Goal: Task Accomplishment & Management: Complete application form

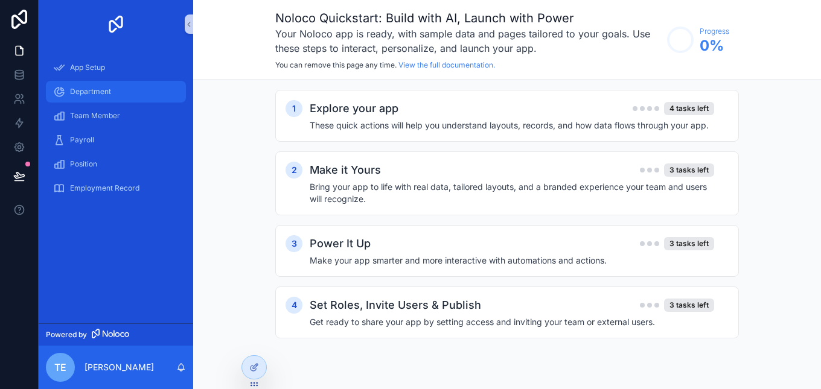
click at [81, 98] on div "Department" at bounding box center [116, 91] width 126 height 19
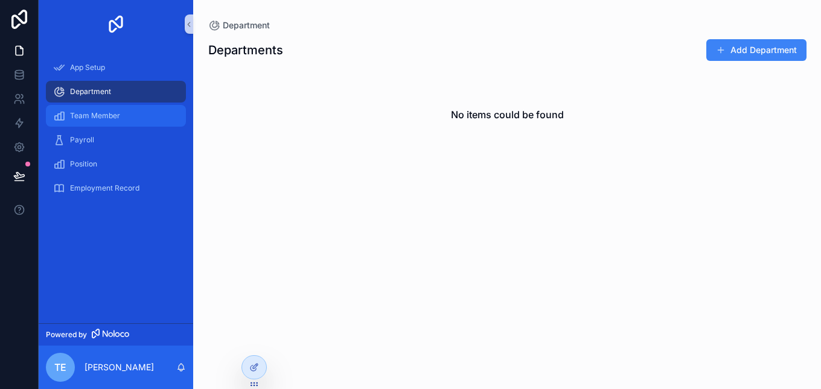
click at [86, 114] on span "Team Member" at bounding box center [95, 116] width 50 height 10
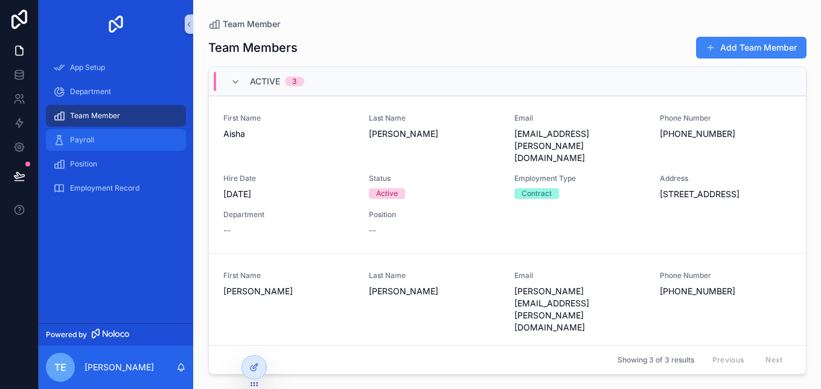
click at [85, 138] on span "Payroll" at bounding box center [82, 140] width 24 height 10
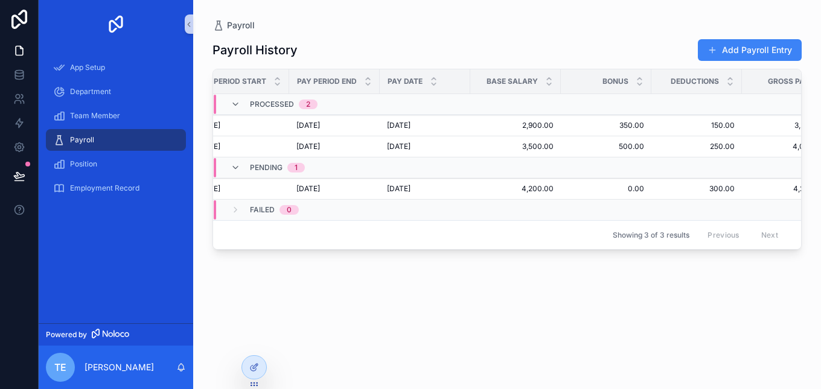
scroll to position [0, 28]
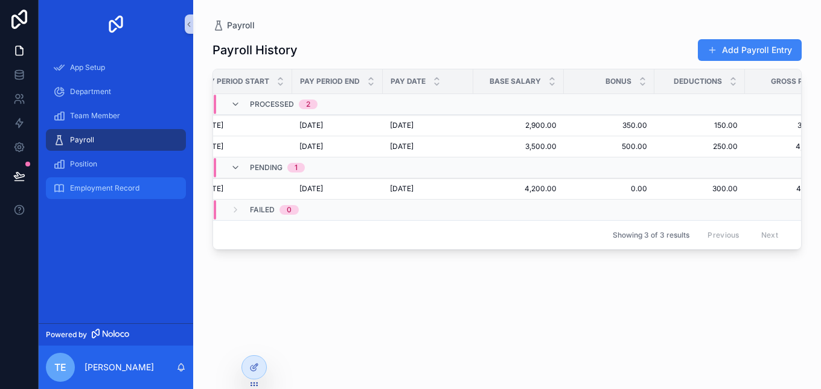
click at [130, 193] on div "Employment Record" at bounding box center [116, 188] width 126 height 19
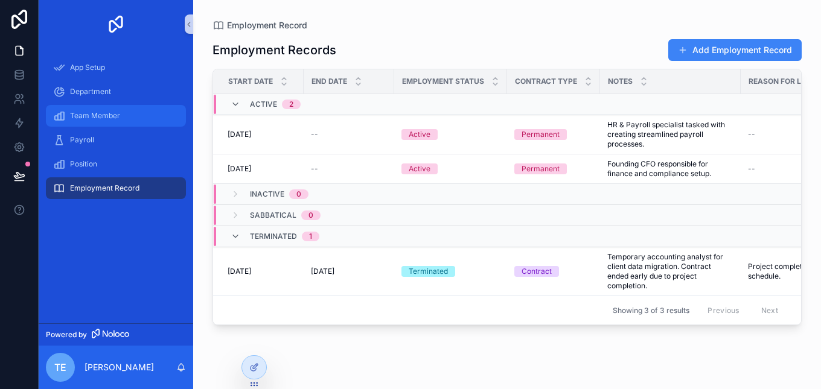
click at [109, 115] on span "Team Member" at bounding box center [95, 116] width 50 height 10
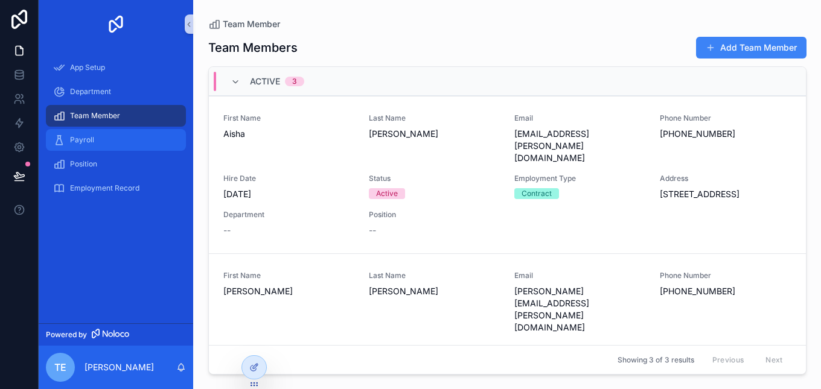
click at [77, 139] on span "Payroll" at bounding box center [82, 140] width 24 height 10
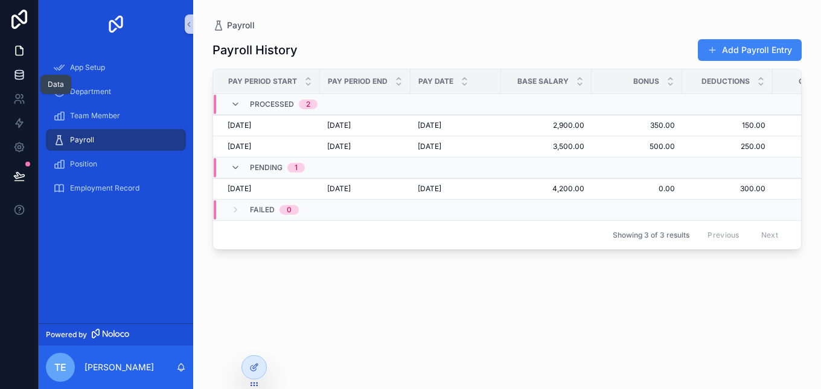
click at [14, 82] on link at bounding box center [19, 75] width 38 height 24
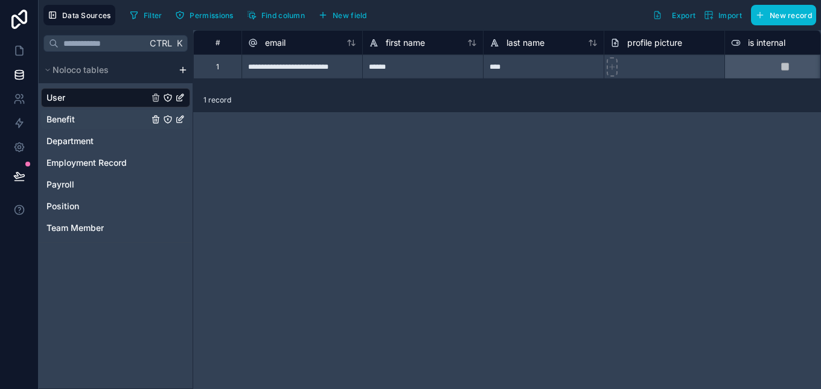
click at [101, 124] on link "Benefit" at bounding box center [115, 119] width 149 height 19
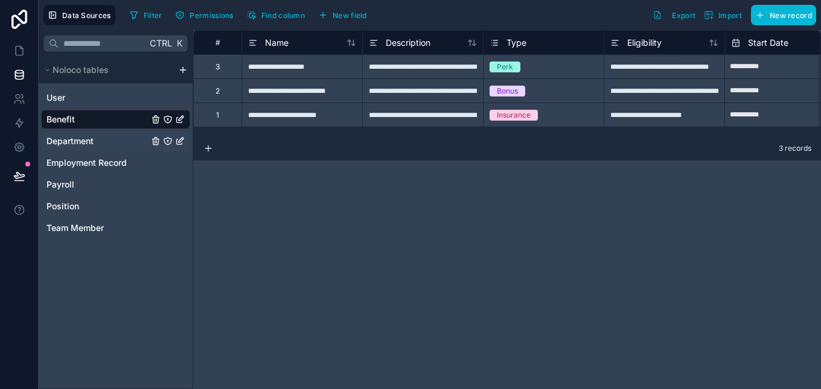
click at [95, 145] on link "Department" at bounding box center [115, 141] width 149 height 19
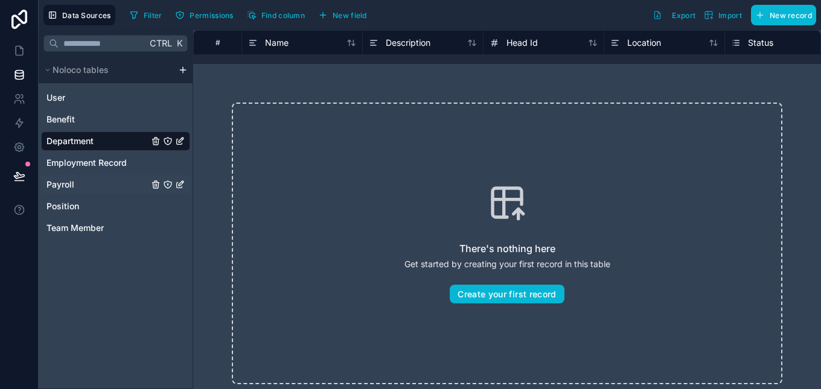
click at [88, 180] on link "Payroll" at bounding box center [115, 184] width 149 height 19
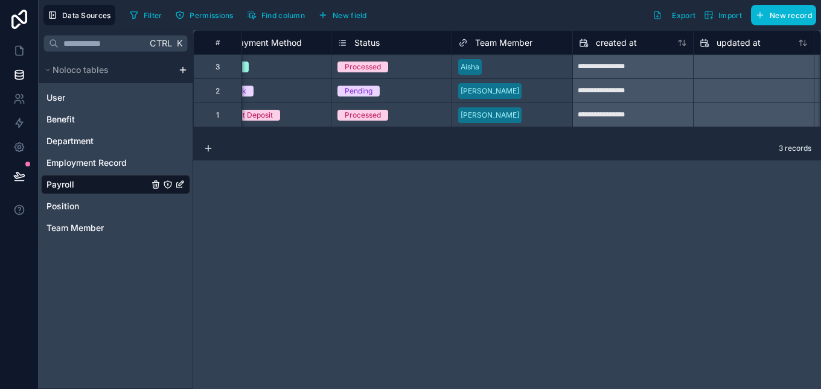
scroll to position [0, 1035]
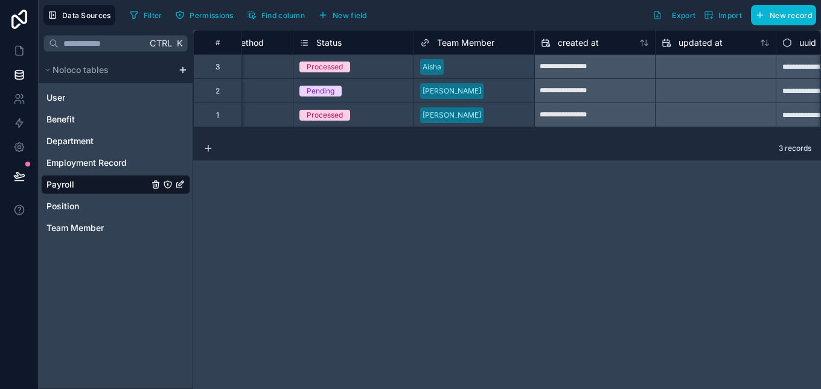
click at [427, 44] on icon at bounding box center [425, 43] width 10 height 14
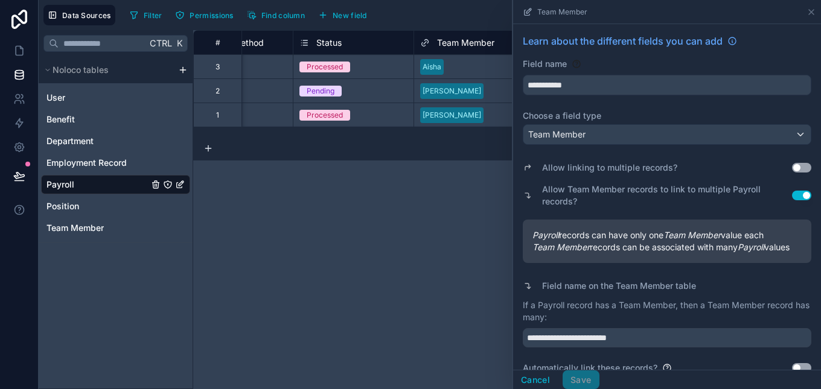
click at [417, 245] on div "**********" at bounding box center [507, 209] width 628 height 359
click at [808, 13] on icon at bounding box center [812, 12] width 10 height 10
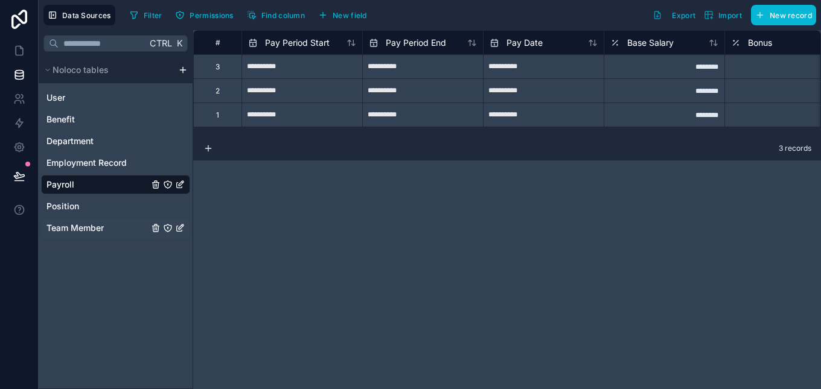
click at [77, 225] on span "Team Member" at bounding box center [74, 228] width 57 height 12
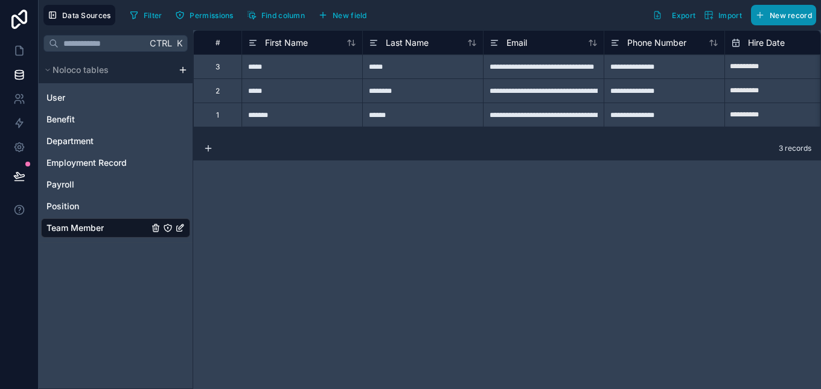
click at [770, 12] on span "New record" at bounding box center [791, 15] width 42 height 9
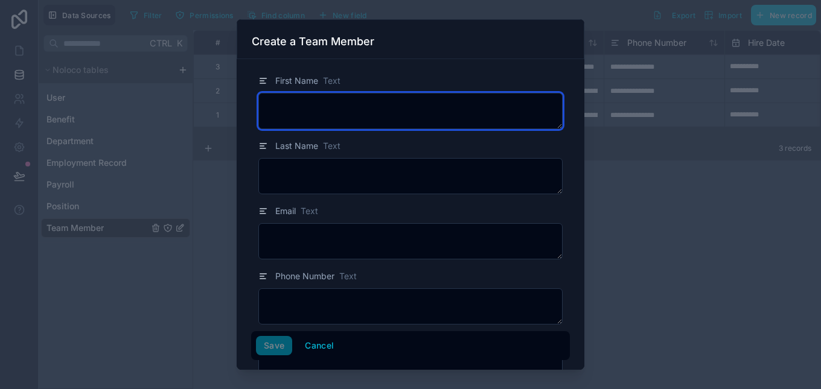
click at [420, 117] on textarea at bounding box center [410, 111] width 304 height 36
type textarea "****"
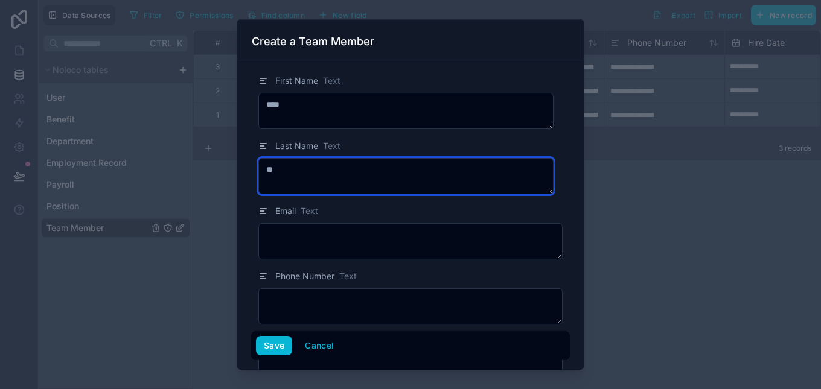
type textarea "*"
type textarea "*****"
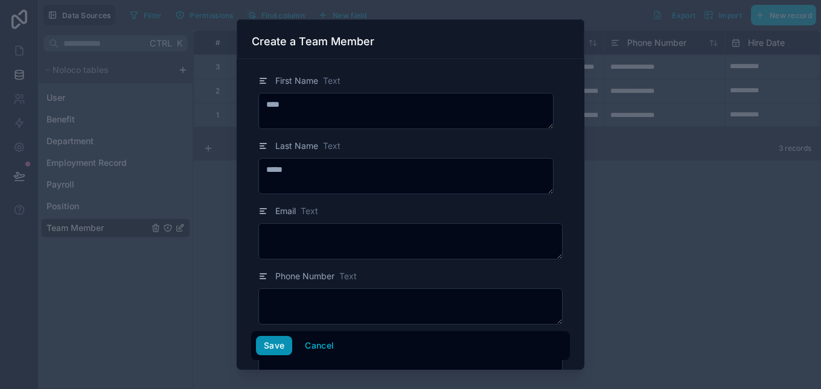
click at [280, 345] on button "Save" at bounding box center [274, 345] width 36 height 19
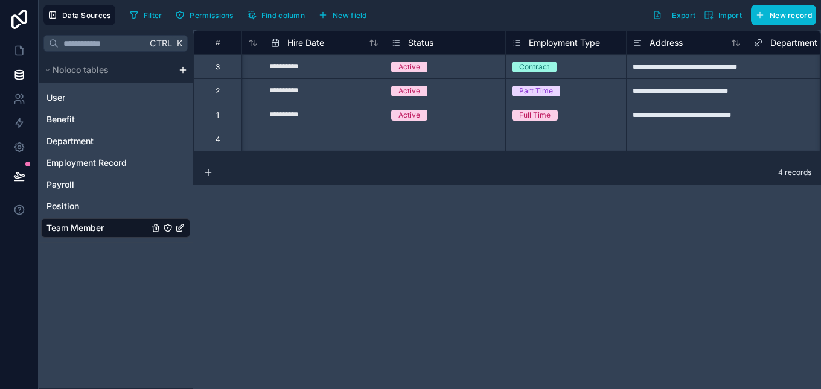
scroll to position [0, 560]
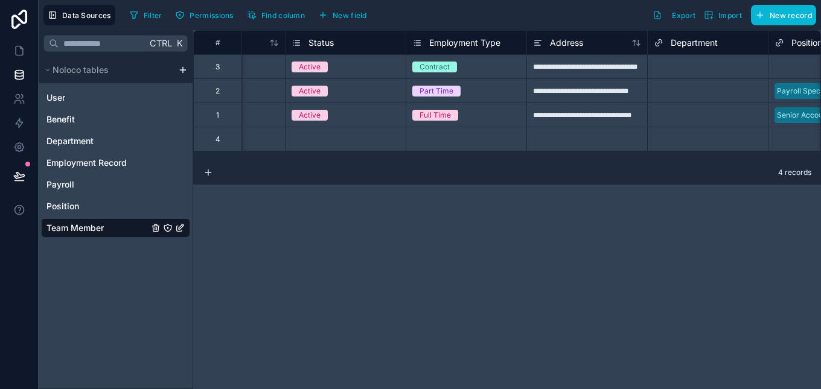
click at [392, 147] on div "Select a Status" at bounding box center [346, 139] width 120 height 24
click at [392, 134] on div "Select a Status" at bounding box center [346, 139] width 120 height 12
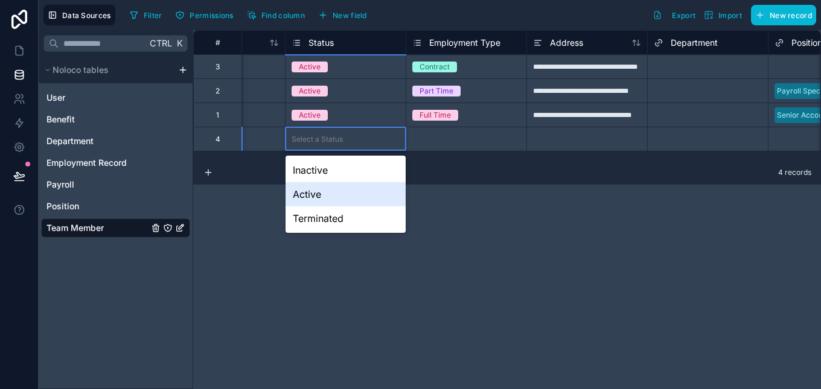
click at [348, 193] on div "Active" at bounding box center [346, 194] width 120 height 24
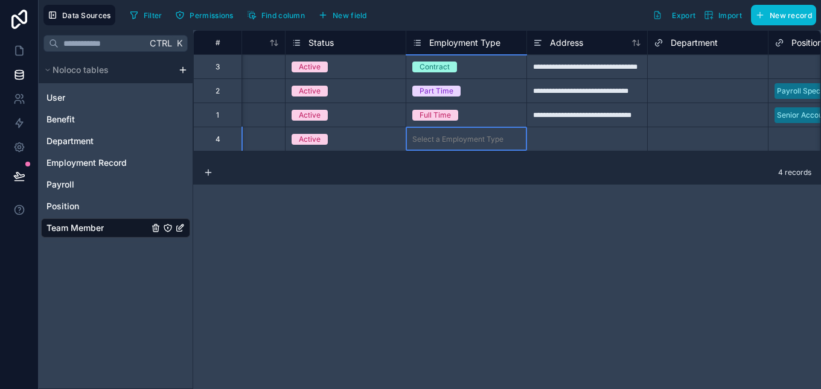
click at [496, 139] on div "Select a Employment Type" at bounding box center [457, 140] width 91 height 10
click at [515, 143] on div "Select a Employment Type" at bounding box center [466, 139] width 120 height 12
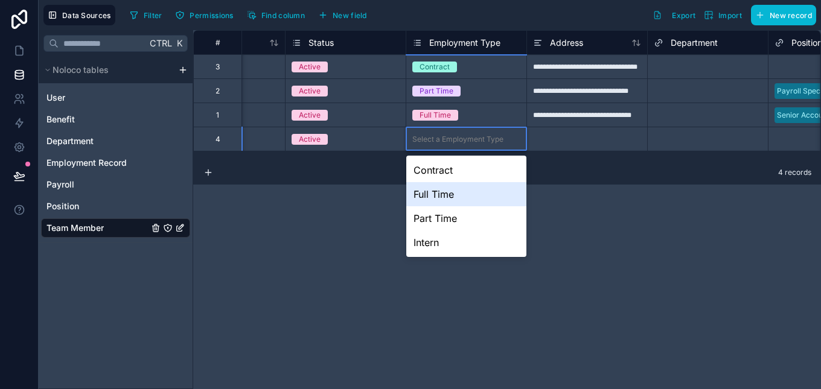
click at [479, 200] on div "Full Time" at bounding box center [466, 194] width 120 height 24
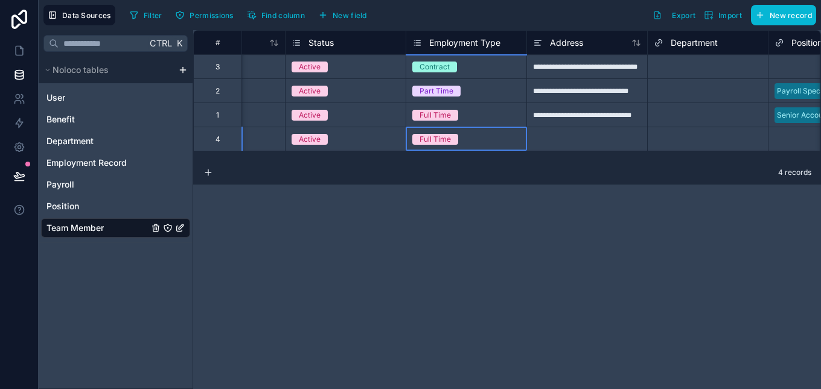
click at [605, 145] on div at bounding box center [586, 139] width 121 height 24
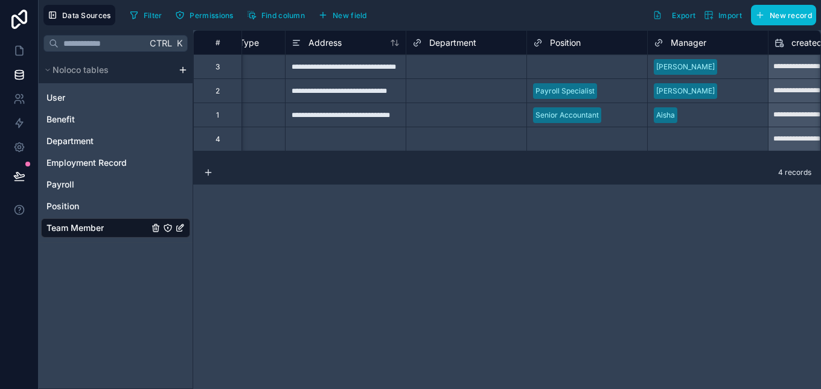
scroll to position [0, 892]
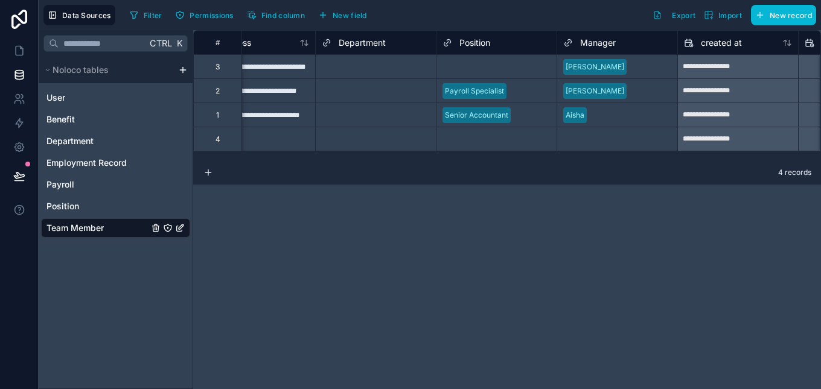
click at [539, 142] on div "Select a Position" at bounding box center [496, 139] width 120 height 12
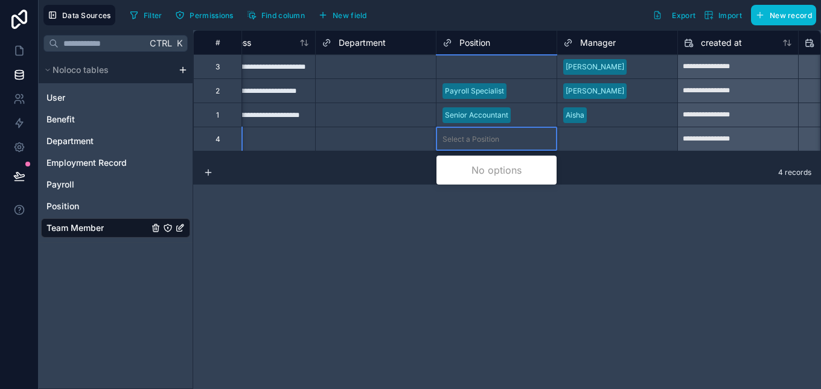
click at [547, 141] on div "Select a Position" at bounding box center [496, 139] width 120 height 12
click at [547, 143] on div "Select a Position" at bounding box center [496, 139] width 120 height 12
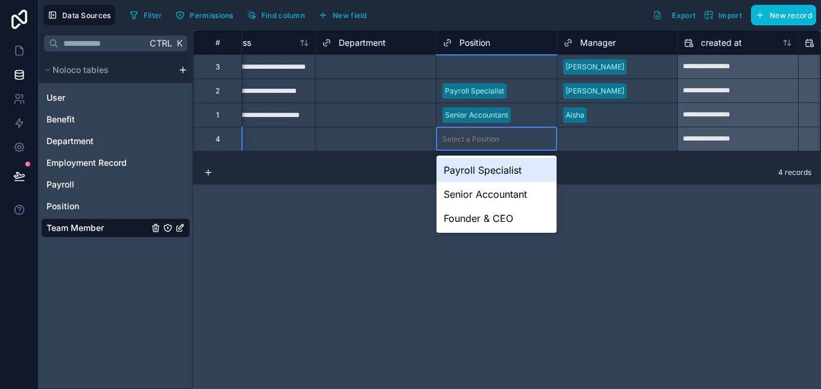
click at [590, 135] on div "Select a Manager" at bounding box center [593, 140] width 60 height 10
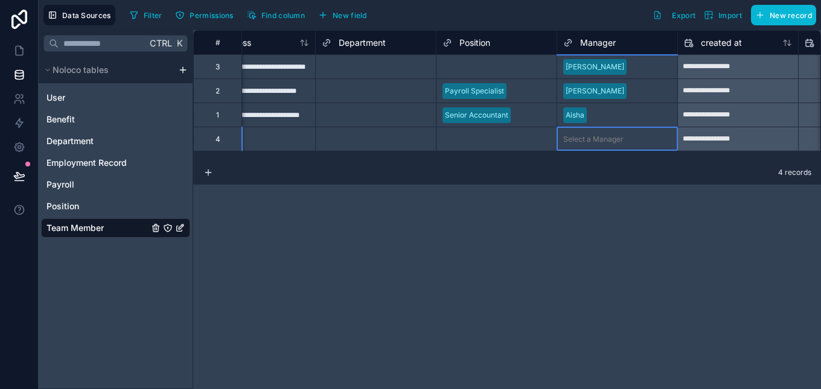
drag, startPoint x: 543, startPoint y: 136, endPoint x: 548, endPoint y: 143, distance: 8.6
click at [543, 143] on div "Select a Position" at bounding box center [496, 139] width 120 height 12
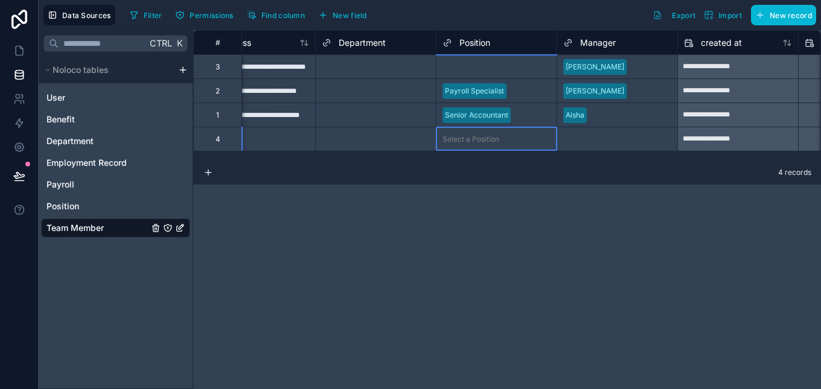
click at [548, 143] on div "Select a Position" at bounding box center [496, 139] width 120 height 12
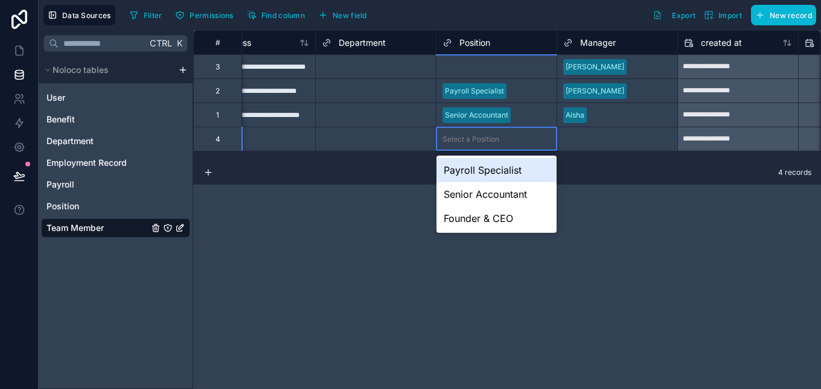
click at [548, 145] on div "Select a Position" at bounding box center [496, 139] width 120 height 24
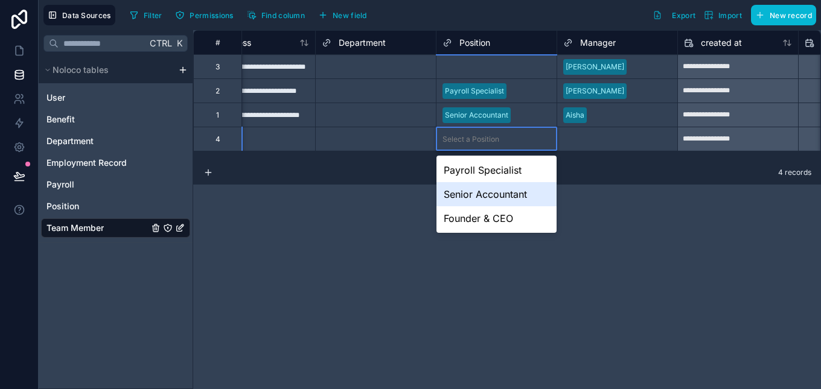
click at [519, 196] on div "Senior Accountant" at bounding box center [496, 194] width 120 height 24
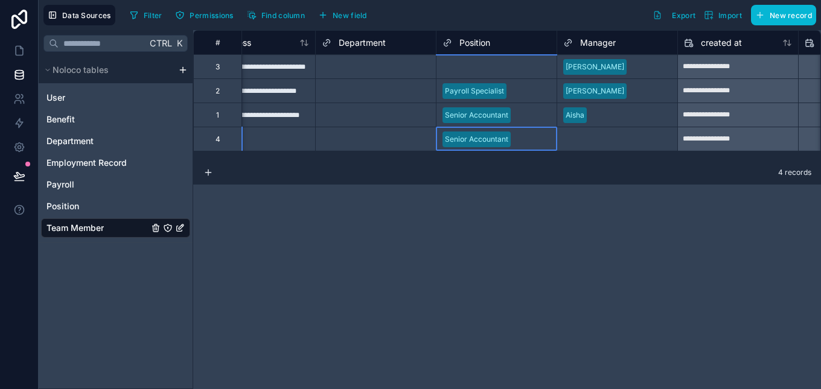
click at [609, 141] on div "Select a Manager" at bounding box center [593, 140] width 60 height 10
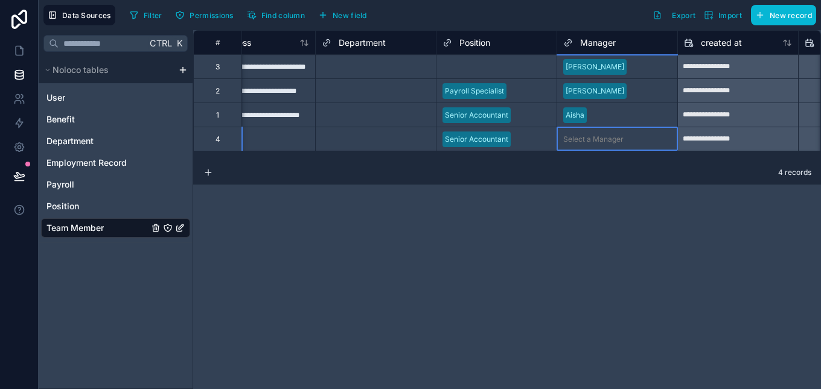
click at [700, 139] on div "**********" at bounding box center [738, 139] width 120 height 19
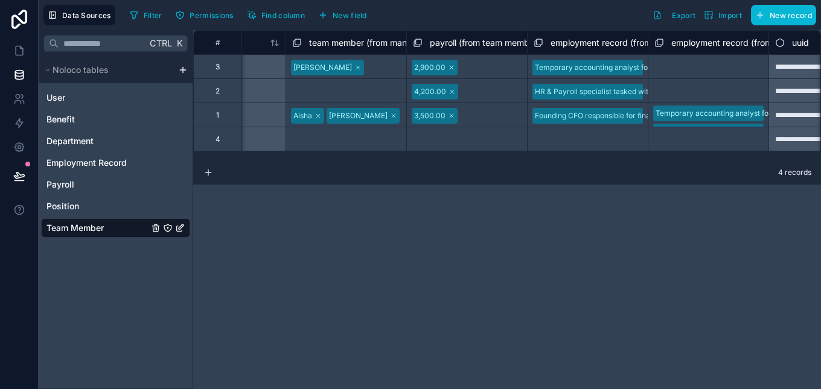
scroll to position [0, 1530]
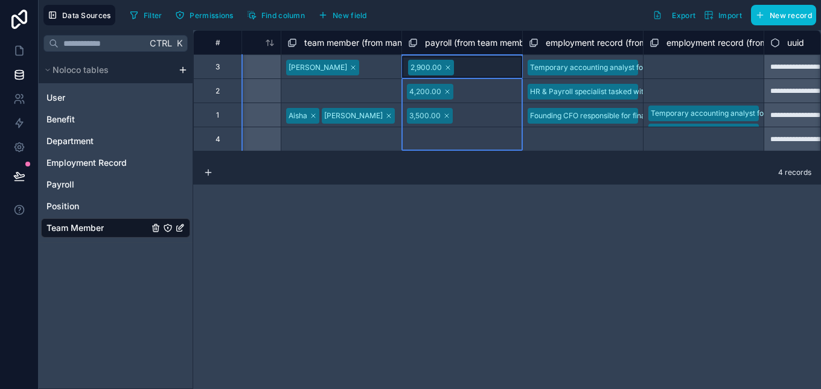
click at [473, 44] on span "payroll (from team member) collection" at bounding box center [500, 43] width 150 height 12
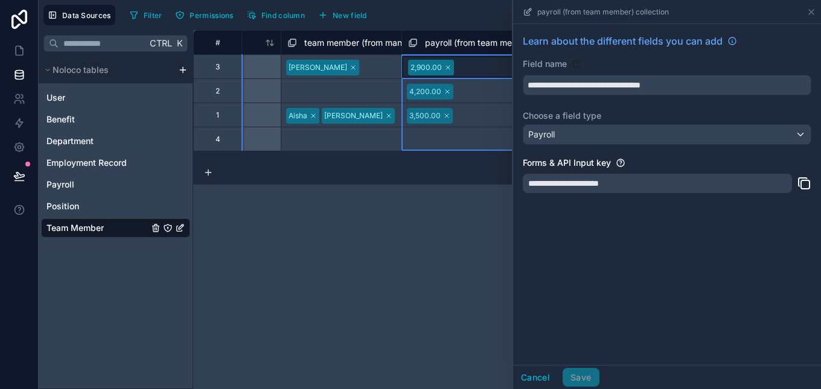
click at [438, 135] on div "Select a payroll (from team member) collection" at bounding box center [462, 139] width 108 height 19
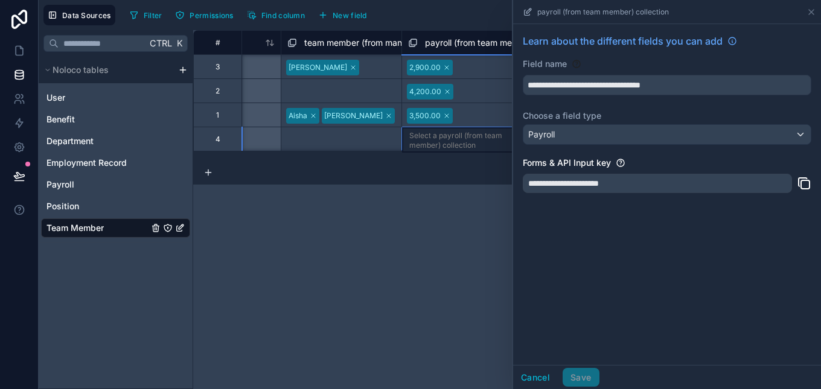
click at [438, 135] on div "Select a payroll (from team member) collection" at bounding box center [462, 140] width 106 height 19
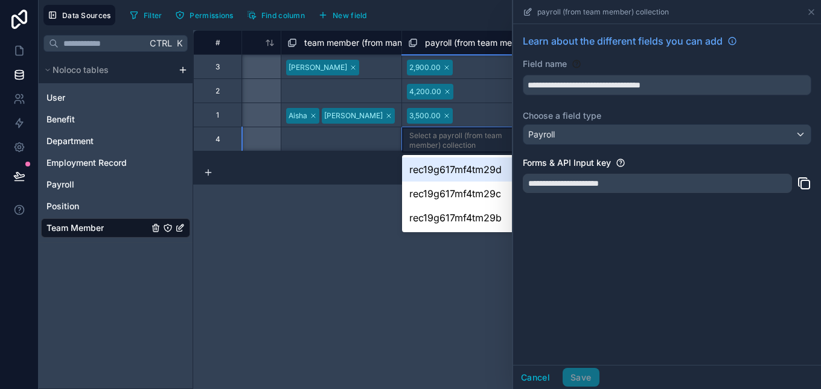
click at [438, 135] on div "Select a payroll (from team member) collection" at bounding box center [462, 140] width 106 height 19
click at [327, 240] on div "**********" at bounding box center [507, 209] width 628 height 359
click at [525, 373] on button "Cancel" at bounding box center [535, 377] width 45 height 19
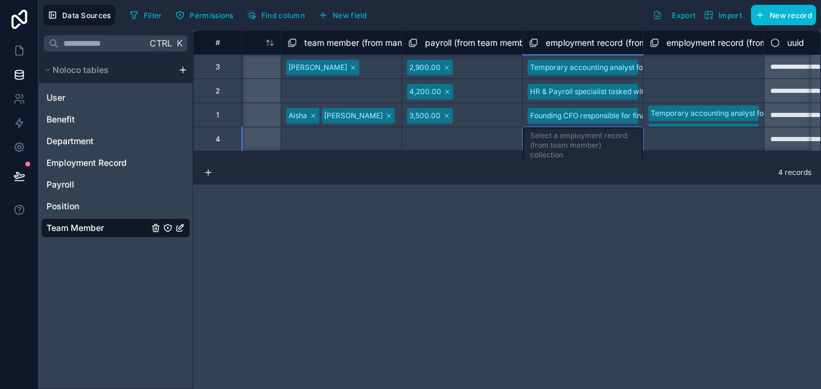
scroll to position [1, 1530]
click at [574, 129] on div "Select a employment record (from team member) collection" at bounding box center [583, 144] width 120 height 35
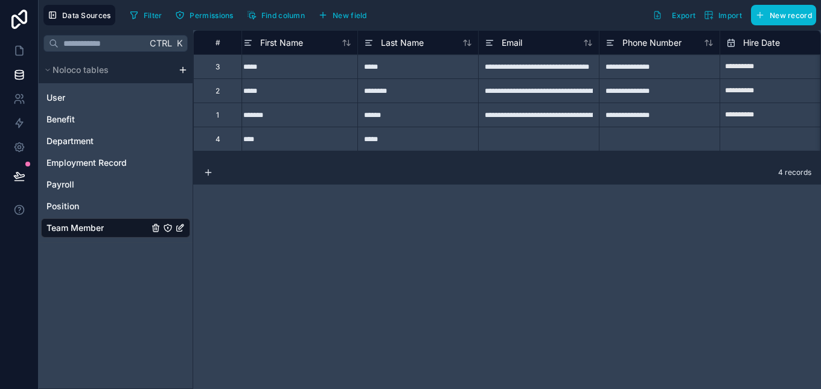
scroll to position [0, 0]
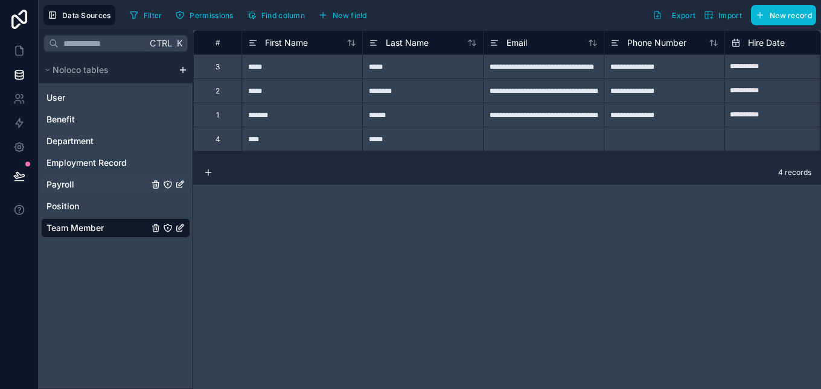
click at [83, 188] on link "Payroll" at bounding box center [115, 184] width 149 height 19
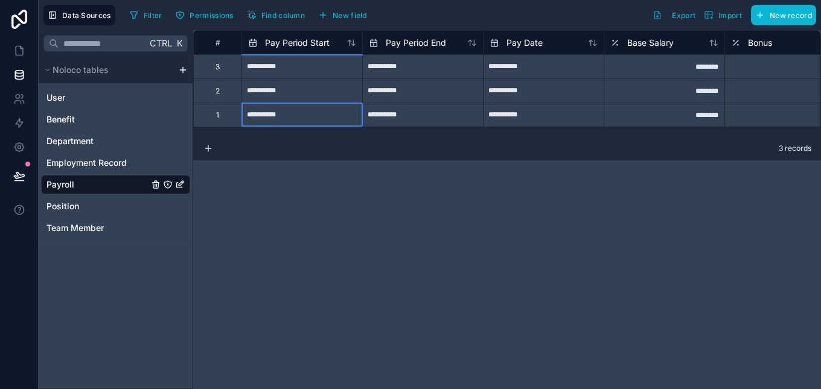
click at [325, 112] on input "**********" at bounding box center [302, 115] width 120 height 19
select select "****"
select select "*"
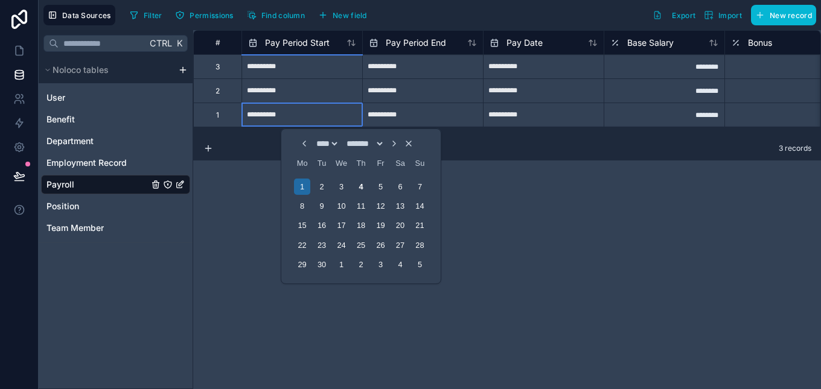
click at [328, 94] on input "**********" at bounding box center [302, 91] width 120 height 19
select select "****"
select select "*"
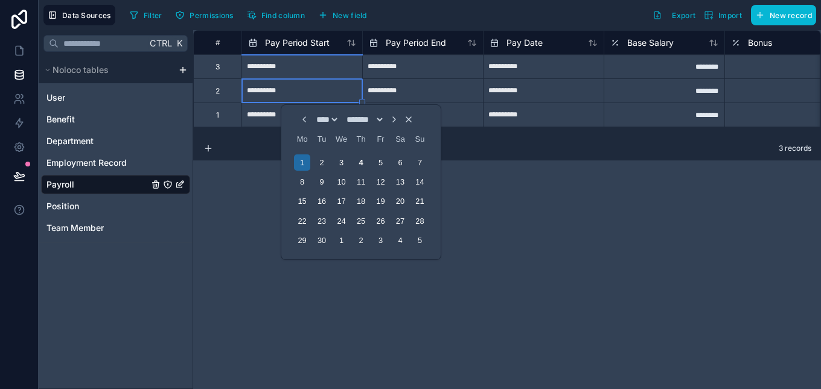
click at [424, 96] on input "**********" at bounding box center [423, 91] width 120 height 19
select select "****"
select select "*"
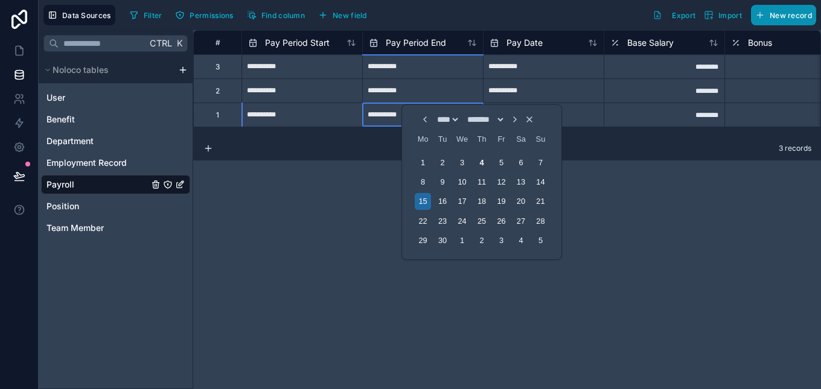
click at [777, 16] on span "New record" at bounding box center [791, 15] width 42 height 9
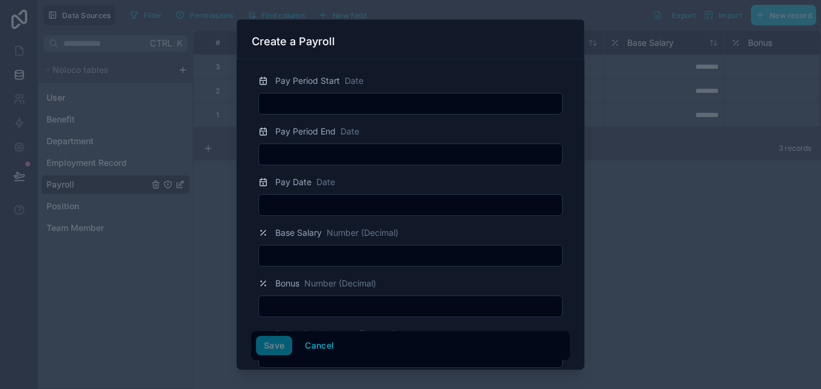
click at [535, 110] on input "text" at bounding box center [410, 103] width 303 height 17
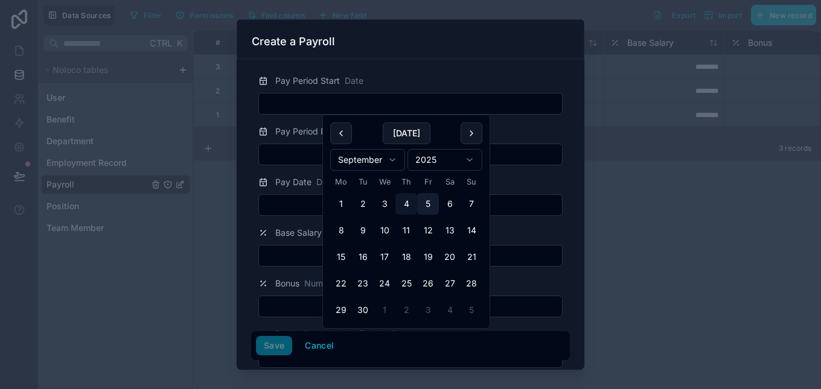
click at [421, 205] on button "5" at bounding box center [428, 204] width 22 height 22
type input "**********"
click at [298, 161] on input "text" at bounding box center [410, 154] width 303 height 17
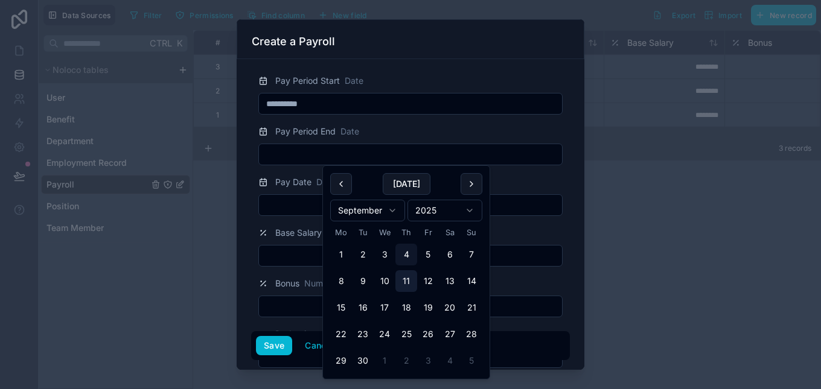
click at [414, 281] on button "11" at bounding box center [406, 281] width 22 height 22
type input "**********"
click at [403, 284] on button "11" at bounding box center [406, 281] width 22 height 22
click at [298, 221] on form "**********" at bounding box center [410, 363] width 319 height 598
click at [298, 213] on input "text" at bounding box center [410, 205] width 303 height 17
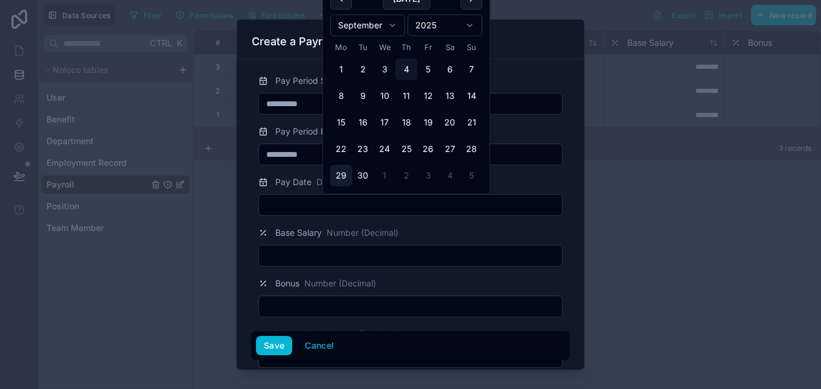
click at [344, 172] on button "29" at bounding box center [341, 176] width 22 height 22
type input "**********"
click at [315, 255] on input "text" at bounding box center [410, 256] width 303 height 17
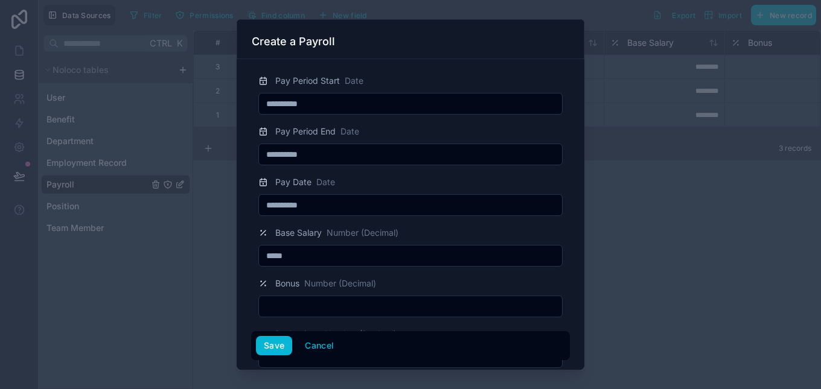
type input "*****"
click at [309, 307] on input "text" at bounding box center [410, 306] width 303 height 17
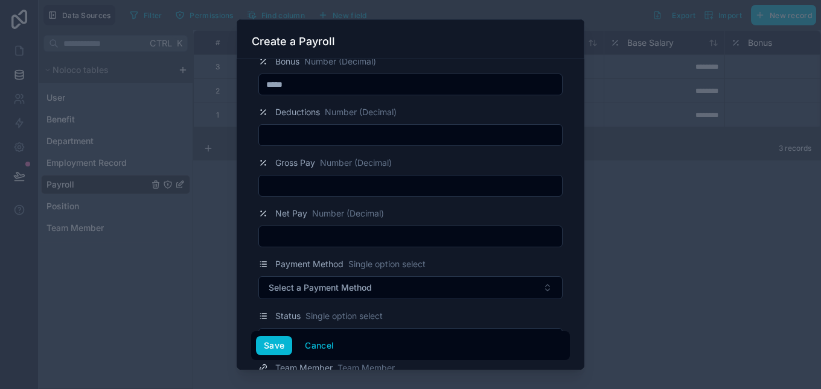
scroll to position [223, 0]
type input "*****"
click at [371, 136] on input "text" at bounding box center [410, 134] width 303 height 17
type input "**"
click at [339, 188] on input "text" at bounding box center [410, 184] width 303 height 17
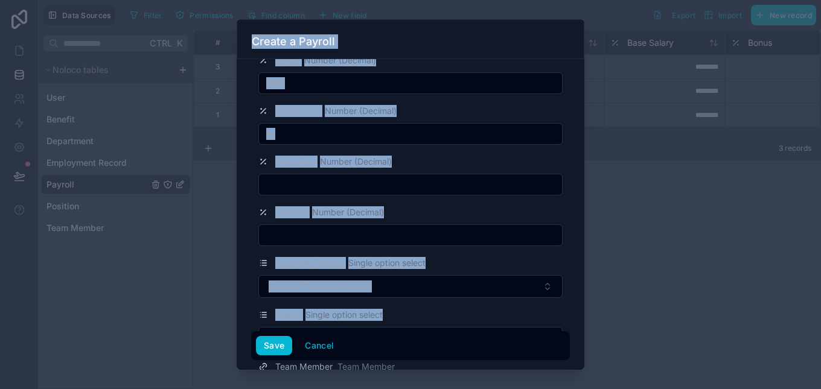
drag, startPoint x: 586, startPoint y: 300, endPoint x: 583, endPoint y: 345, distance: 45.4
click at [583, 345] on div "**********" at bounding box center [410, 194] width 821 height 389
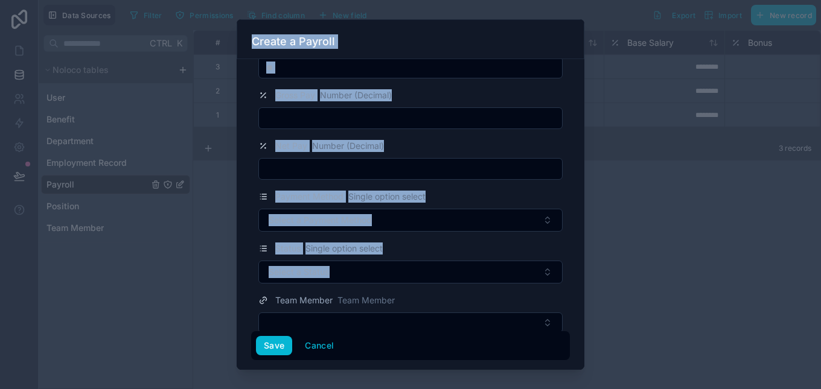
scroll to position [301, 0]
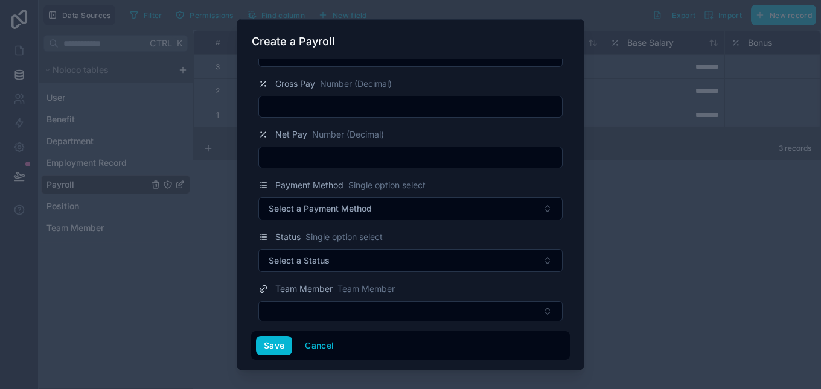
click at [454, 292] on div "Team Member Team Member" at bounding box center [410, 289] width 304 height 14
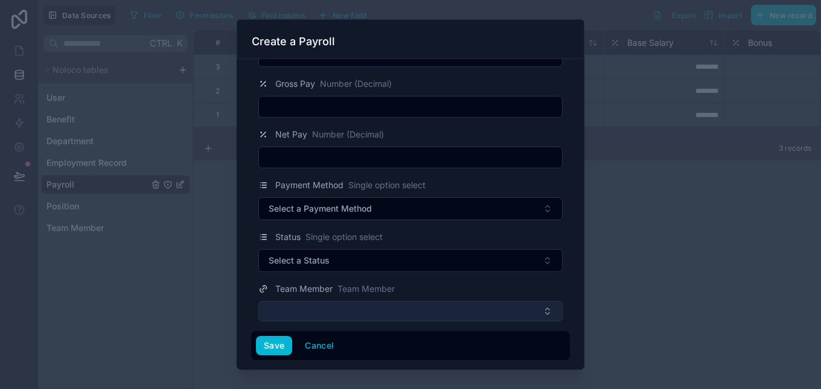
click at [454, 305] on button "Select Button" at bounding box center [410, 311] width 304 height 21
click at [523, 310] on button "Select Button" at bounding box center [410, 311] width 304 height 21
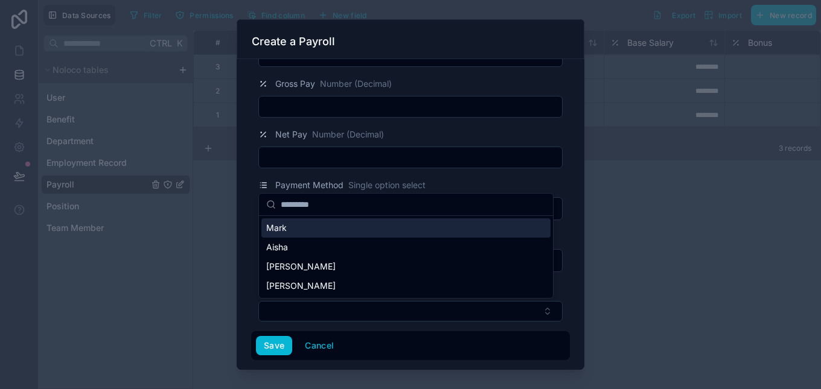
click at [476, 226] on div "Mark" at bounding box center [405, 228] width 289 height 19
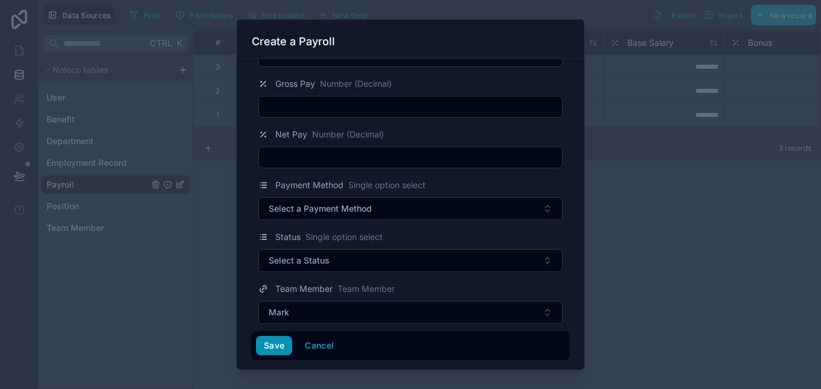
click at [275, 348] on button "Save" at bounding box center [274, 345] width 36 height 19
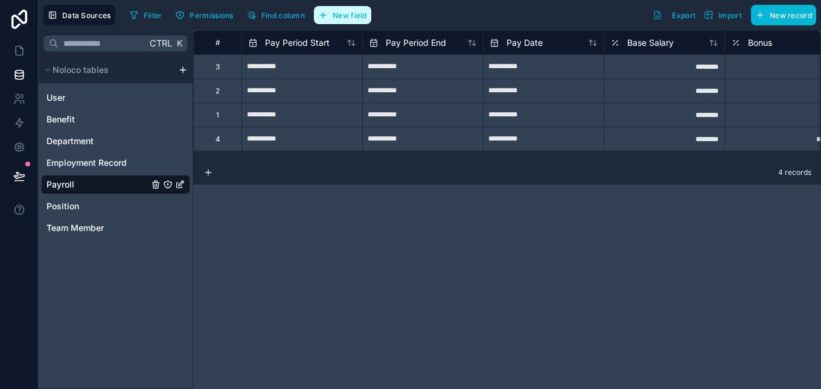
click at [341, 13] on span "New field" at bounding box center [350, 15] width 34 height 9
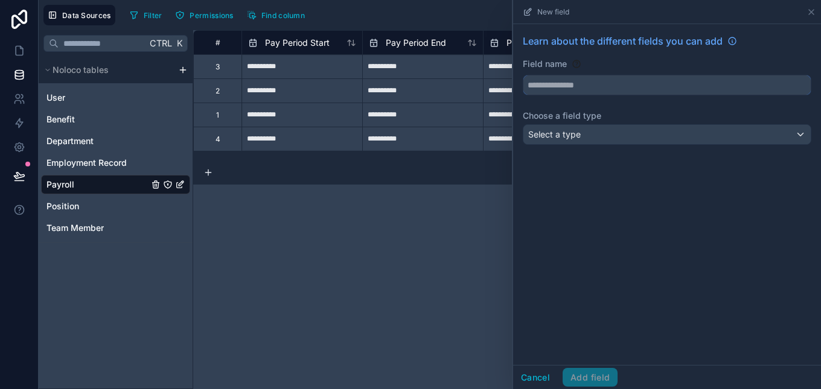
click at [581, 88] on input "text" at bounding box center [666, 84] width 287 height 19
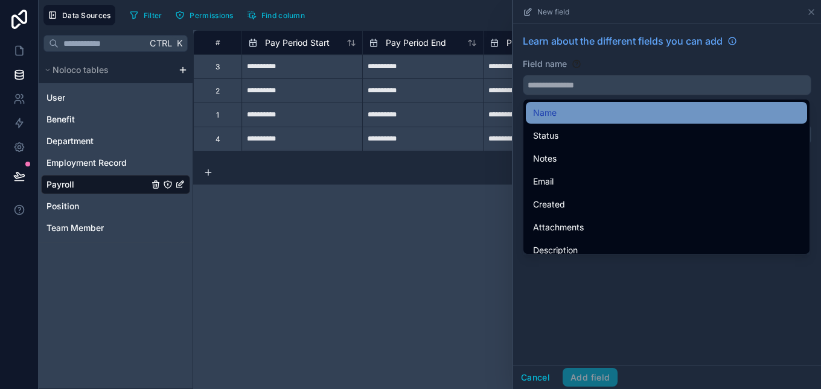
click at [561, 118] on div "Name" at bounding box center [666, 113] width 267 height 14
type input "****"
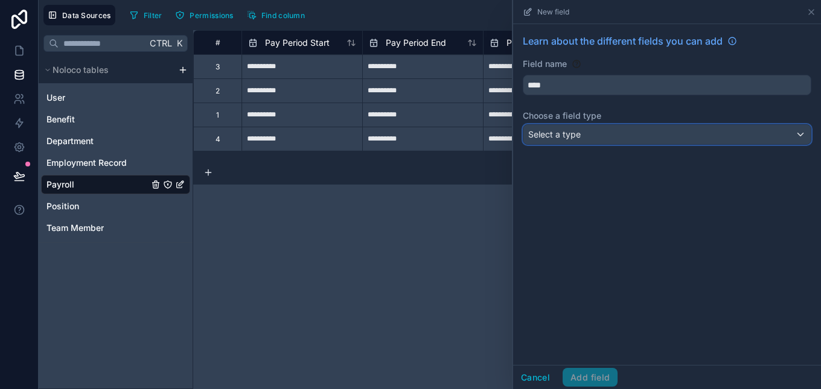
click at [567, 132] on span "Select a type" at bounding box center [554, 134] width 53 height 10
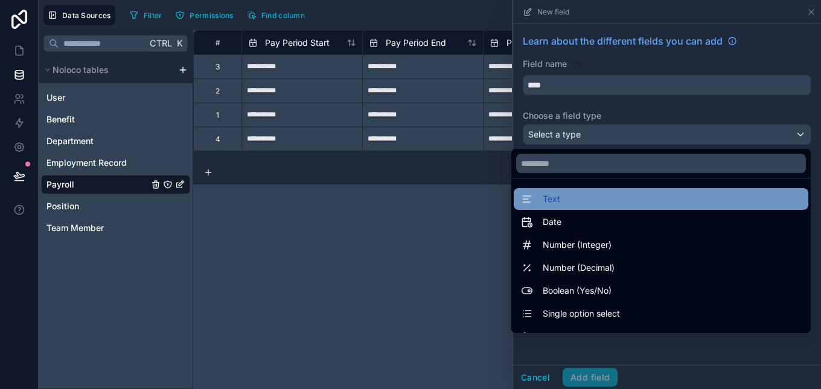
click at [543, 203] on span "Text" at bounding box center [552, 199] width 18 height 14
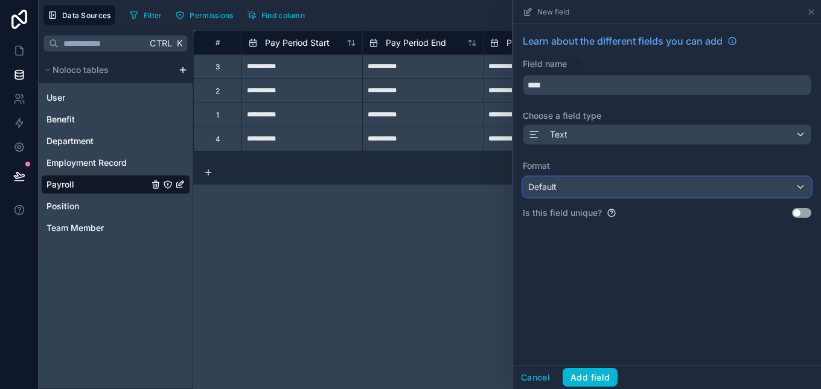
click at [542, 191] on span "Default" at bounding box center [542, 187] width 28 height 10
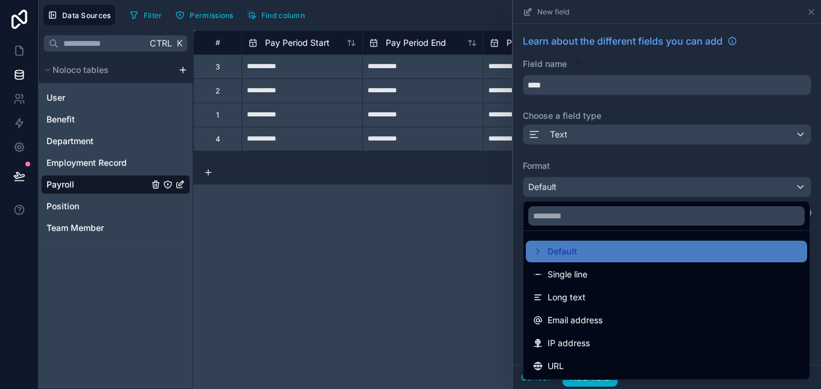
click at [542, 194] on div at bounding box center [667, 194] width 308 height 389
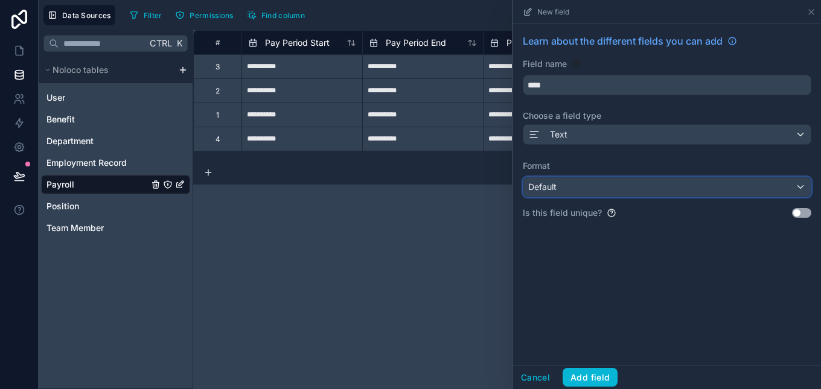
click at [542, 194] on div "Default" at bounding box center [666, 186] width 287 height 19
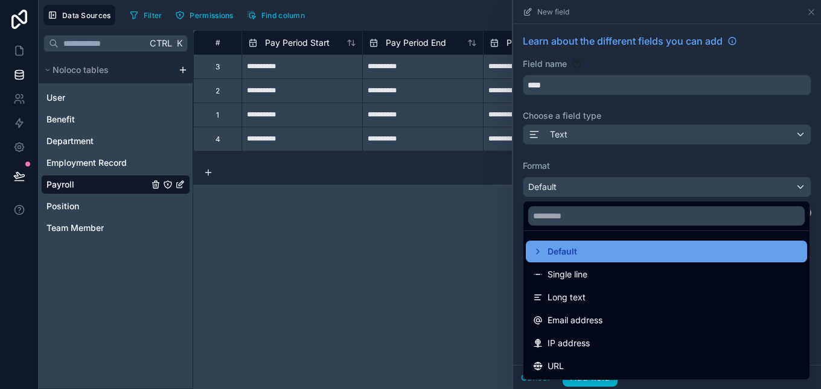
click at [563, 246] on span "Default" at bounding box center [563, 252] width 30 height 14
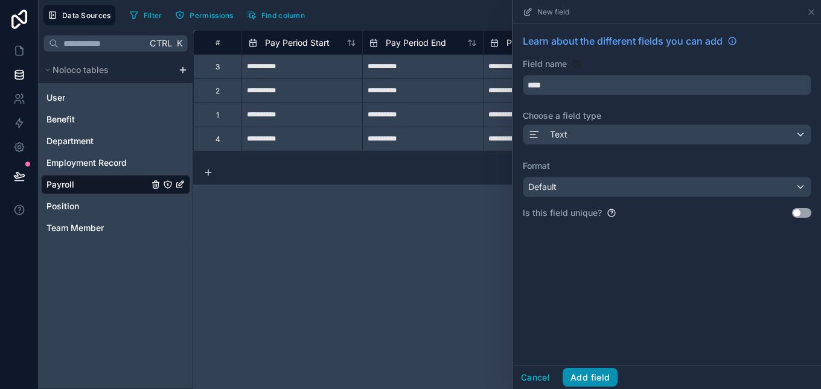
click at [578, 385] on button "Add field" at bounding box center [590, 377] width 55 height 19
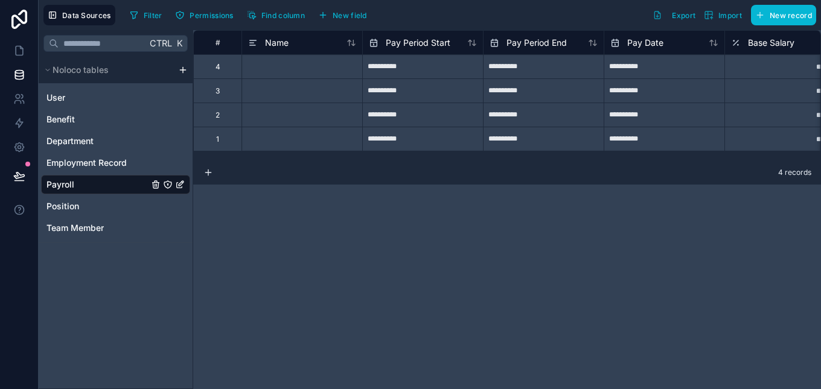
click at [349, 71] on div at bounding box center [301, 66] width 121 height 24
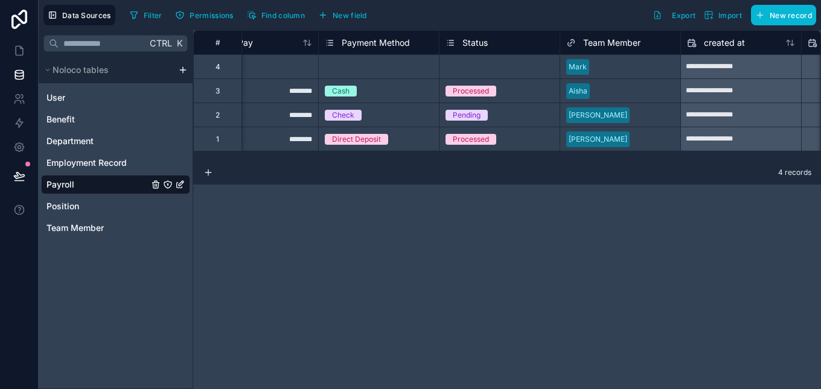
scroll to position [0, 904]
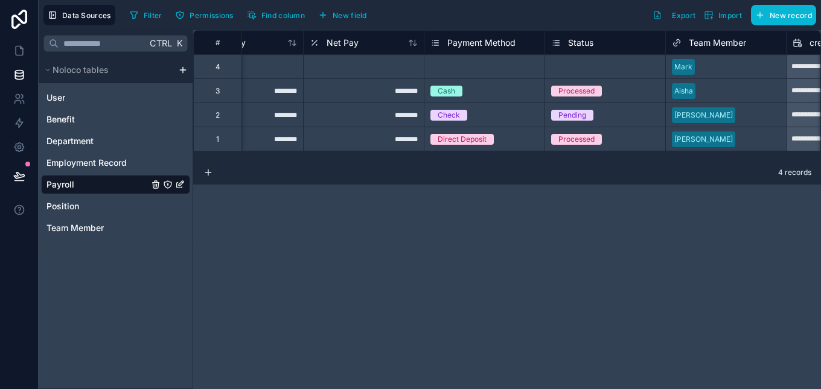
click at [703, 46] on span "Team Member" at bounding box center [717, 43] width 57 height 12
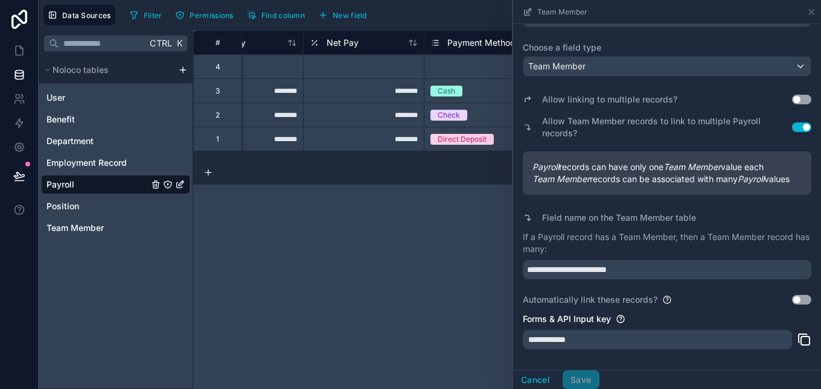
scroll to position [123, 0]
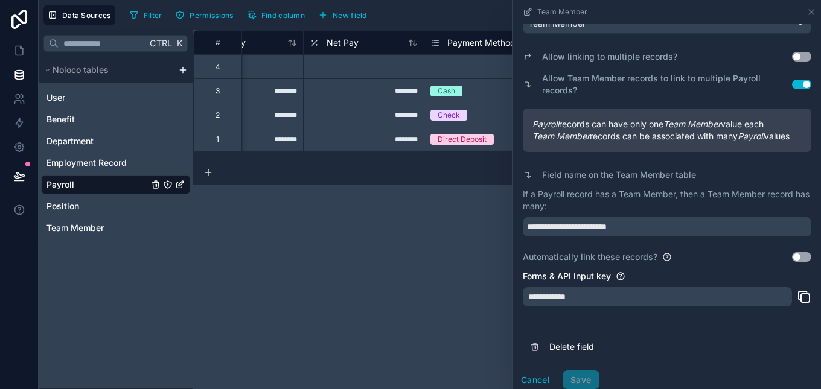
click at [348, 251] on div "**********" at bounding box center [507, 209] width 628 height 359
click at [539, 382] on button "Cancel" at bounding box center [535, 380] width 45 height 19
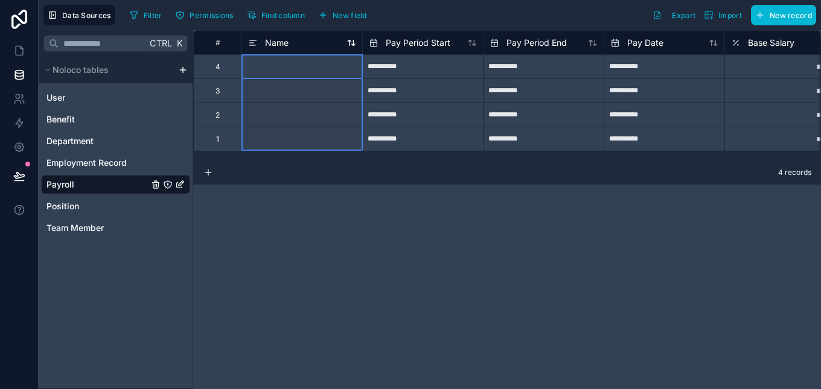
click at [318, 42] on div "Name" at bounding box center [302, 43] width 108 height 14
click at [318, 40] on div "Name" at bounding box center [302, 43] width 108 height 14
click at [260, 45] on div "Name" at bounding box center [268, 43] width 40 height 14
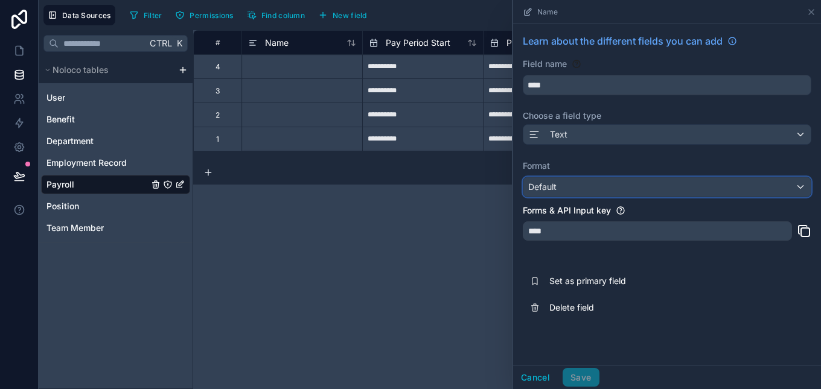
click at [677, 193] on div "Default" at bounding box center [666, 186] width 287 height 19
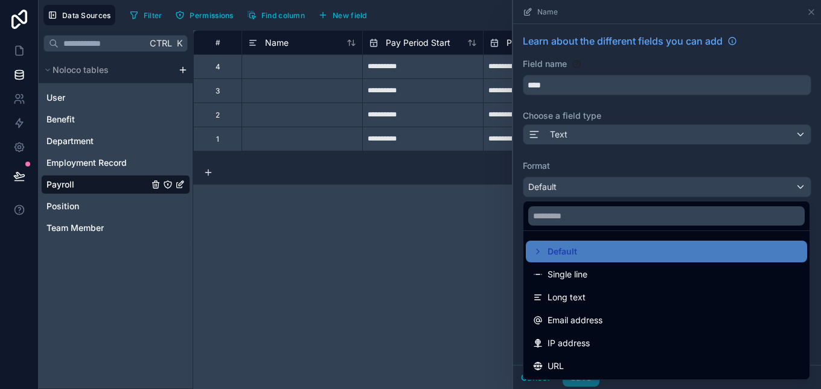
click at [677, 193] on div at bounding box center [667, 194] width 308 height 389
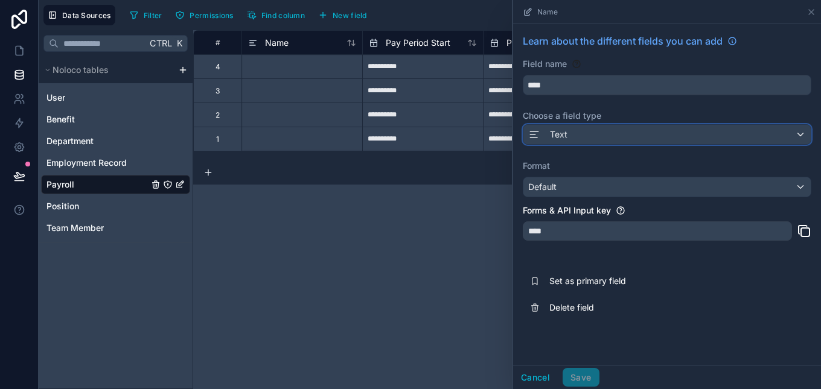
click at [671, 134] on div "Text" at bounding box center [666, 134] width 287 height 19
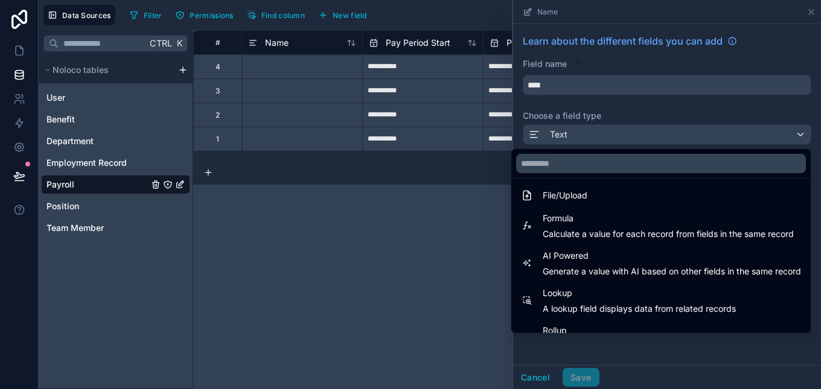
scroll to position [341, 0]
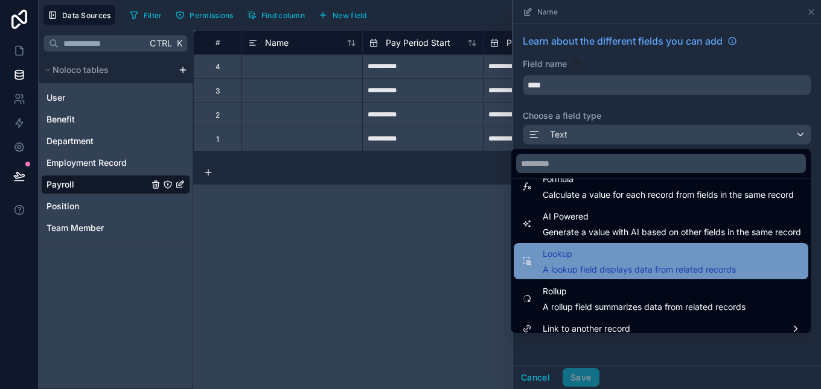
click at [750, 270] on div "Lookup A lookup field displays data from related records" at bounding box center [661, 261] width 280 height 29
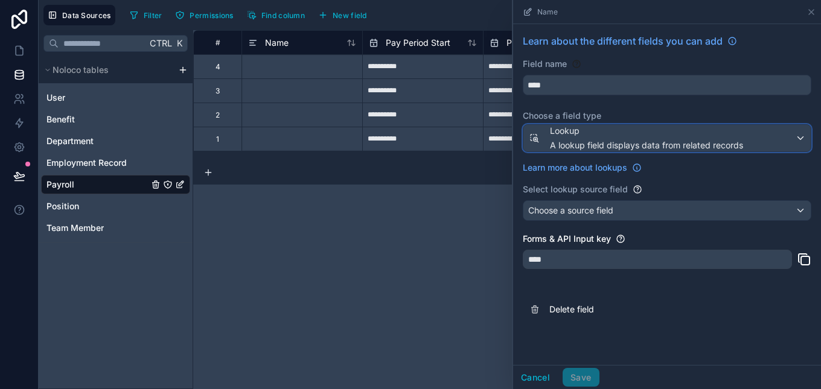
click at [721, 136] on span "Lookup" at bounding box center [646, 131] width 193 height 12
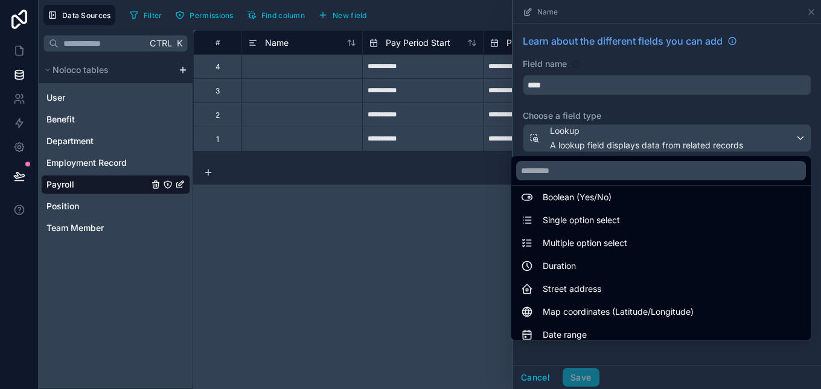
scroll to position [350, 0]
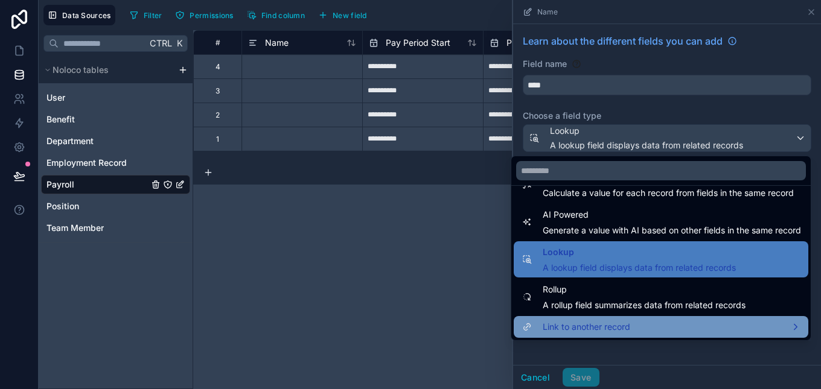
click at [608, 327] on span "Link to another record" at bounding box center [587, 327] width 88 height 14
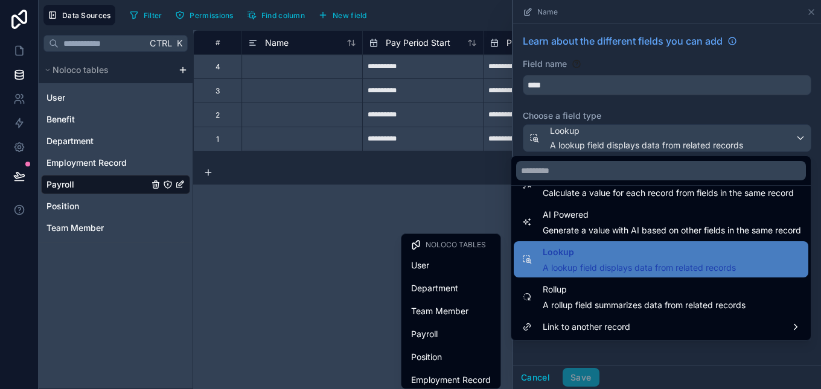
drag, startPoint x: 443, startPoint y: 308, endPoint x: 443, endPoint y: 301, distance: 7.2
click at [443, 301] on div "Team Member" at bounding box center [451, 312] width 94 height 22
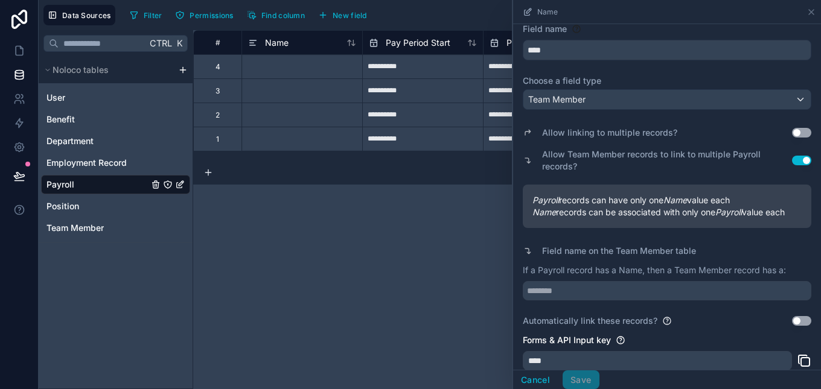
scroll to position [111, 0]
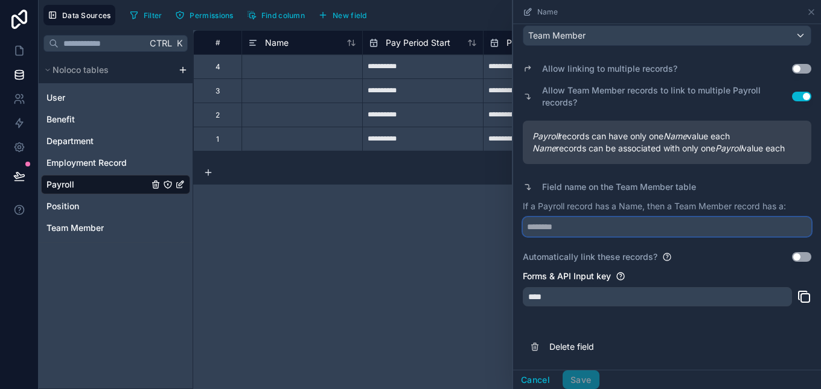
click at [742, 226] on input "text" at bounding box center [667, 226] width 289 height 19
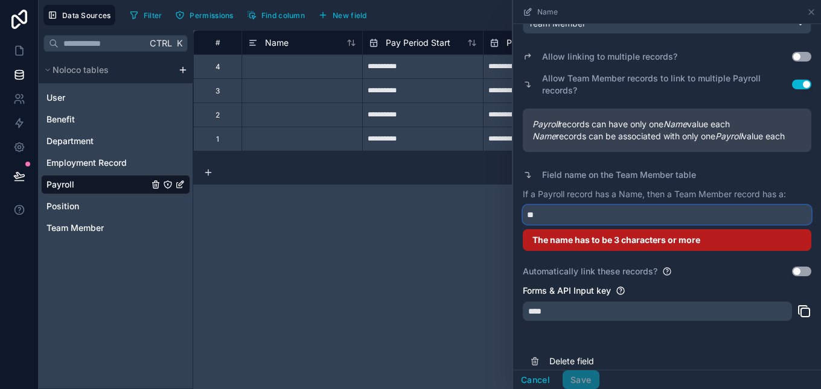
type input "*"
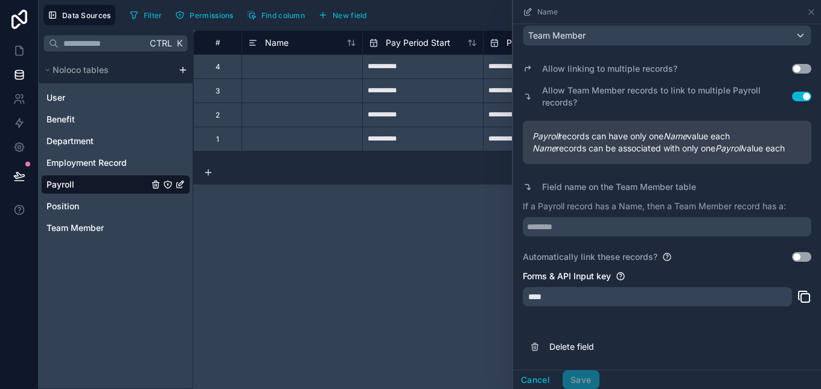
click at [591, 296] on div "****" at bounding box center [657, 296] width 269 height 19
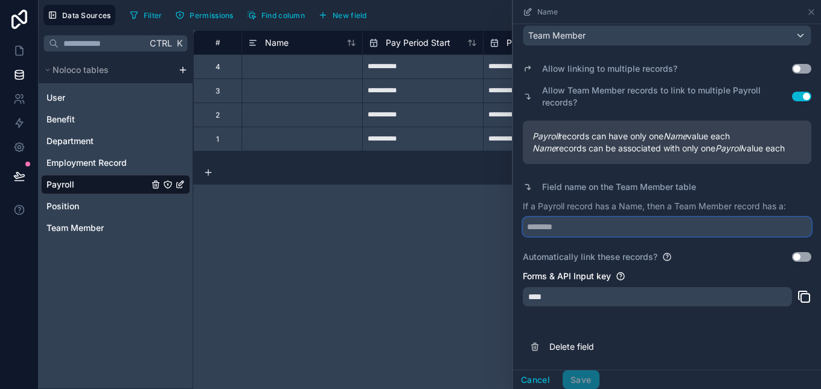
click at [698, 226] on input "text" at bounding box center [667, 226] width 289 height 19
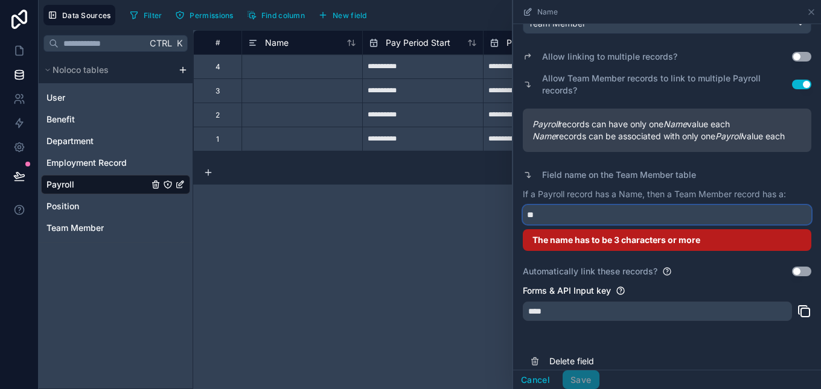
type input "*"
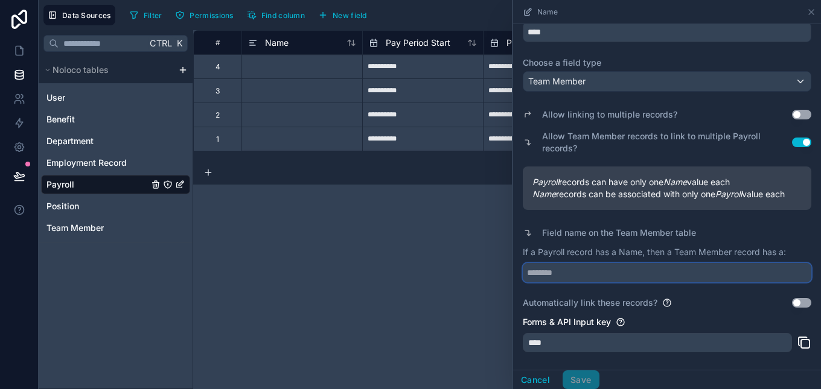
scroll to position [56, 0]
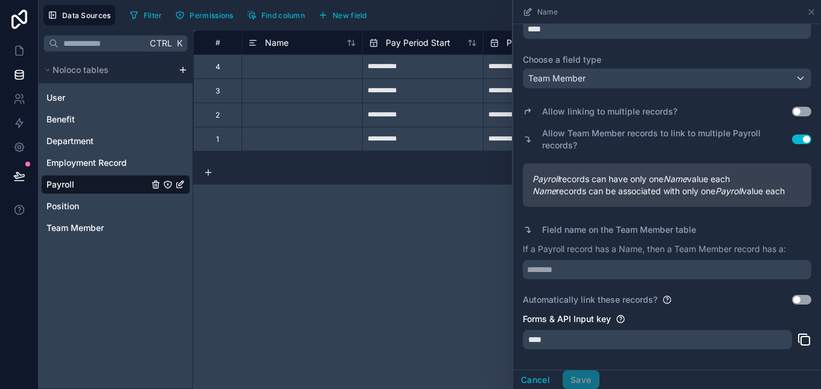
click at [792, 112] on button "Use setting" at bounding box center [801, 112] width 19 height 10
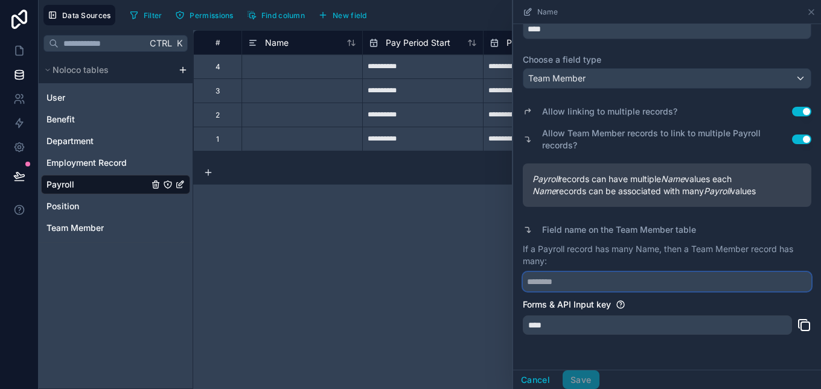
click at [734, 284] on input "text" at bounding box center [667, 281] width 289 height 19
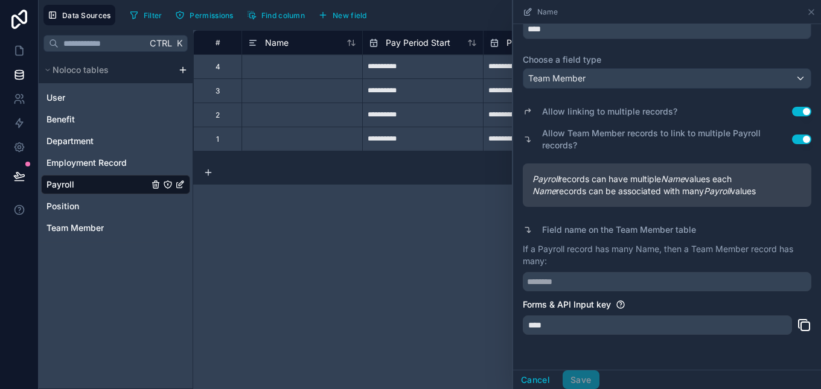
click at [792, 110] on button "Use setting" at bounding box center [801, 112] width 19 height 10
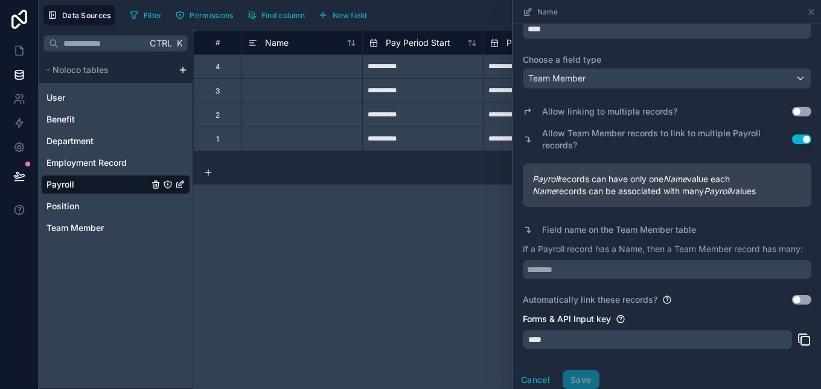
click at [793, 141] on button "Use setting" at bounding box center [801, 140] width 19 height 10
click at [793, 116] on button "Use setting" at bounding box center [801, 112] width 19 height 10
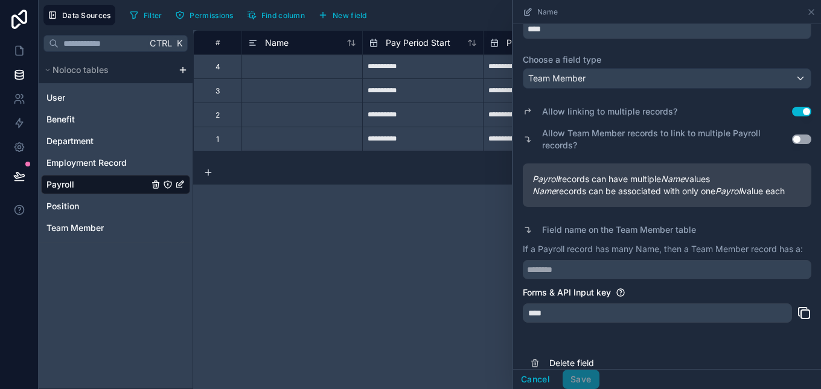
click at [792, 141] on button "Use setting" at bounding box center [801, 140] width 19 height 10
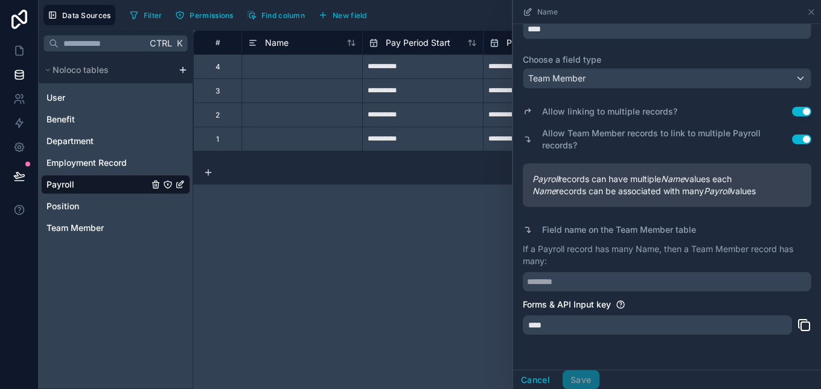
click at [796, 120] on div "Allow linking to multiple records? Use setting" at bounding box center [667, 111] width 289 height 17
click at [792, 115] on button "Use setting" at bounding box center [801, 112] width 19 height 10
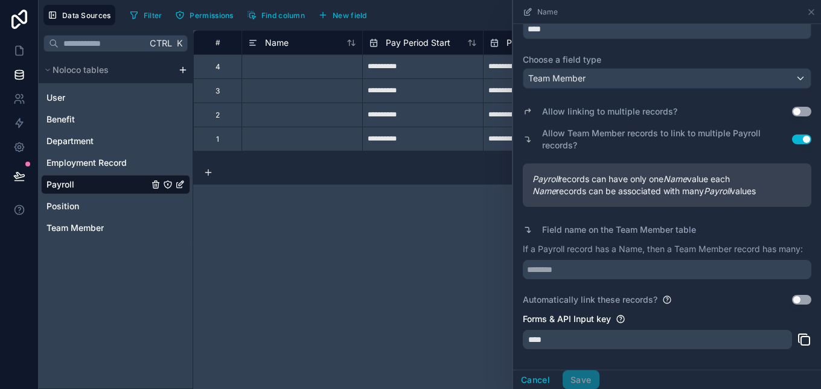
drag, startPoint x: 792, startPoint y: 113, endPoint x: 799, endPoint y: 113, distance: 7.2
click at [799, 113] on button "Use setting" at bounding box center [801, 112] width 19 height 10
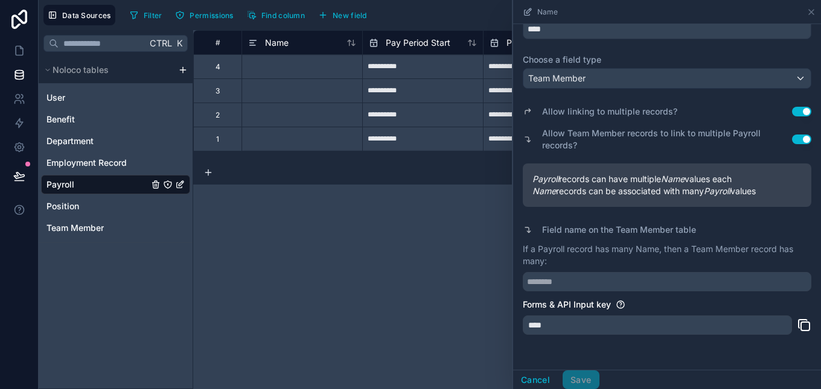
drag, startPoint x: 793, startPoint y: 113, endPoint x: 807, endPoint y: 112, distance: 13.4
click at [807, 112] on div "Learn about the different fields you can add Field name **** Choose a field typ…" at bounding box center [667, 183] width 308 height 430
click at [795, 114] on button "Use setting" at bounding box center [801, 112] width 19 height 10
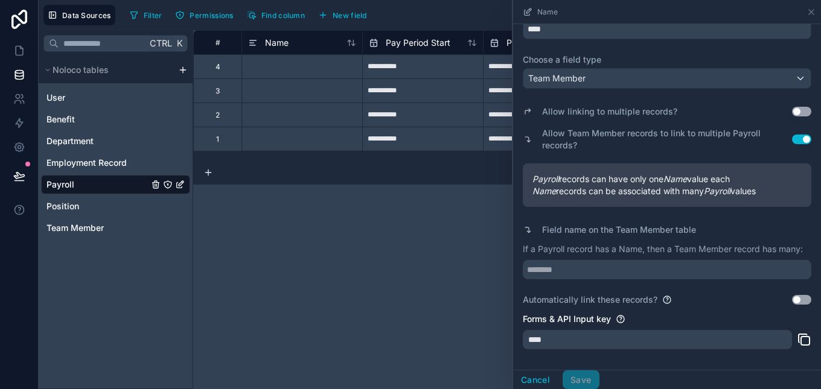
click at [792, 139] on button "Use setting" at bounding box center [801, 140] width 19 height 10
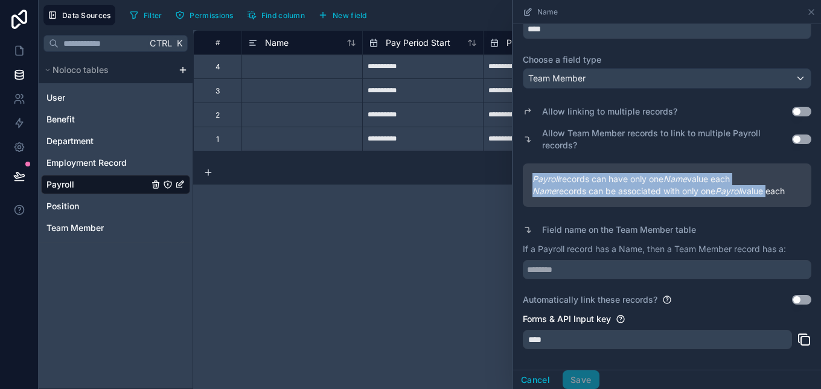
drag, startPoint x: 811, startPoint y: 152, endPoint x: 810, endPoint y: 188, distance: 36.2
click at [810, 188] on div "Learn about the different fields you can add Field name **** Choose a field typ…" at bounding box center [667, 190] width 308 height 445
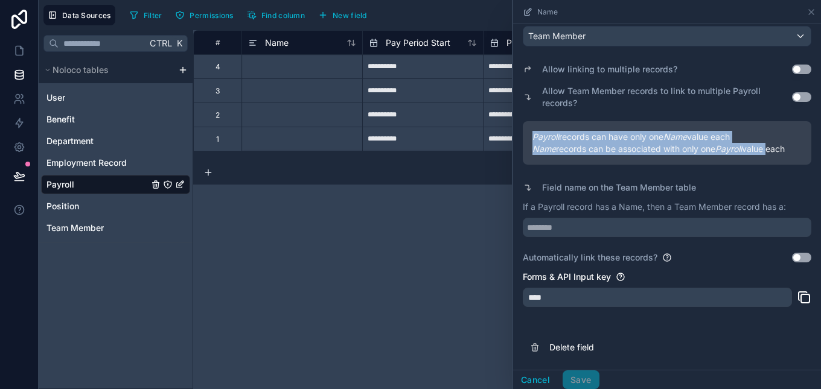
scroll to position [111, 0]
click at [792, 257] on button "Use setting" at bounding box center [801, 257] width 19 height 10
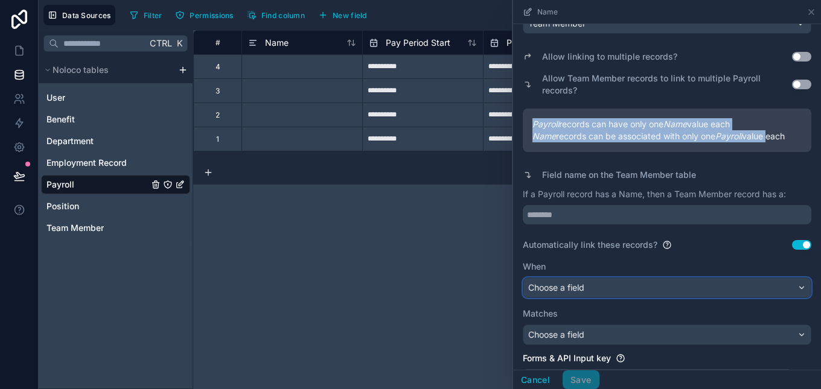
click at [766, 295] on div "Choose a field" at bounding box center [666, 287] width 287 height 19
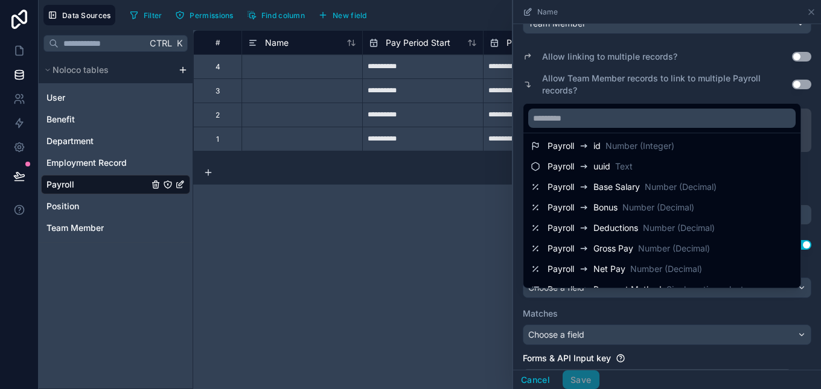
scroll to position [0, 0]
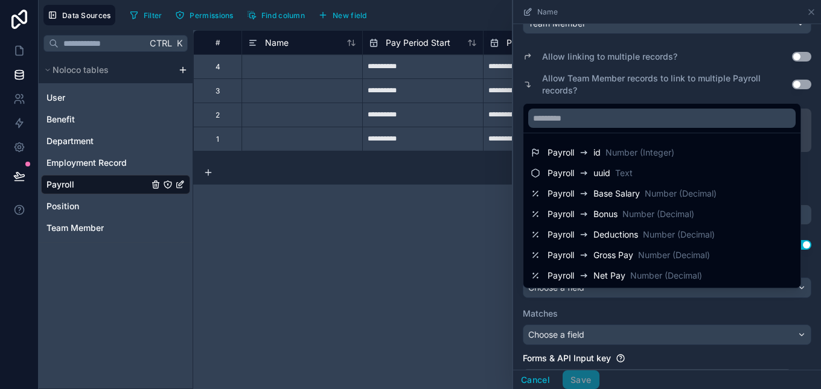
click at [713, 57] on div at bounding box center [667, 194] width 308 height 389
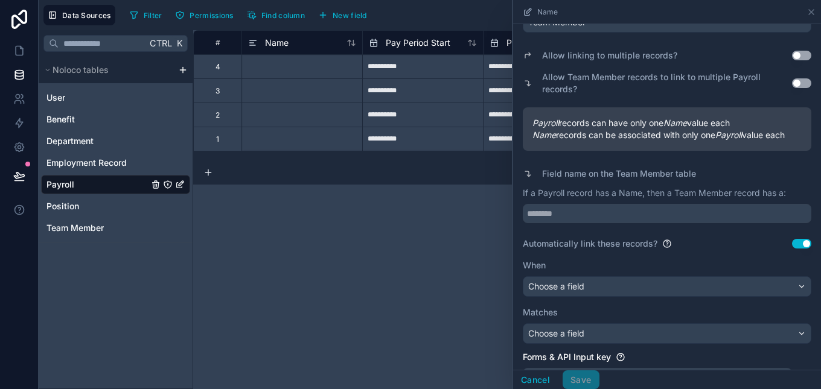
scroll to position [181, 0]
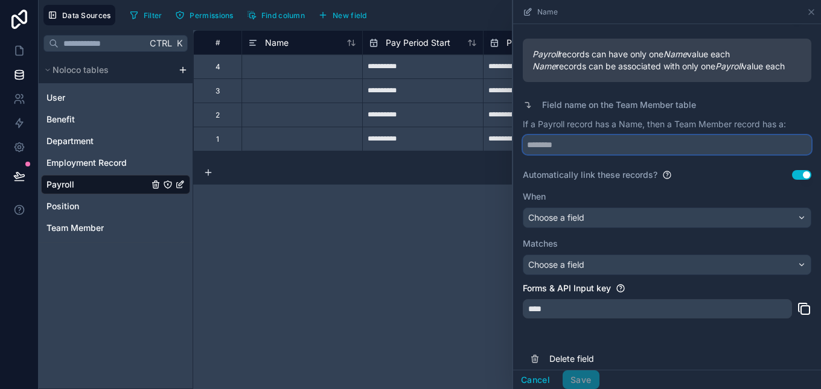
click at [584, 155] on input "text" at bounding box center [667, 144] width 289 height 19
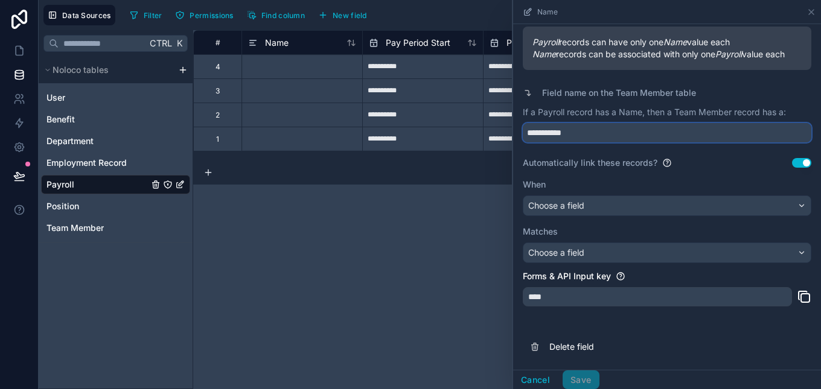
type input "**********"
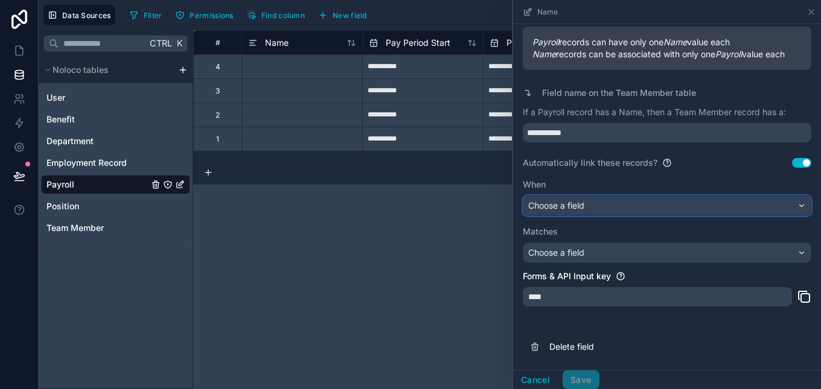
click at [795, 210] on div "Choose a field" at bounding box center [666, 205] width 287 height 19
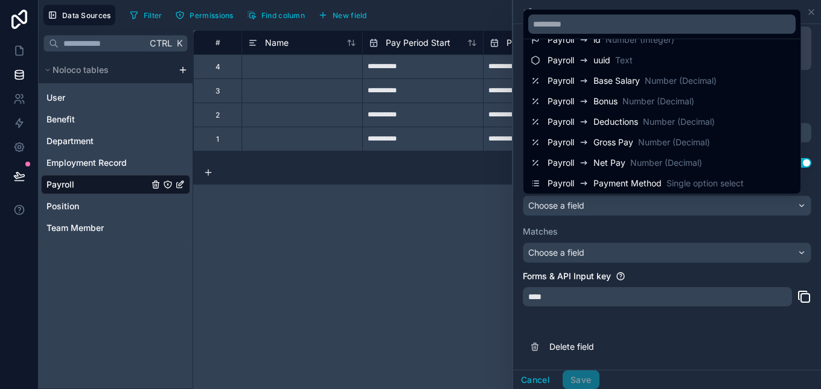
scroll to position [62, 0]
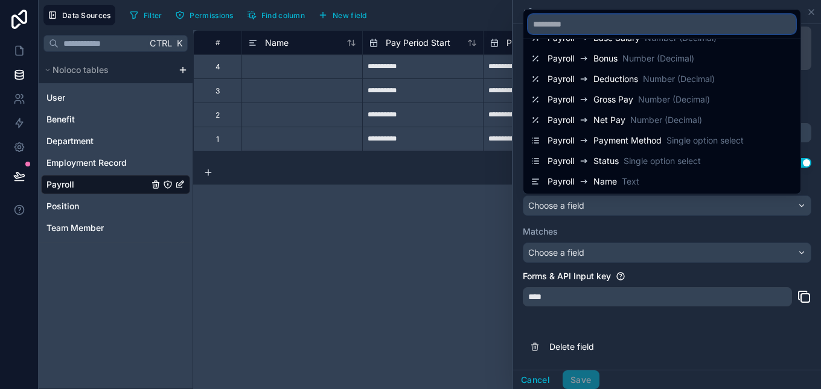
click at [656, 18] on input "text" at bounding box center [661, 23] width 267 height 19
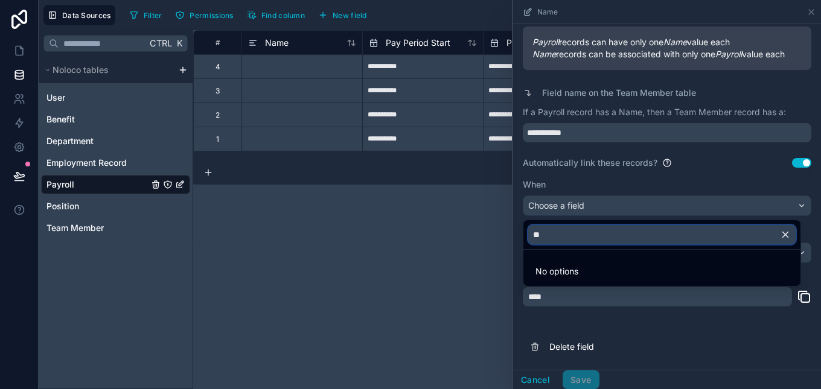
type input "*"
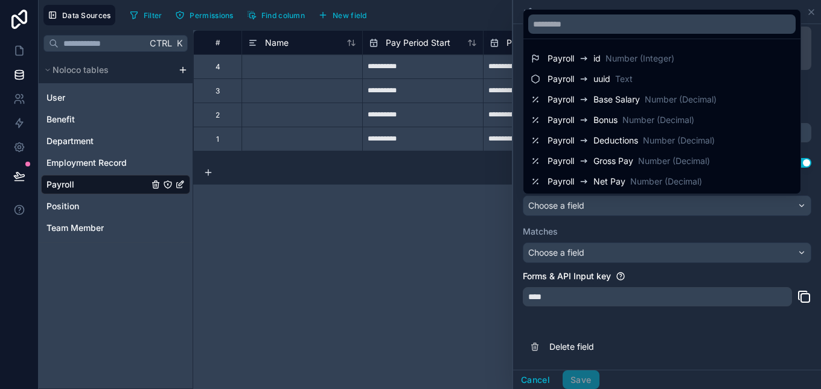
click at [529, 385] on div at bounding box center [667, 194] width 308 height 389
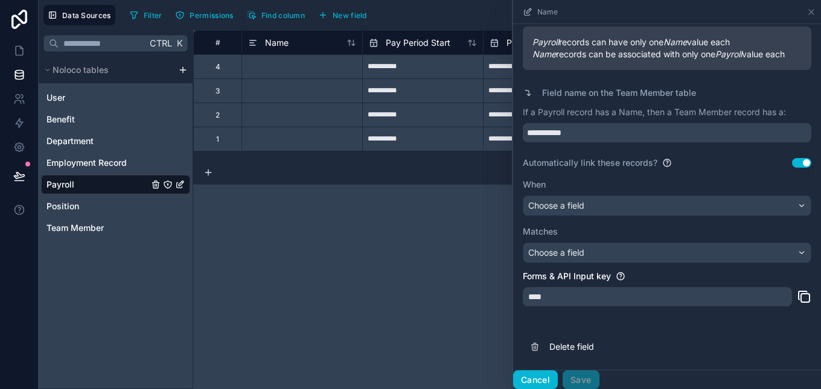
click at [529, 382] on button "Cancel" at bounding box center [535, 380] width 45 height 19
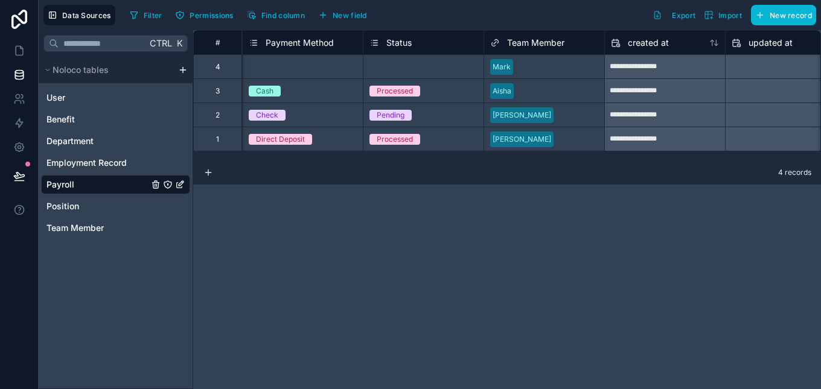
scroll to position [0, 1090]
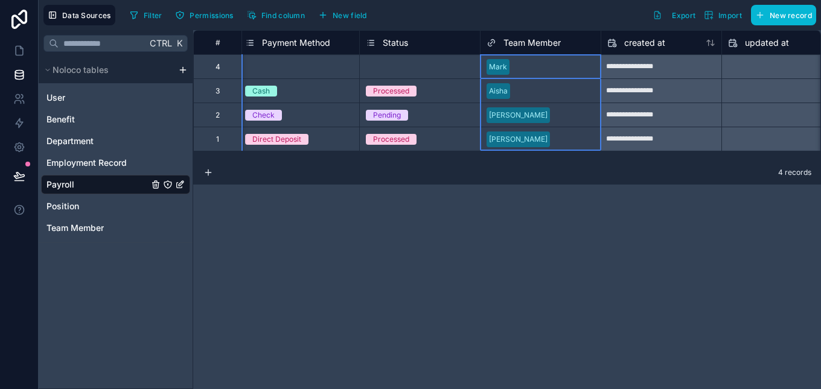
click at [554, 43] on span "Team Member" at bounding box center [531, 43] width 57 height 12
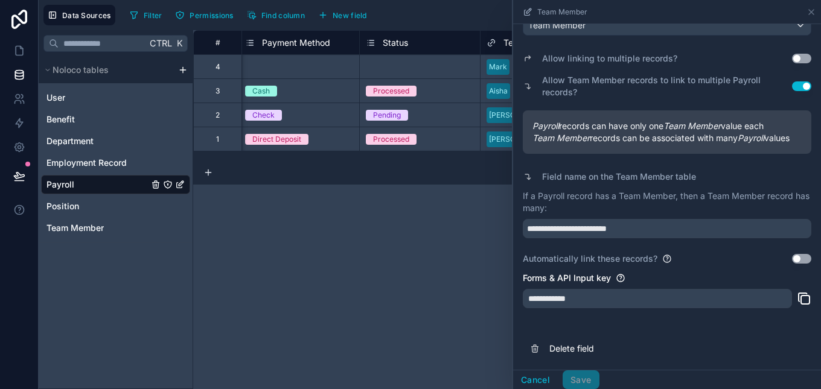
scroll to position [111, 0]
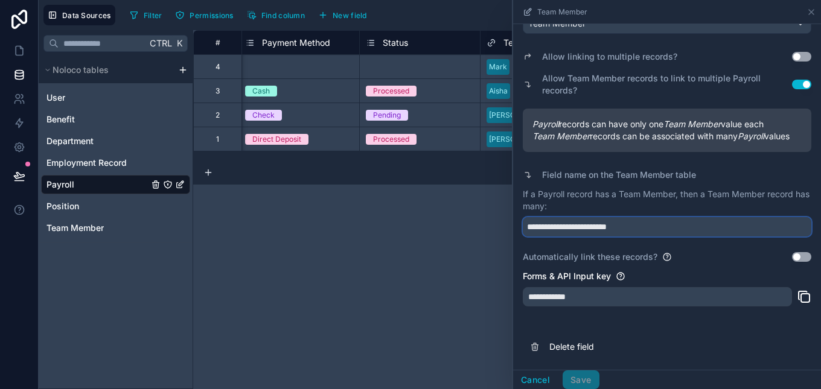
drag, startPoint x: 652, startPoint y: 238, endPoint x: 494, endPoint y: 248, distance: 157.9
click at [494, 248] on div "**********" at bounding box center [507, 209] width 628 height 359
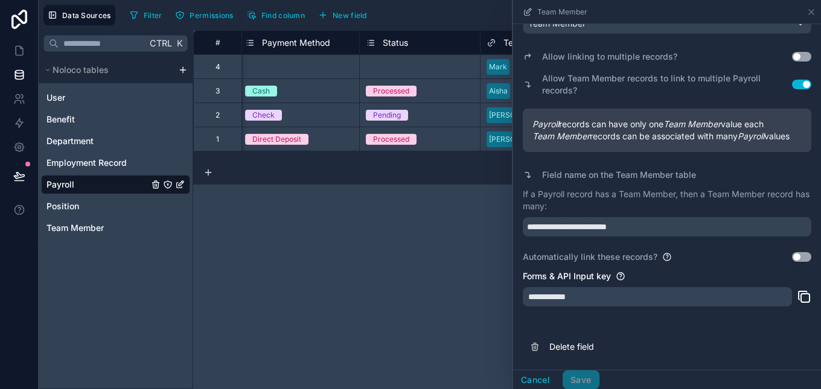
click at [407, 255] on div "**********" at bounding box center [507, 209] width 628 height 359
click at [311, 168] on div "4 records" at bounding box center [507, 173] width 628 height 24
click at [538, 386] on button "Cancel" at bounding box center [535, 380] width 45 height 19
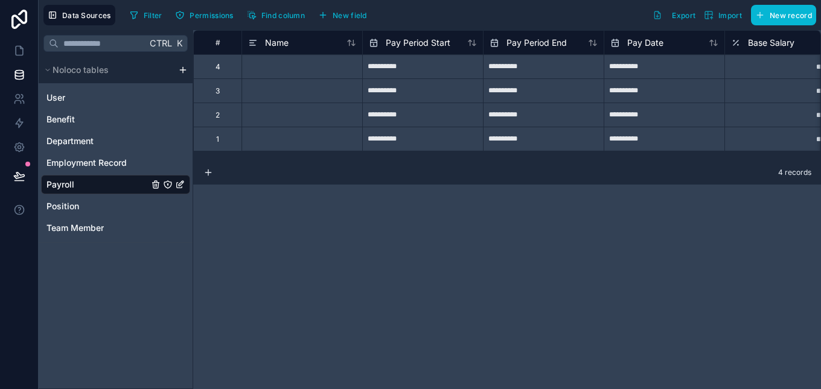
click at [325, 51] on div "Name" at bounding box center [301, 42] width 121 height 24
click at [326, 50] on div "Name" at bounding box center [301, 42] width 121 height 24
click at [316, 42] on div "Name" at bounding box center [302, 43] width 108 height 14
click at [286, 47] on span "Name" at bounding box center [277, 43] width 24 height 12
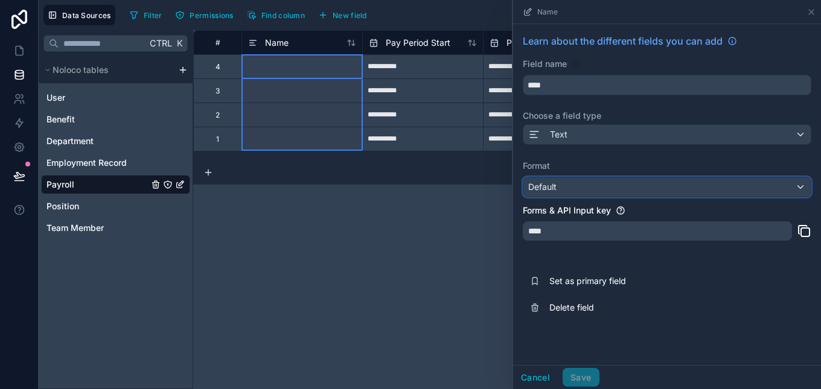
click at [802, 191] on div "Default" at bounding box center [666, 186] width 287 height 19
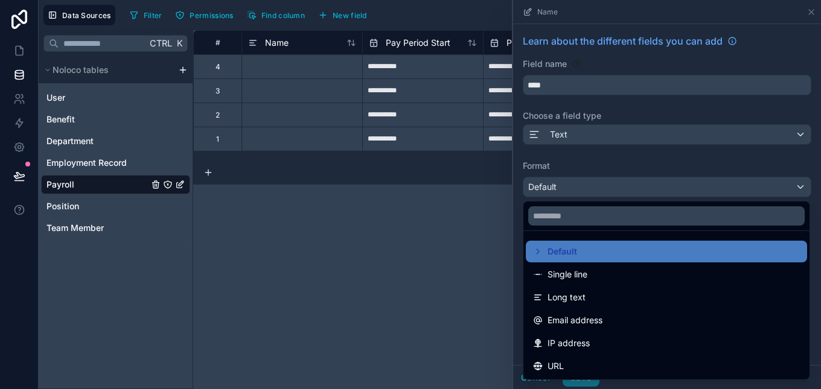
click at [801, 132] on div at bounding box center [667, 194] width 308 height 389
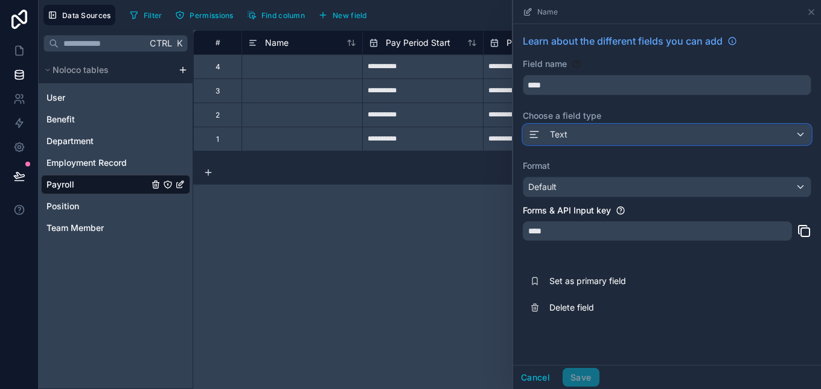
click at [801, 132] on div "Text" at bounding box center [666, 134] width 287 height 19
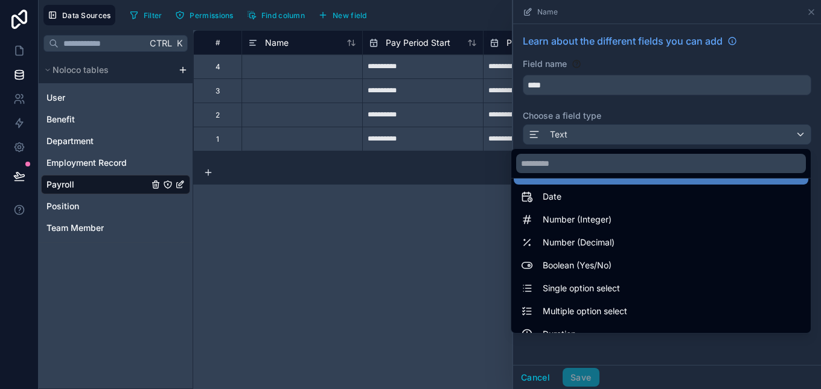
scroll to position [350, 0]
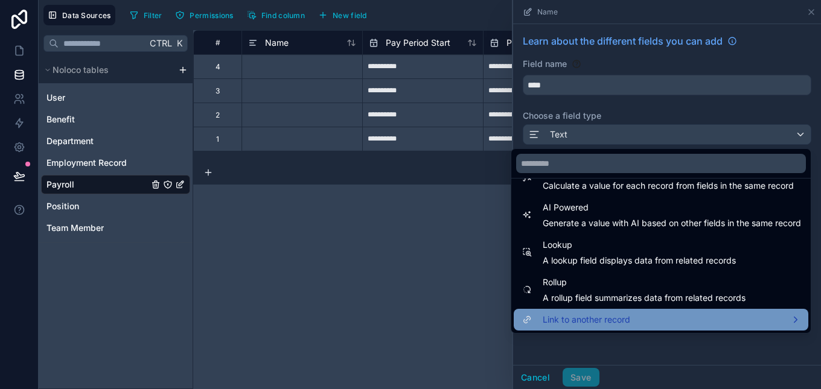
click at [723, 325] on div "Link to another record" at bounding box center [661, 320] width 280 height 14
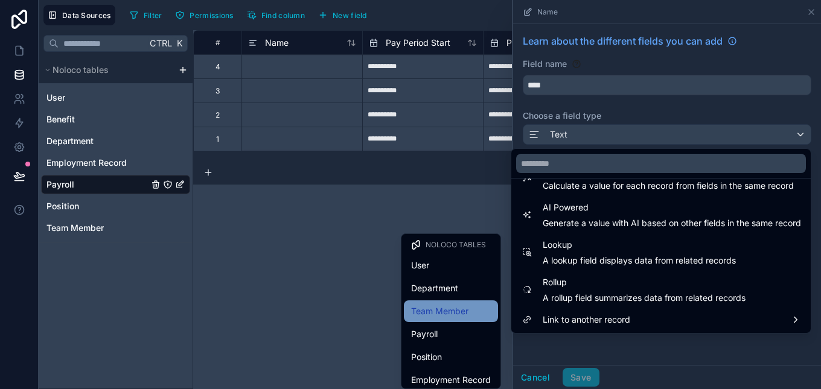
click at [442, 312] on span "Team Member" at bounding box center [439, 311] width 57 height 14
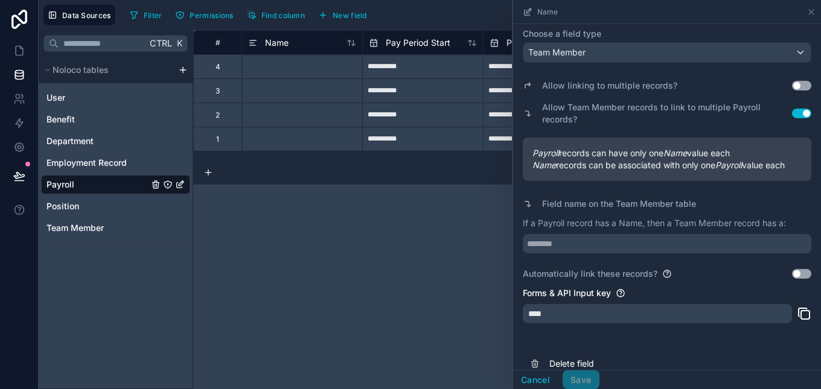
scroll to position [111, 0]
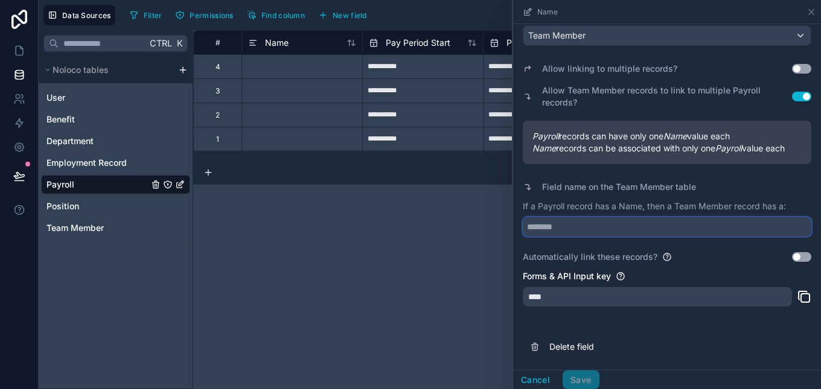
click at [666, 228] on input "text" at bounding box center [667, 226] width 289 height 19
paste input "**********"
type input "**********"
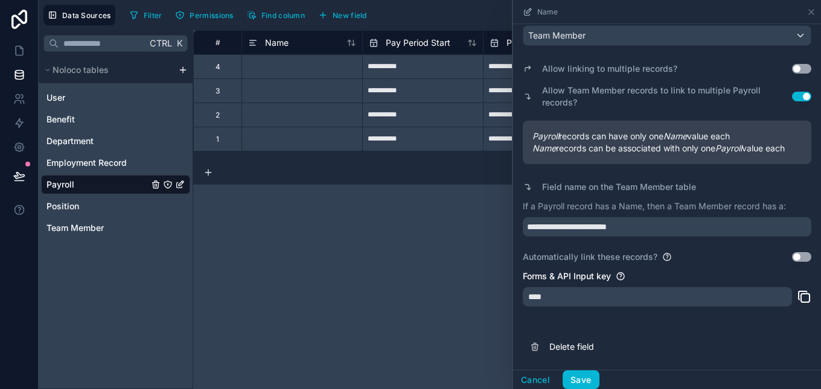
click at [604, 296] on div "****" at bounding box center [657, 296] width 269 height 19
click at [534, 299] on div "****" at bounding box center [657, 296] width 269 height 19
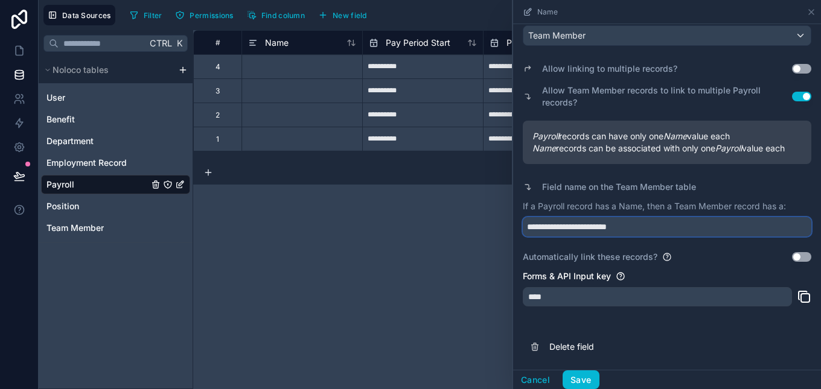
click at [674, 228] on input "**********" at bounding box center [667, 226] width 289 height 19
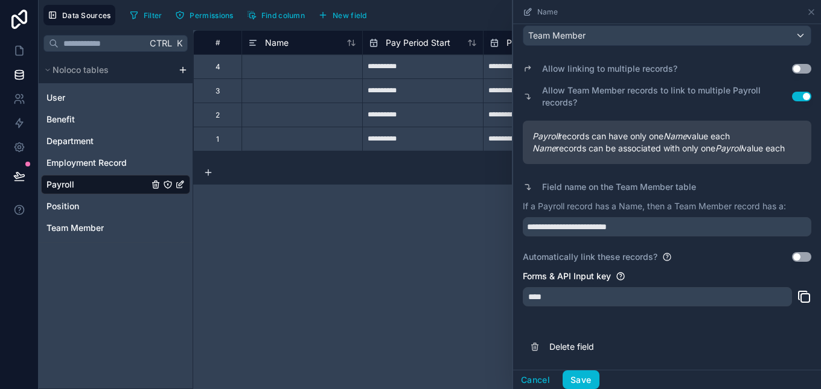
click at [795, 255] on button "Use setting" at bounding box center [801, 257] width 19 height 10
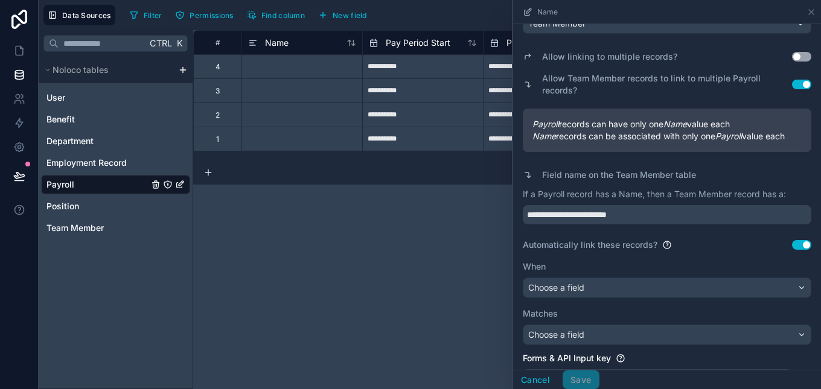
scroll to position [205, 0]
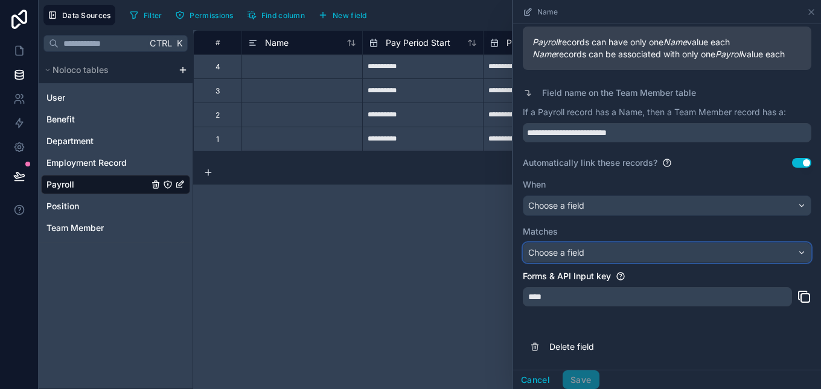
click at [788, 258] on div "Choose a field" at bounding box center [666, 252] width 287 height 19
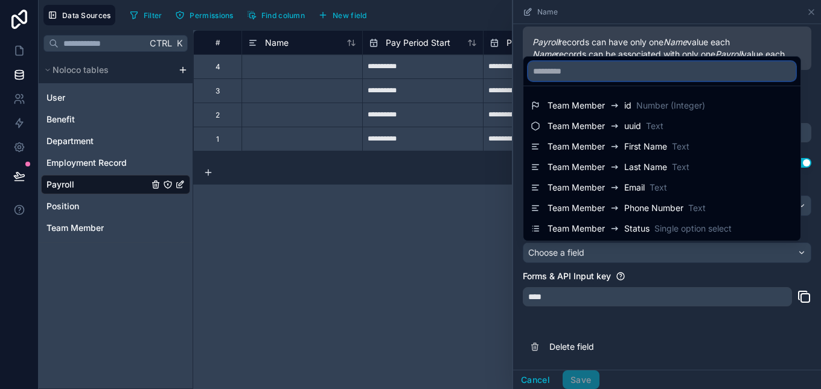
click at [632, 74] on input "text" at bounding box center [661, 71] width 267 height 19
paste input "**********"
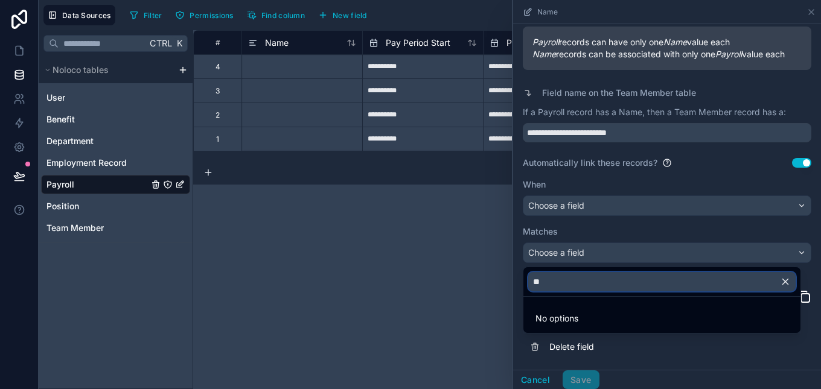
type input "*"
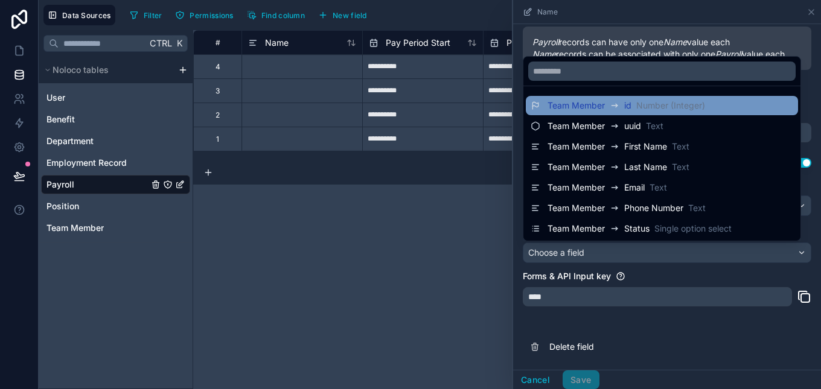
click at [664, 108] on span "Number (Integer)" at bounding box center [670, 106] width 69 height 12
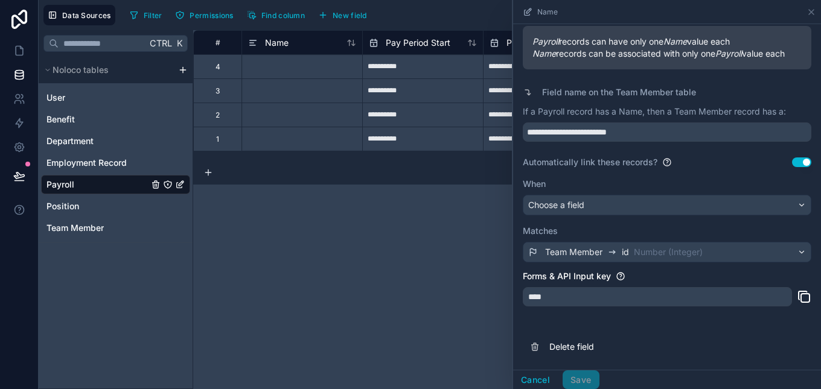
click at [653, 299] on div "****" at bounding box center [657, 296] width 269 height 19
drag, startPoint x: 549, startPoint y: 299, endPoint x: 511, endPoint y: 308, distance: 39.2
click at [511, 308] on div "**********" at bounding box center [507, 209] width 628 height 359
click at [797, 204] on div "Choose a field" at bounding box center [666, 205] width 287 height 19
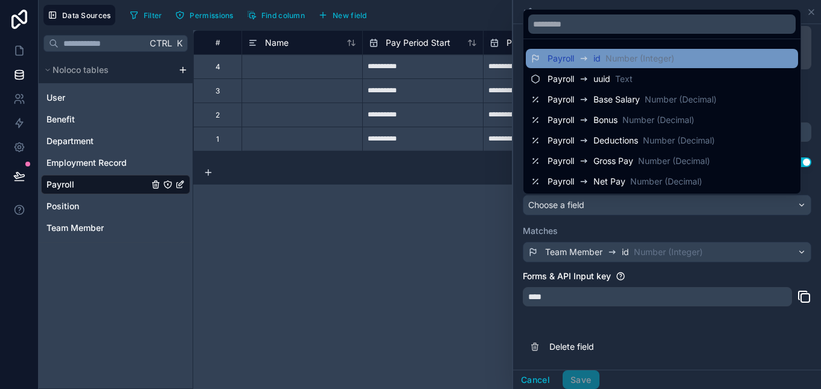
click at [674, 59] on span "Number (Integer)" at bounding box center [640, 59] width 69 height 12
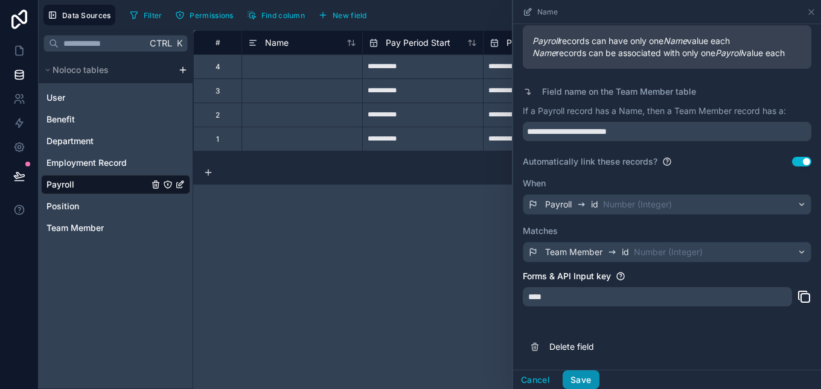
click at [580, 379] on button "Save" at bounding box center [581, 380] width 36 height 19
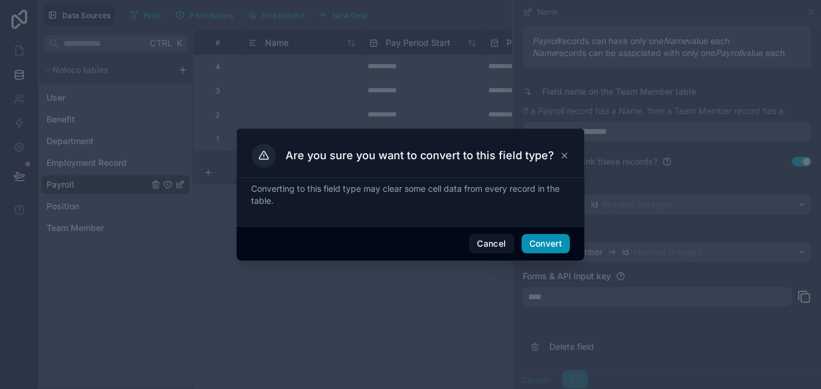
click at [545, 243] on button "Convert" at bounding box center [546, 243] width 48 height 19
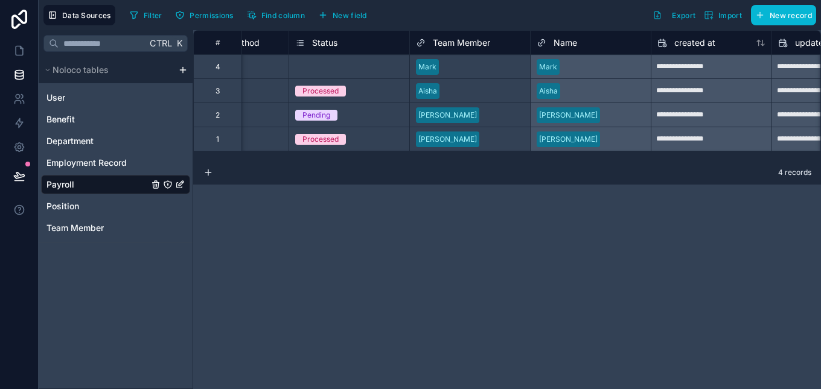
scroll to position [0, 1034]
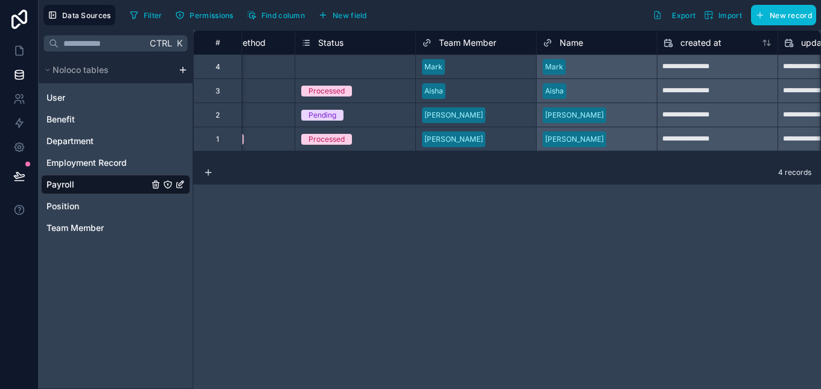
click at [590, 45] on div "Name" at bounding box center [597, 43] width 108 height 14
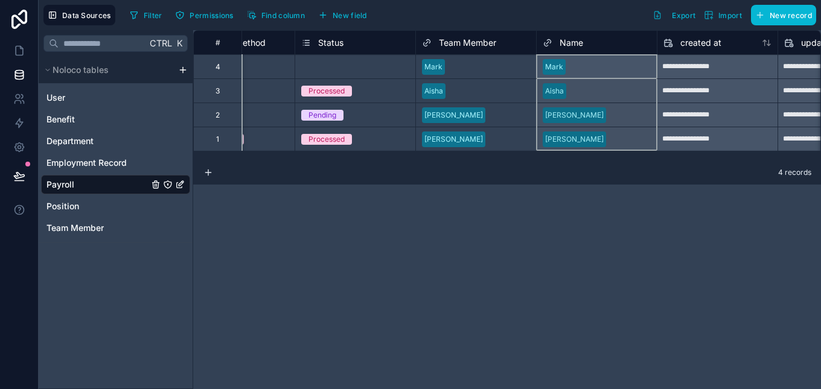
click at [590, 45] on div "Name" at bounding box center [597, 43] width 108 height 14
click at [567, 45] on span "Name" at bounding box center [572, 43] width 24 height 12
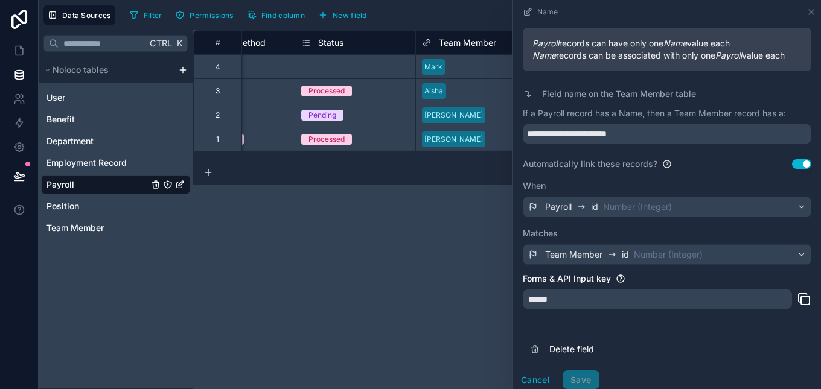
scroll to position [206, 0]
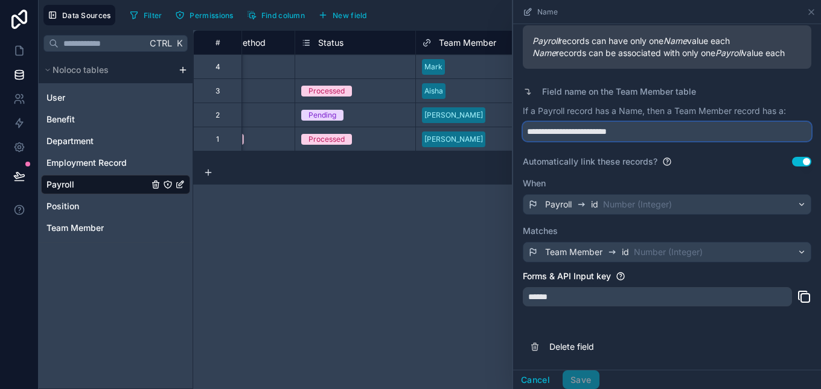
drag, startPoint x: 647, startPoint y: 130, endPoint x: 506, endPoint y: 158, distance: 143.3
click at [506, 158] on div "**********" at bounding box center [507, 209] width 628 height 359
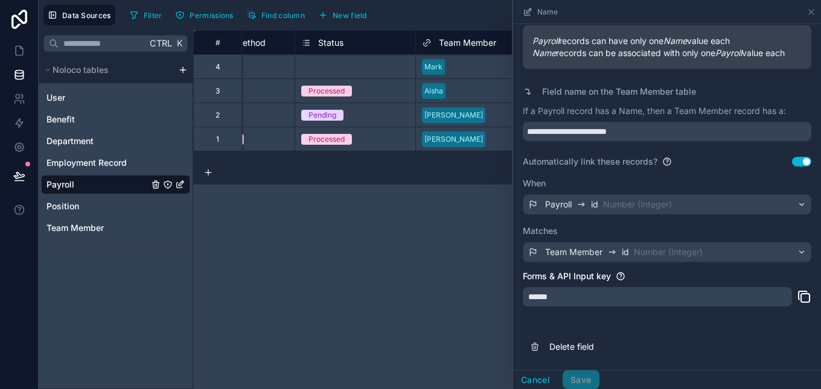
click at [360, 230] on div "**********" at bounding box center [507, 209] width 628 height 359
click at [813, 13] on icon at bounding box center [812, 12] width 10 height 10
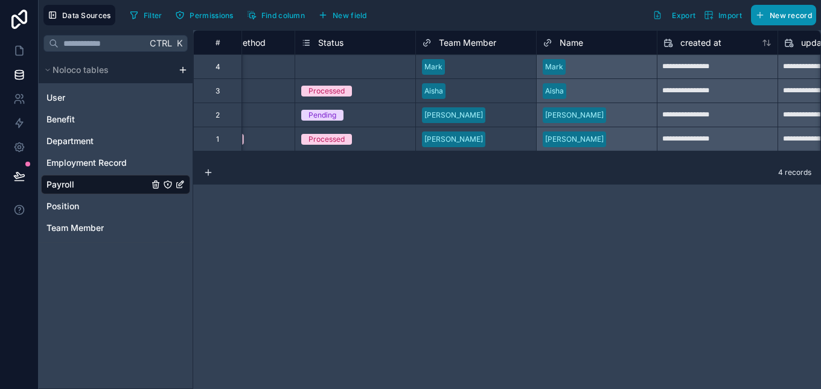
click at [781, 14] on span "New record" at bounding box center [791, 15] width 42 height 9
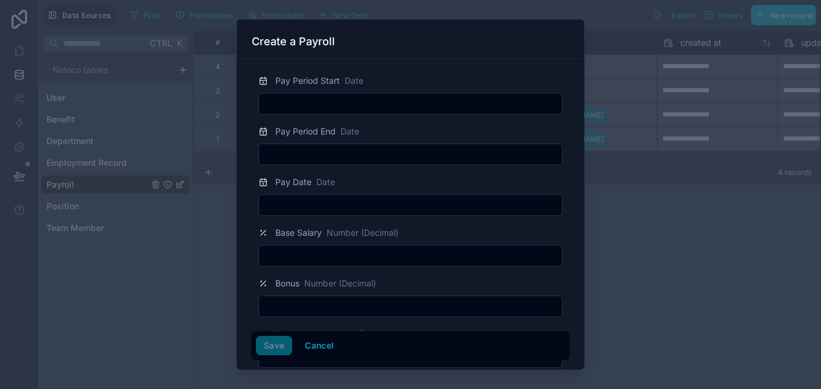
click at [503, 101] on input "text" at bounding box center [410, 103] width 303 height 17
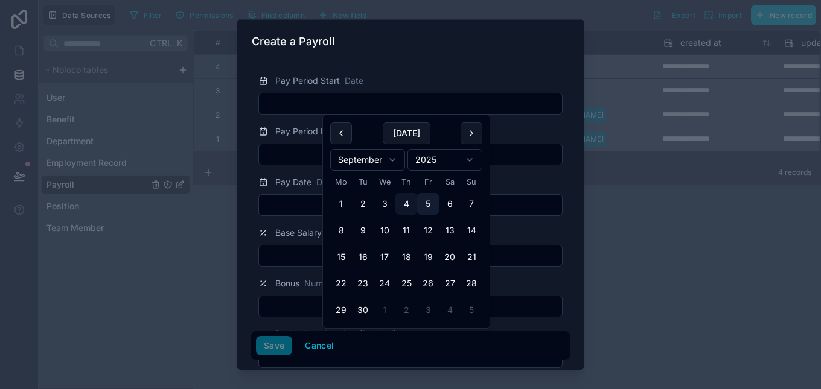
click at [423, 202] on button "5" at bounding box center [428, 204] width 22 height 22
type input "**********"
click at [294, 253] on input "text" at bounding box center [410, 256] width 303 height 17
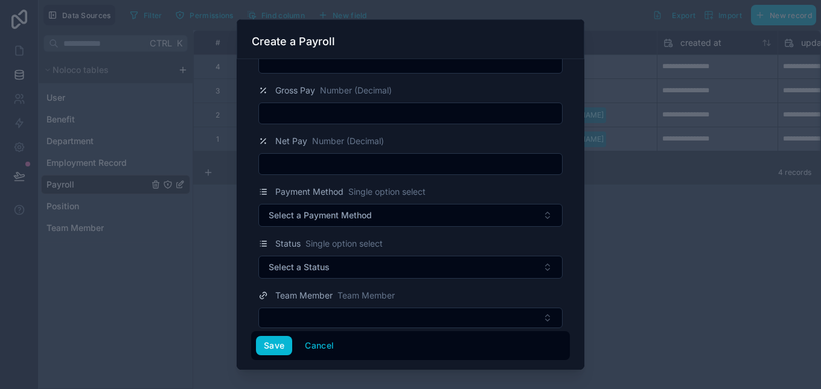
scroll to position [301, 0]
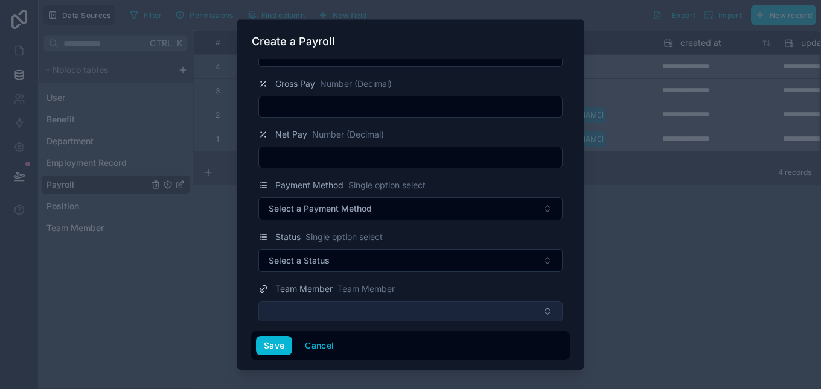
click at [543, 304] on button "Select Button" at bounding box center [410, 311] width 304 height 21
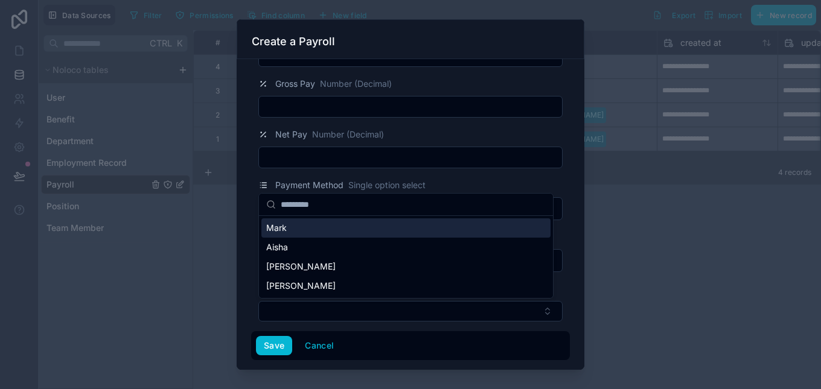
click at [449, 232] on div "Mark" at bounding box center [405, 228] width 289 height 19
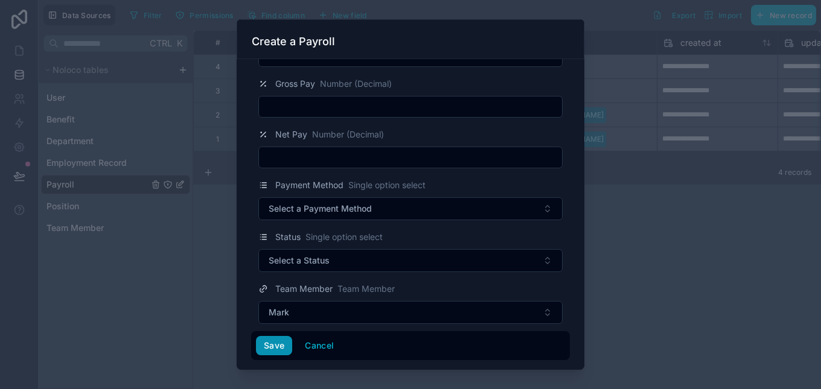
click at [278, 351] on button "Save" at bounding box center [274, 345] width 36 height 19
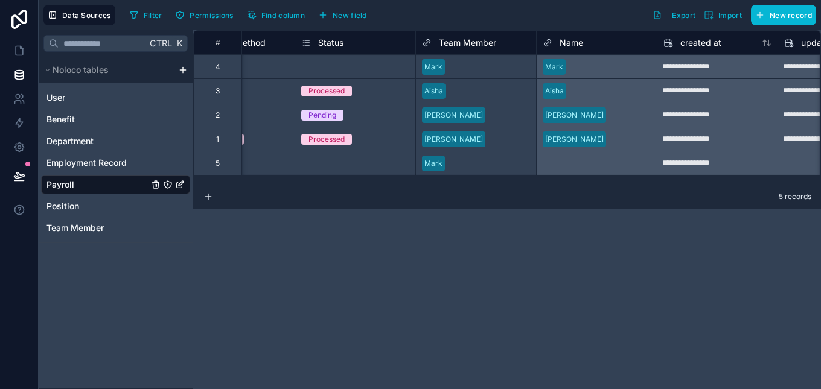
drag, startPoint x: 572, startPoint y: 184, endPoint x: 522, endPoint y: 169, distance: 52.3
click at [522, 169] on div "**********" at bounding box center [507, 107] width 628 height 155
click at [550, 160] on div "Select a Name" at bounding box center [596, 163] width 121 height 24
click at [589, 164] on div "Select a Name" at bounding box center [596, 163] width 121 height 24
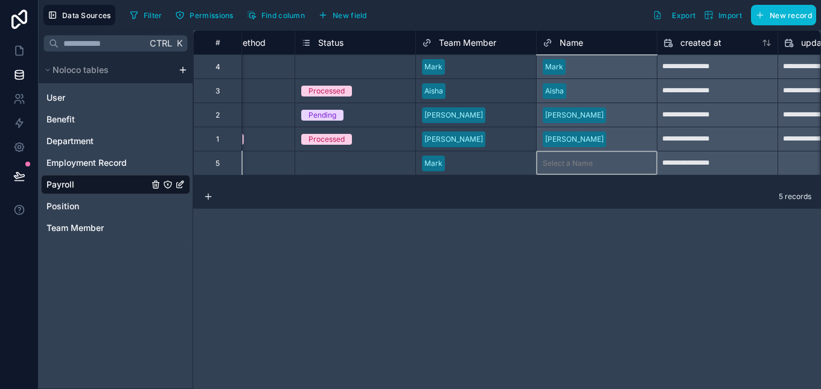
click at [644, 163] on div "Select a Name" at bounding box center [596, 163] width 121 height 24
click at [643, 167] on div "Select a Name" at bounding box center [596, 163] width 121 height 24
click at [561, 167] on div "Select a Name" at bounding box center [596, 163] width 121 height 24
click at [561, 162] on div "Select a Name" at bounding box center [596, 163] width 121 height 24
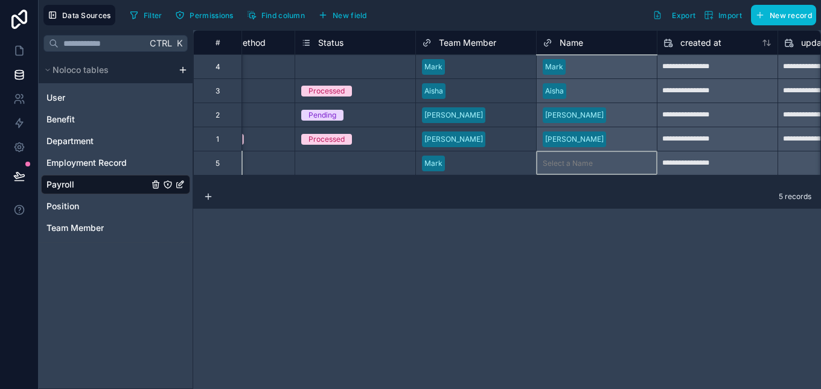
click at [595, 123] on div "[PERSON_NAME]" at bounding box center [596, 115] width 121 height 24
click at [587, 140] on div "[PERSON_NAME]" at bounding box center [596, 139] width 121 height 24
click at [587, 141] on div "[PERSON_NAME]" at bounding box center [596, 139] width 121 height 24
click at [580, 167] on div "Select a Name" at bounding box center [596, 163] width 121 height 24
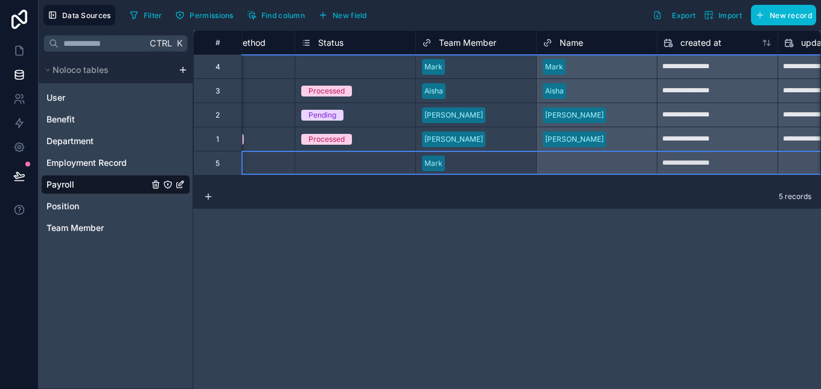
click at [237, 165] on div "5" at bounding box center [217, 163] width 48 height 24
click at [350, 158] on div "Select a Status" at bounding box center [355, 164] width 120 height 12
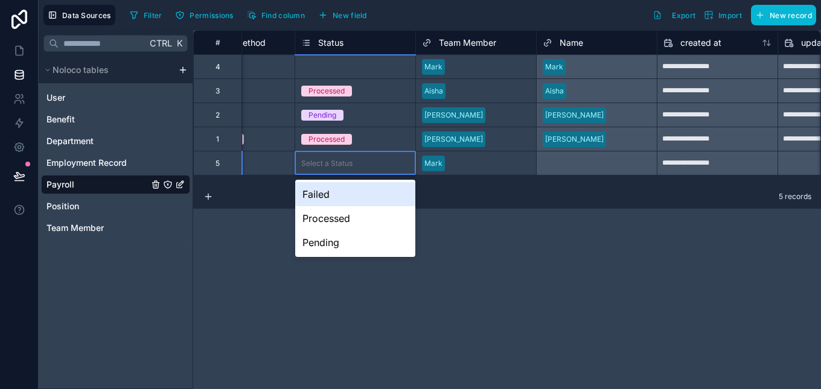
click at [379, 164] on div "Select a Status" at bounding box center [355, 164] width 120 height 12
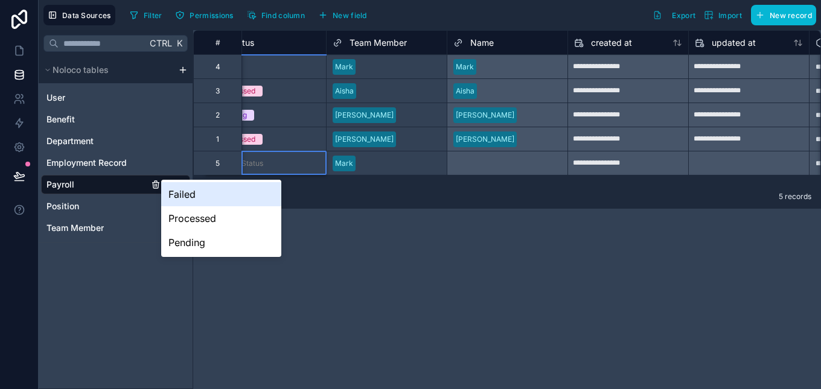
scroll to position [0, 1232]
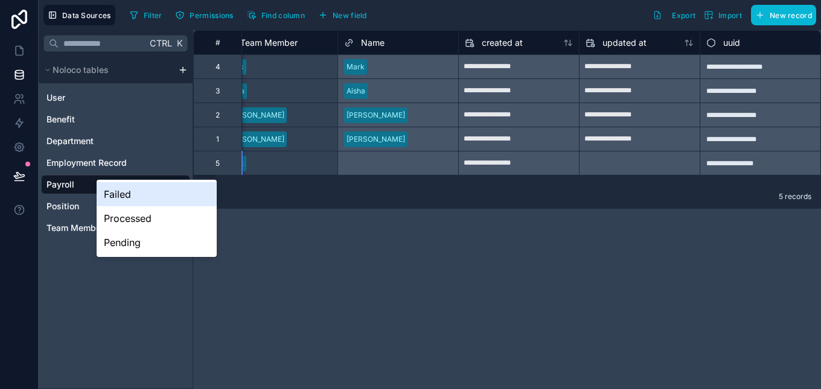
click at [671, 165] on div at bounding box center [640, 163] width 120 height 19
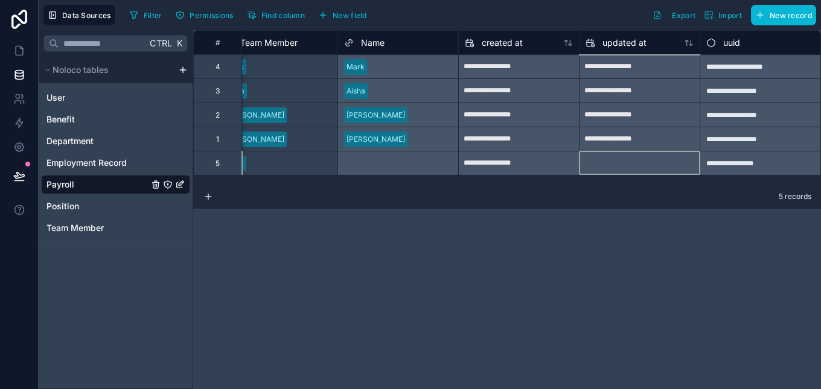
click at [676, 157] on div at bounding box center [640, 163] width 120 height 19
click at [676, 160] on div at bounding box center [640, 163] width 120 height 19
click at [441, 164] on div "Select a Name" at bounding box center [397, 163] width 121 height 24
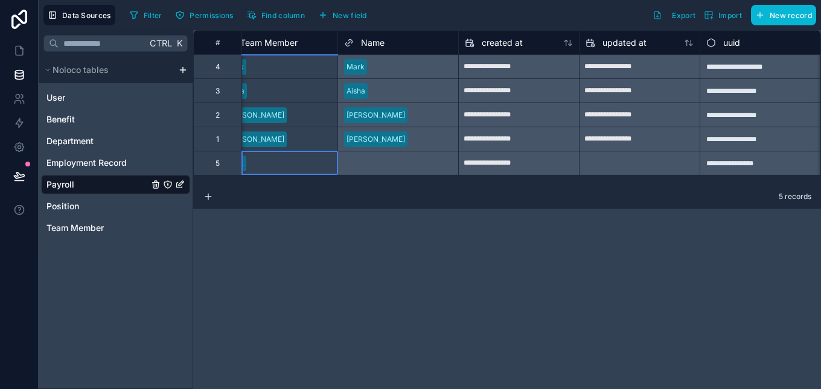
scroll to position [0, 1207]
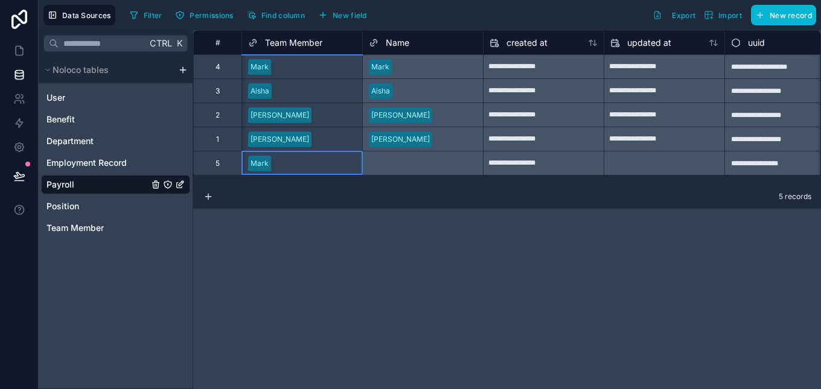
click at [305, 174] on div "Mark" at bounding box center [302, 164] width 120 height 24
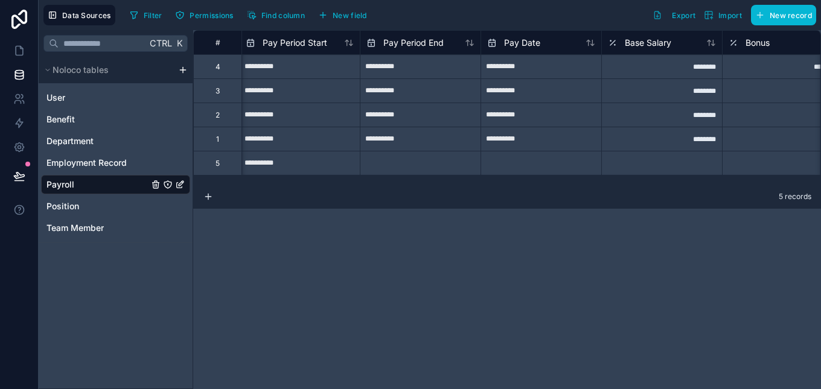
scroll to position [0, 0]
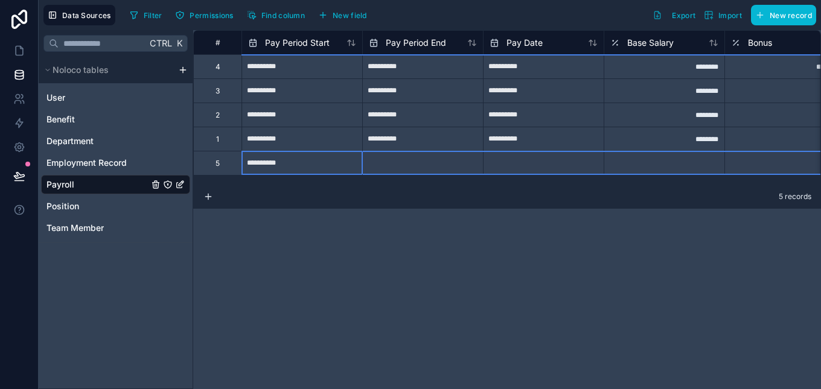
click at [217, 165] on div "5" at bounding box center [218, 164] width 4 height 10
click at [210, 168] on div "5" at bounding box center [217, 163] width 48 height 24
click at [240, 214] on div "Delete row" at bounding box center [246, 212] width 62 height 13
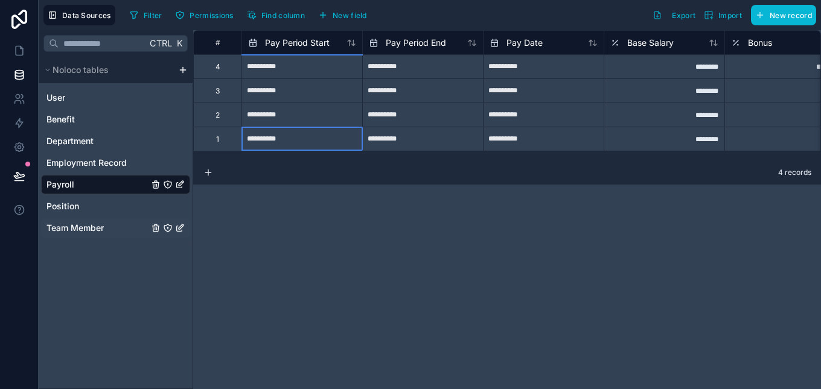
click at [85, 226] on span "Team Member" at bounding box center [74, 228] width 57 height 12
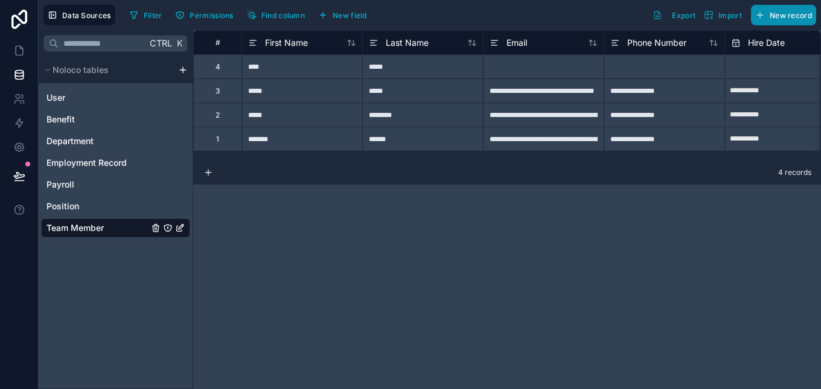
click at [770, 14] on span "New record" at bounding box center [791, 15] width 42 height 9
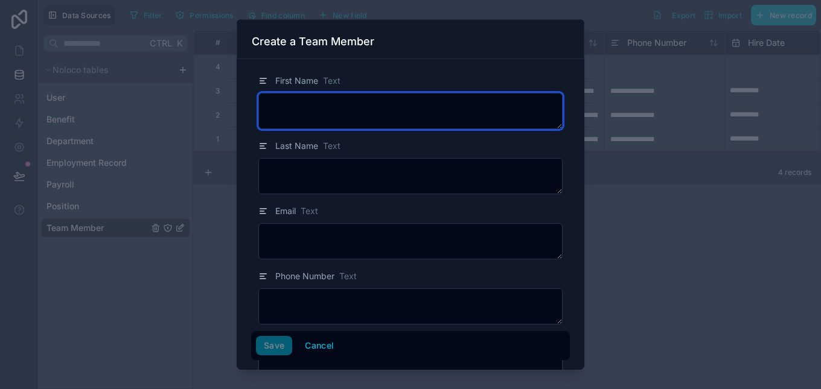
click at [492, 106] on textarea at bounding box center [410, 111] width 304 height 36
type textarea "*****"
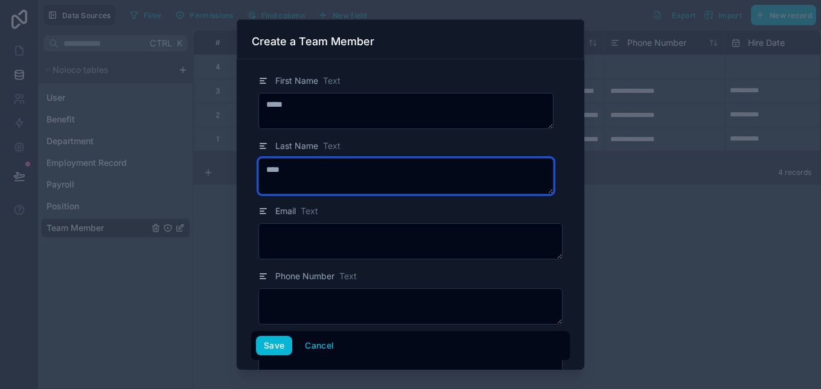
type textarea "****"
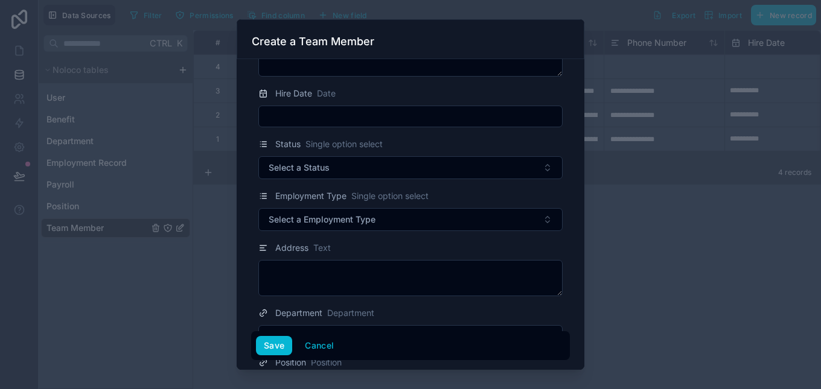
scroll to position [243, 0]
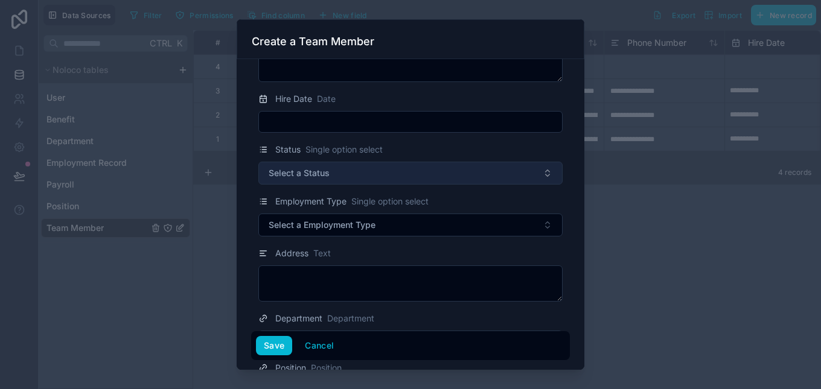
click at [525, 179] on button "Select a Status" at bounding box center [410, 173] width 304 height 23
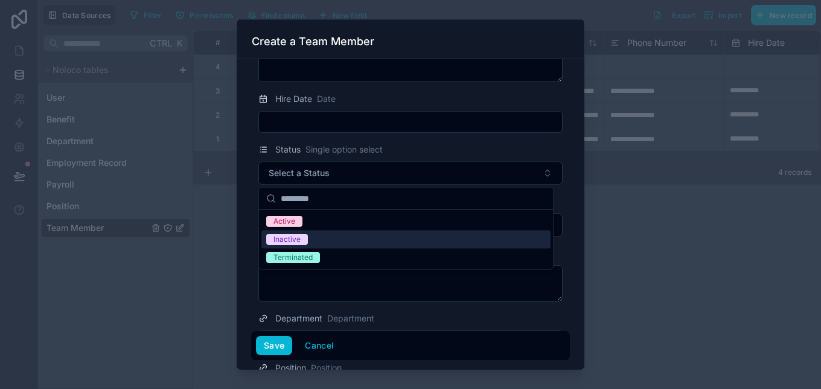
click at [465, 232] on div "Inactive" at bounding box center [405, 240] width 289 height 18
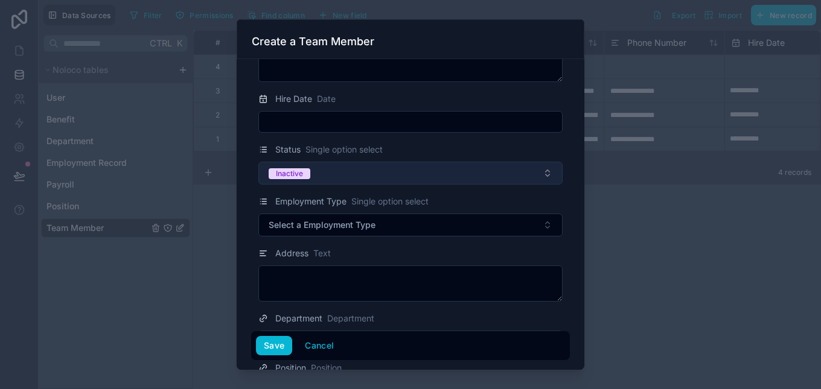
click at [515, 177] on button "Inactive" at bounding box center [410, 173] width 304 height 23
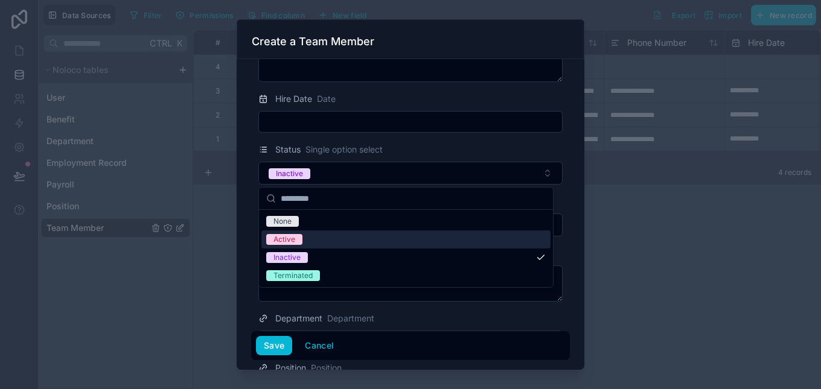
click at [450, 234] on div "Active" at bounding box center [405, 240] width 289 height 18
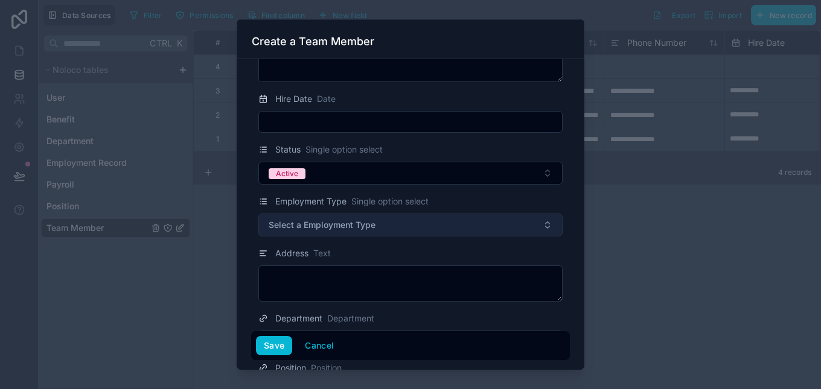
click at [414, 231] on button "Select a Employment Type" at bounding box center [410, 225] width 304 height 23
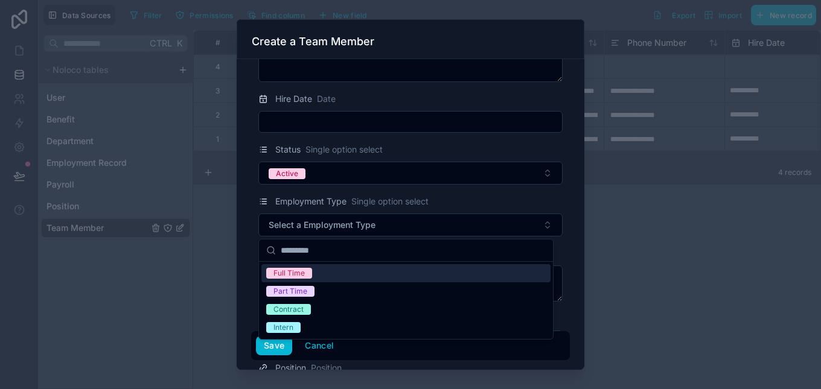
click at [389, 274] on div "Full Time" at bounding box center [405, 273] width 289 height 18
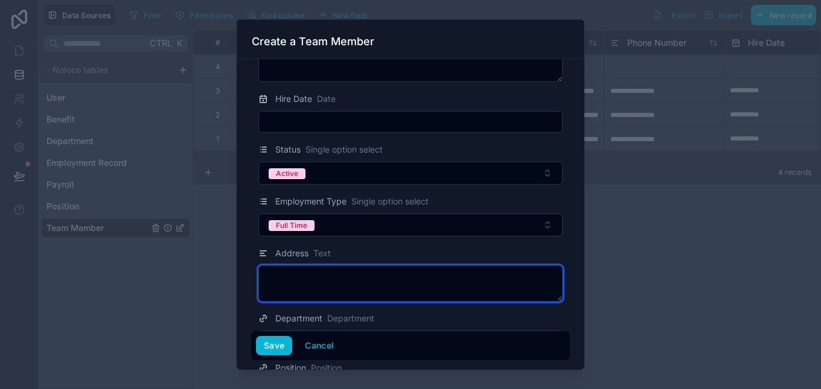
click at [393, 290] on textarea at bounding box center [410, 284] width 304 height 36
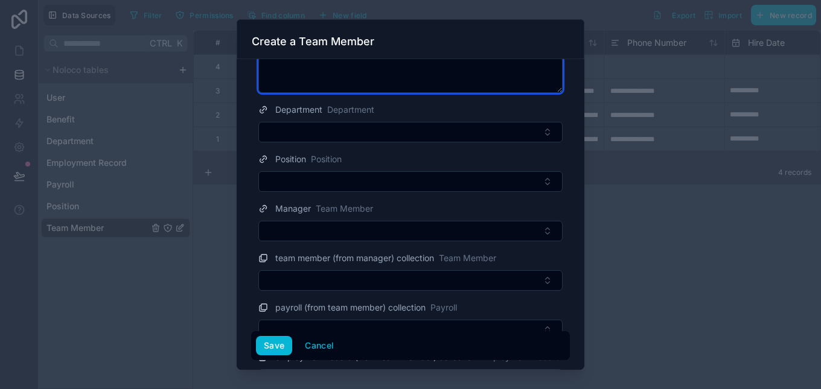
scroll to position [459, 0]
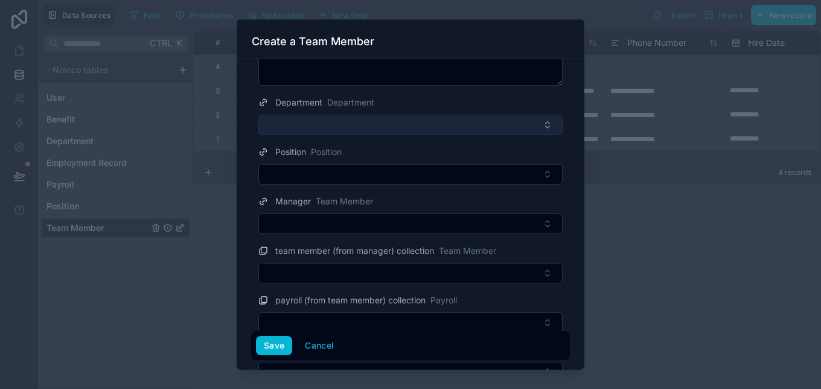
click at [482, 130] on button "Select Button" at bounding box center [410, 125] width 304 height 21
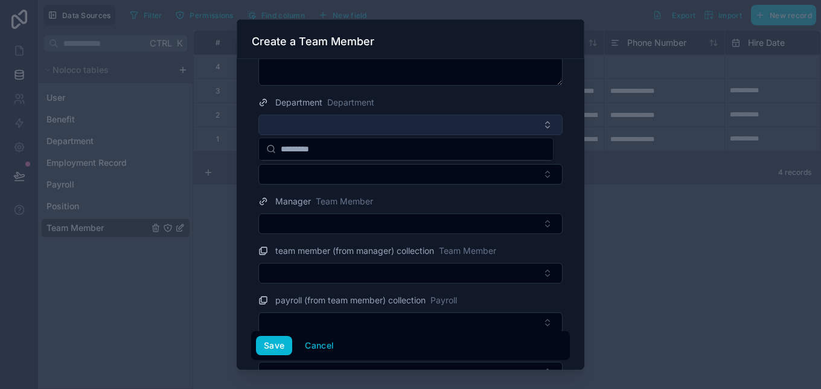
click at [450, 133] on button "Select Button" at bounding box center [410, 125] width 304 height 21
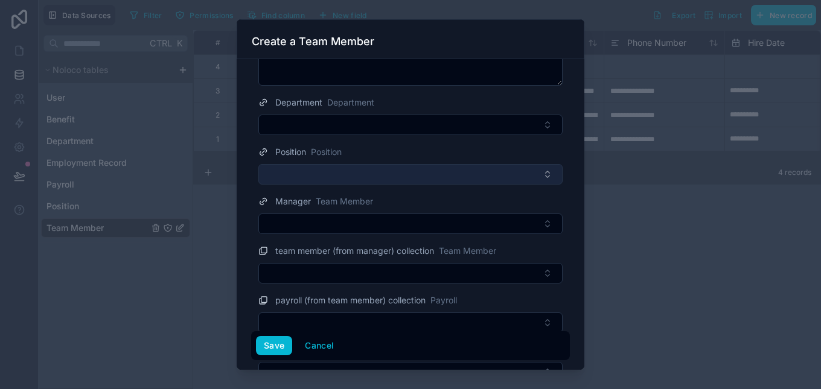
click at [426, 176] on button "Select Button" at bounding box center [410, 174] width 304 height 21
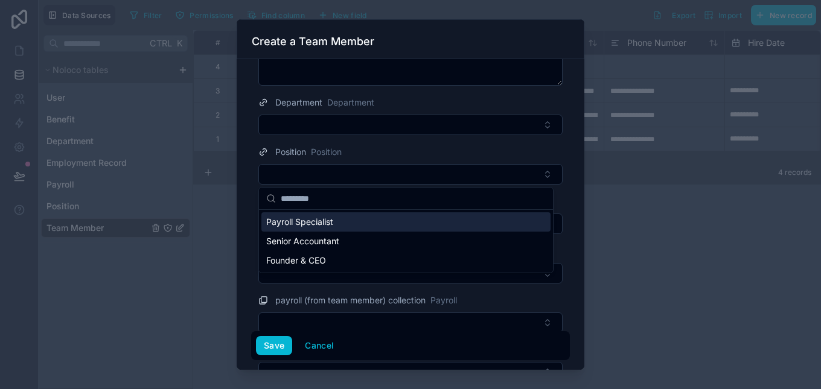
click at [406, 222] on div "Payroll Specialist" at bounding box center [405, 222] width 289 height 19
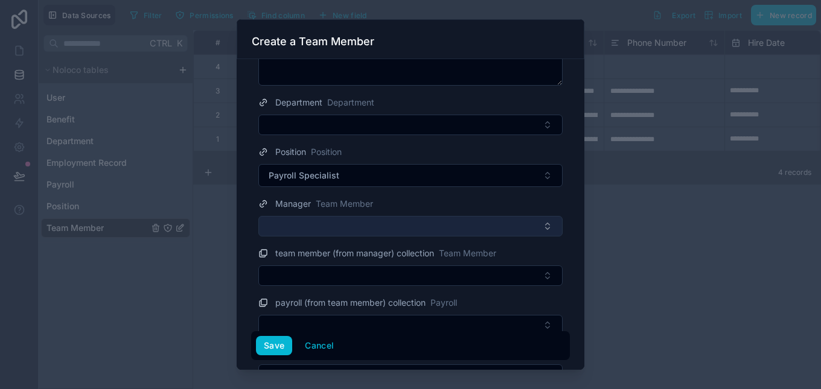
click at [385, 228] on button "Select Button" at bounding box center [410, 226] width 304 height 21
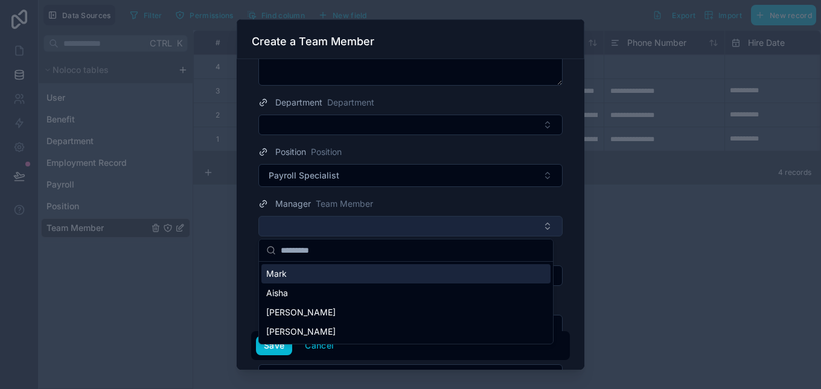
click at [384, 228] on button "Select Button" at bounding box center [410, 226] width 304 height 21
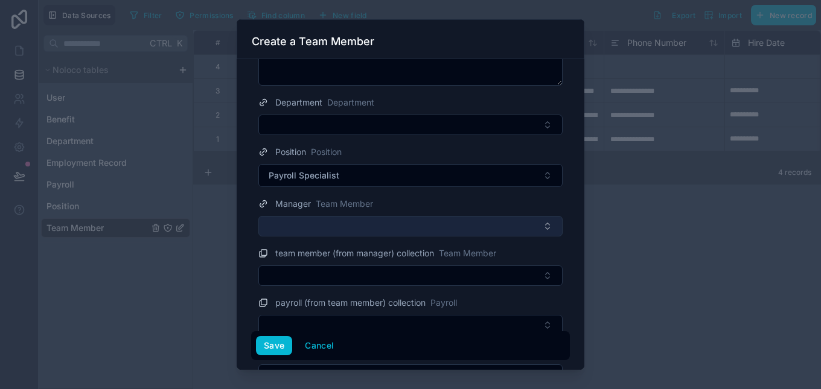
click at [384, 228] on button "Select Button" at bounding box center [410, 226] width 304 height 21
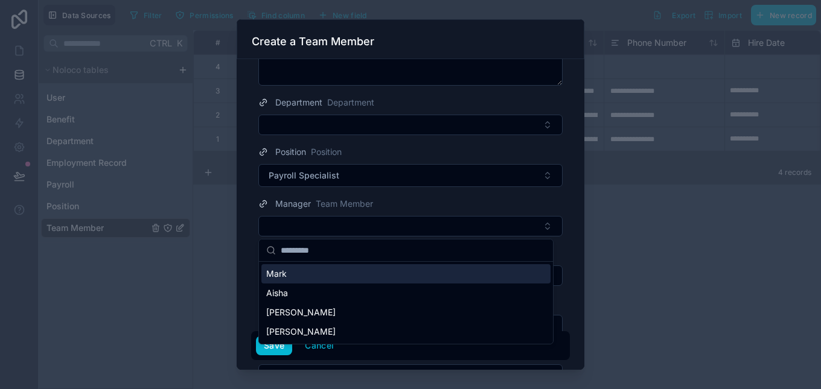
drag, startPoint x: 587, startPoint y: 236, endPoint x: 580, endPoint y: 239, distance: 7.8
click at [586, 237] on div at bounding box center [410, 194] width 821 height 389
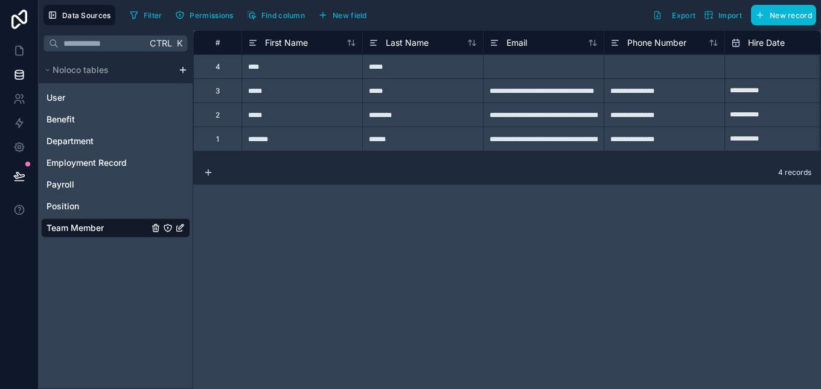
click at [580, 239] on div "**********" at bounding box center [507, 209] width 628 height 359
click at [794, 18] on span "New record" at bounding box center [791, 15] width 42 height 9
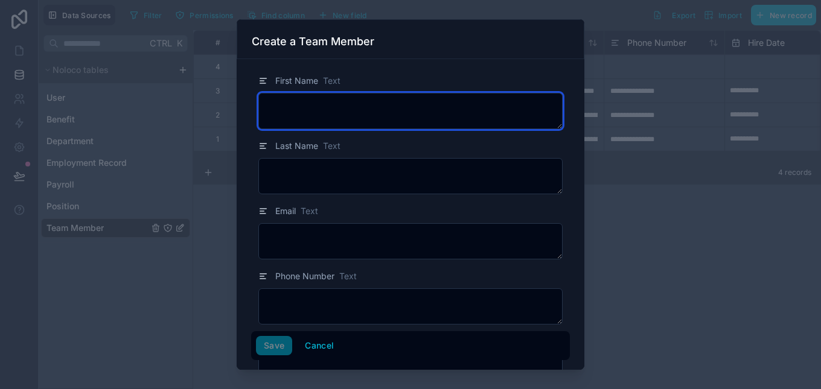
click at [458, 118] on textarea at bounding box center [410, 111] width 304 height 36
type textarea "*****"
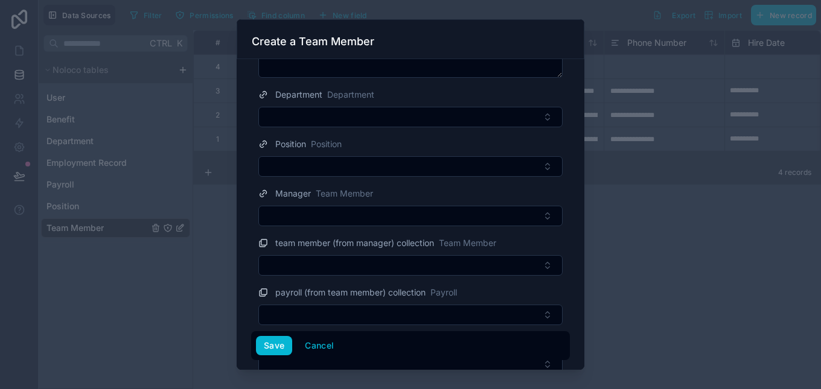
scroll to position [476, 0]
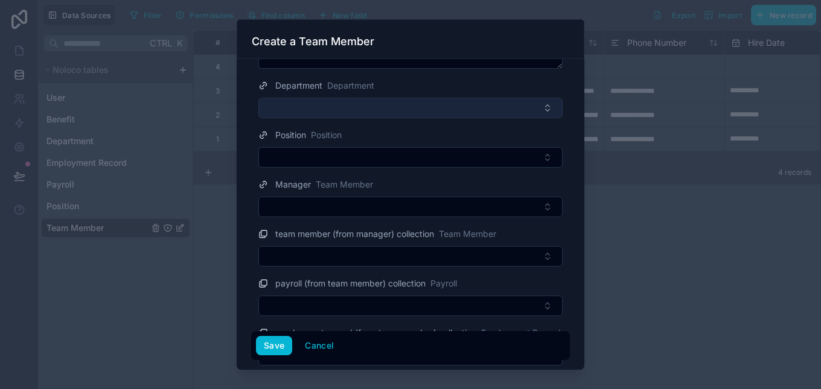
type textarea "****"
click at [532, 106] on button "Select Button" at bounding box center [410, 108] width 304 height 21
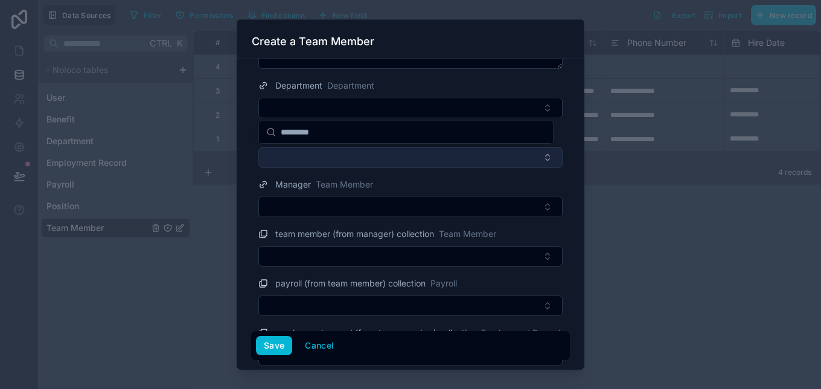
click at [470, 161] on button "Select Button" at bounding box center [410, 157] width 304 height 21
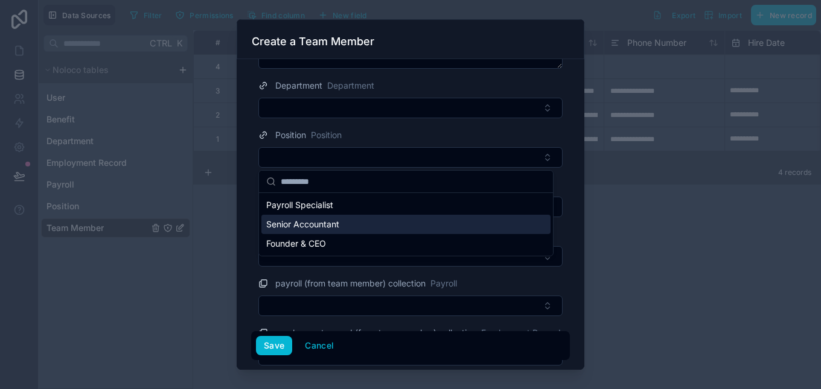
click at [440, 220] on div "Senior Accountant" at bounding box center [405, 224] width 289 height 19
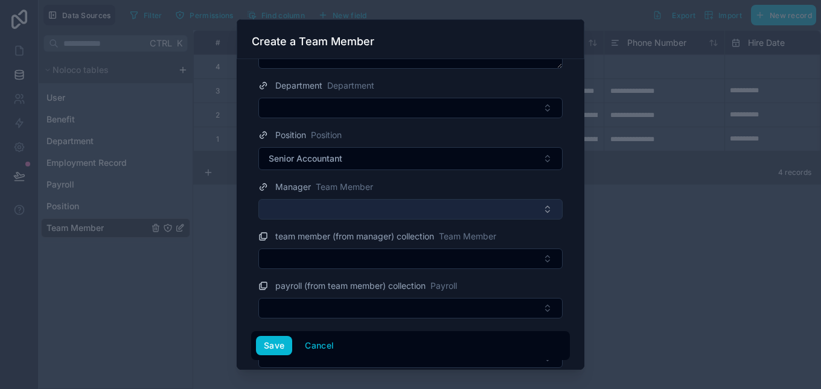
click at [455, 206] on button "Select Button" at bounding box center [410, 209] width 304 height 21
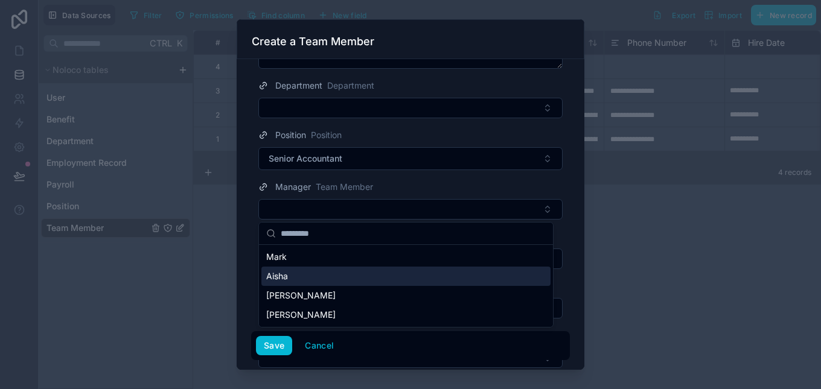
click at [427, 268] on div "Aisha" at bounding box center [405, 276] width 289 height 19
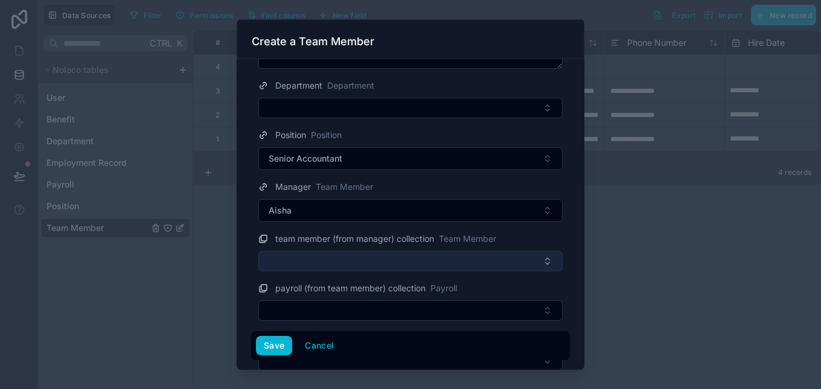
click at [418, 269] on button "Select Button" at bounding box center [410, 261] width 304 height 21
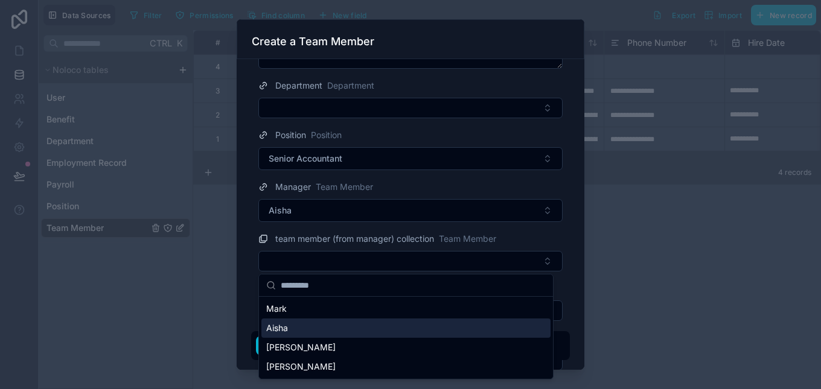
click at [372, 337] on div "Aisha" at bounding box center [405, 328] width 289 height 19
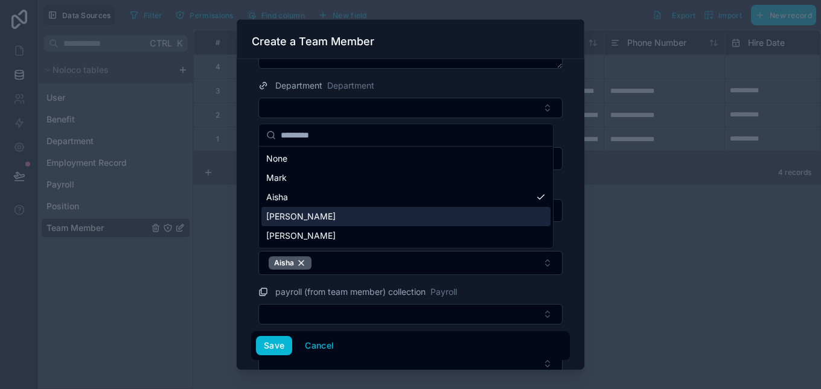
click at [413, 223] on div "[PERSON_NAME]" at bounding box center [405, 216] width 289 height 19
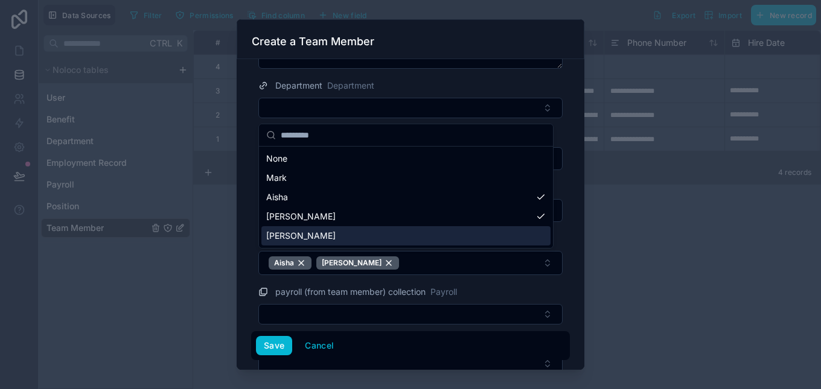
click at [357, 289] on div "**********" at bounding box center [430, 194] width 782 height 389
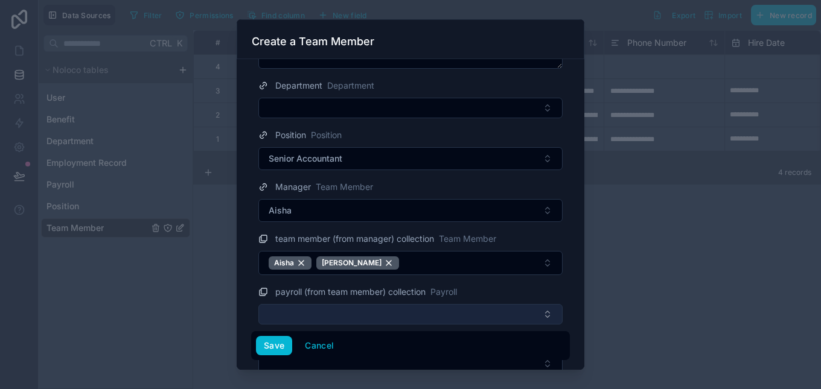
click at [356, 315] on button "Select Button" at bounding box center [410, 314] width 304 height 21
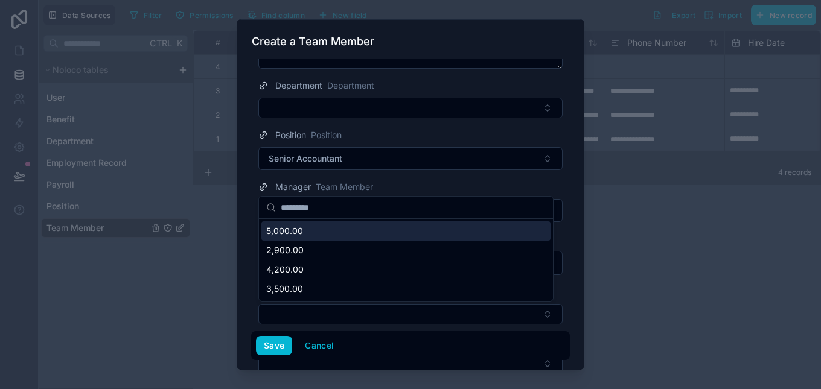
click at [363, 233] on div "5,000.00" at bounding box center [405, 231] width 289 height 19
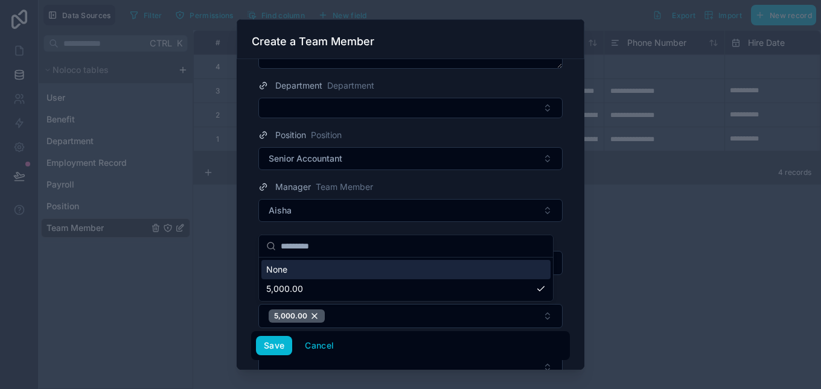
click at [586, 313] on div at bounding box center [410, 194] width 821 height 389
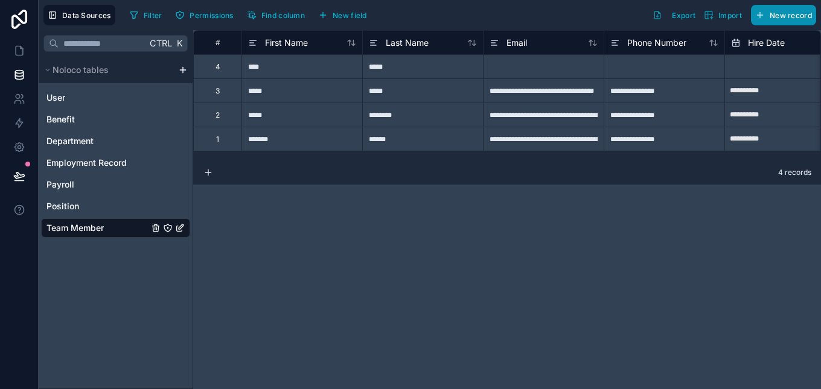
click at [782, 16] on span "New record" at bounding box center [791, 15] width 42 height 9
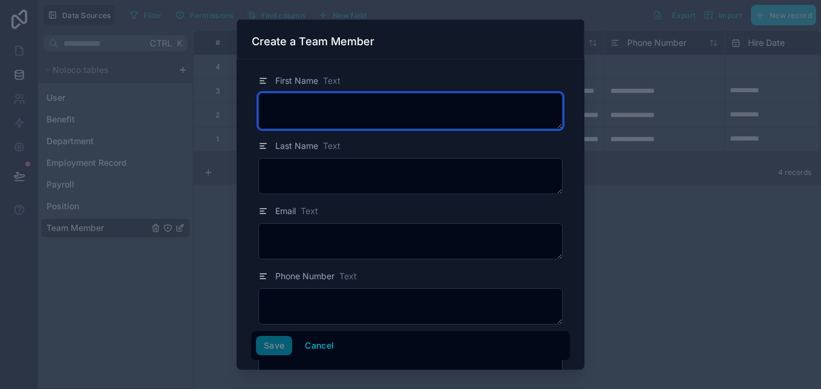
click at [507, 113] on textarea at bounding box center [410, 111] width 304 height 36
type textarea "*****"
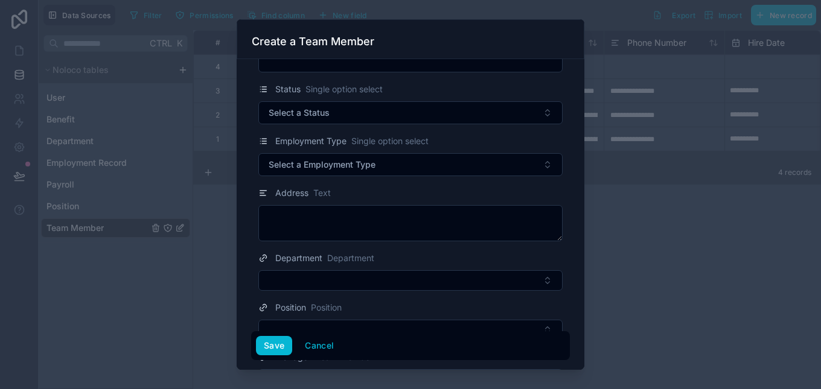
scroll to position [305, 0]
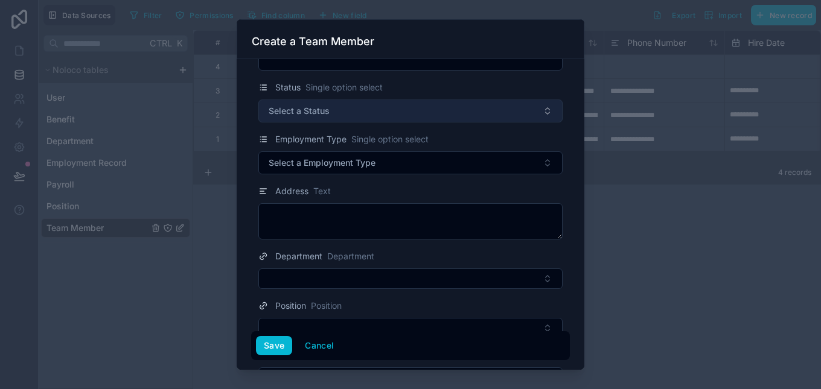
type textarea "****"
click at [536, 113] on button "Select a Status" at bounding box center [410, 111] width 304 height 23
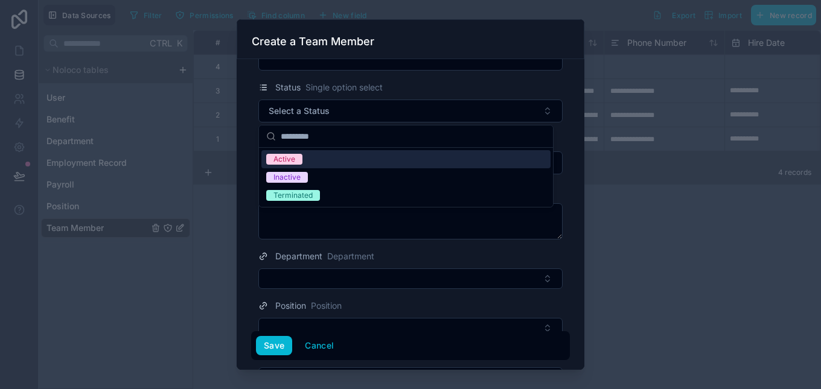
click at [484, 156] on div "Active" at bounding box center [405, 159] width 289 height 18
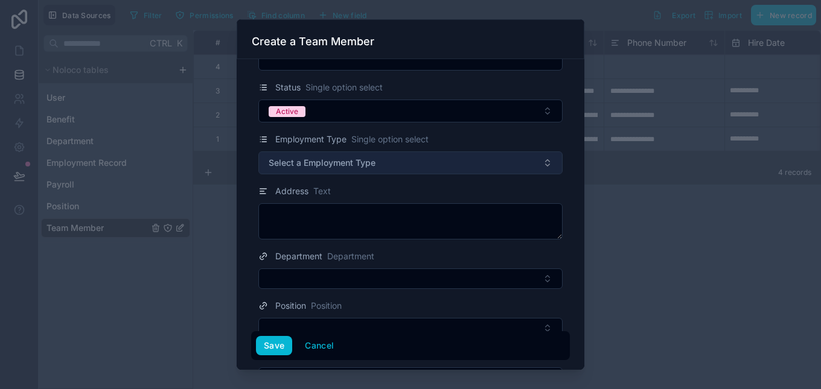
click at [533, 168] on button "Select a Employment Type" at bounding box center [410, 163] width 304 height 23
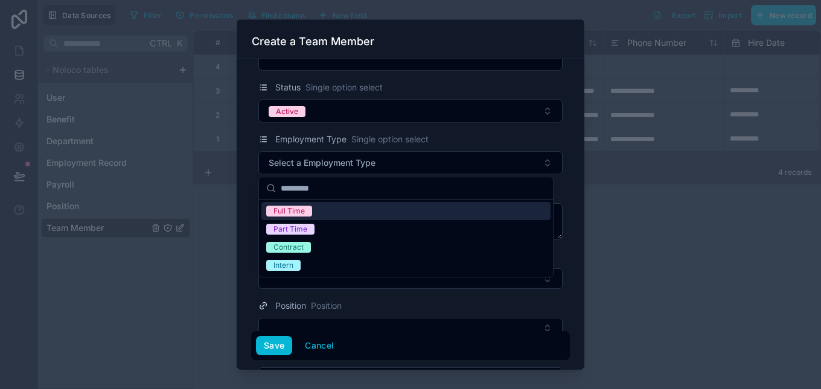
click at [492, 214] on div "Full Time" at bounding box center [405, 211] width 289 height 18
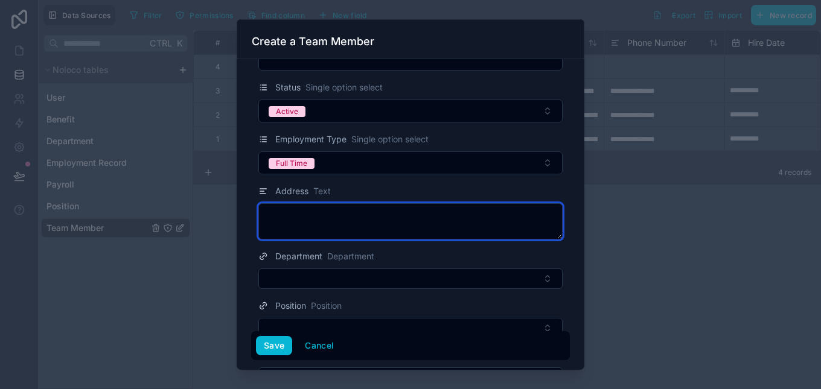
click at [468, 231] on textarea at bounding box center [410, 221] width 304 height 36
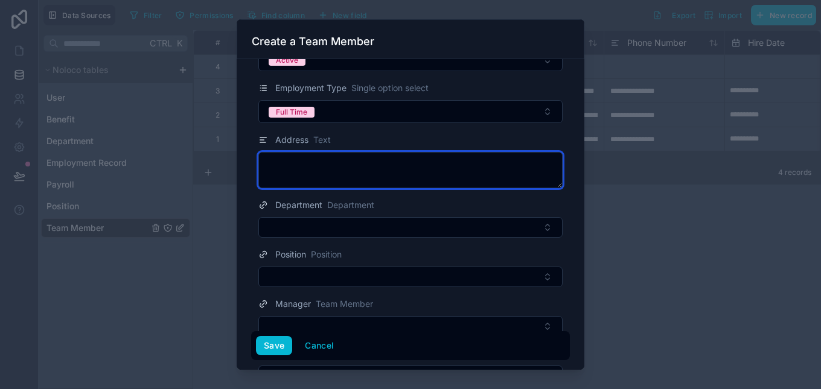
scroll to position [408, 0]
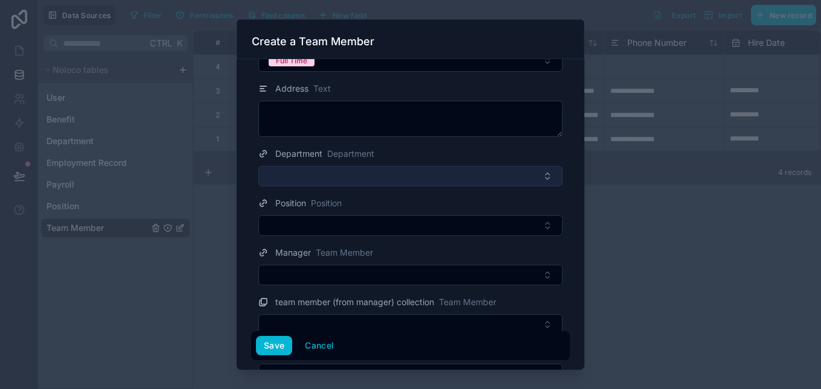
click at [542, 179] on button "Select Button" at bounding box center [410, 176] width 304 height 21
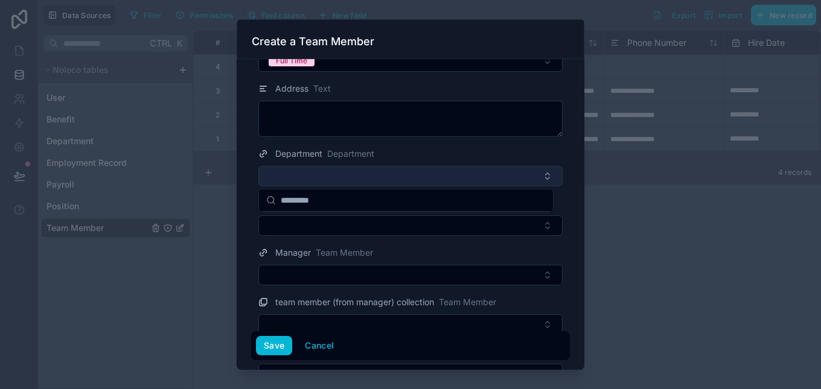
click at [539, 179] on button "Select Button" at bounding box center [410, 176] width 304 height 21
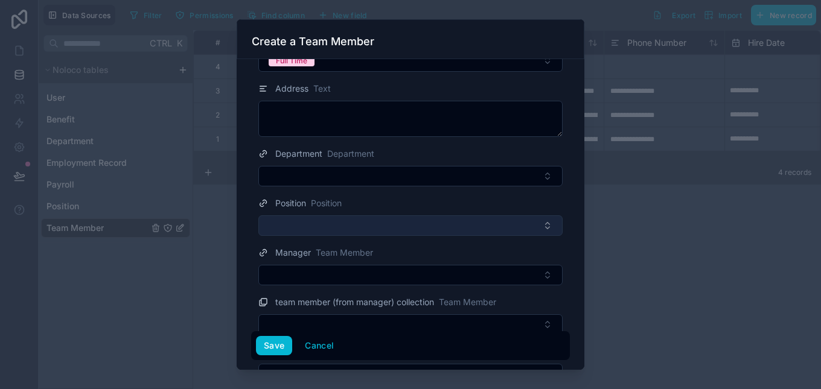
click at [532, 227] on button "Select Button" at bounding box center [410, 226] width 304 height 21
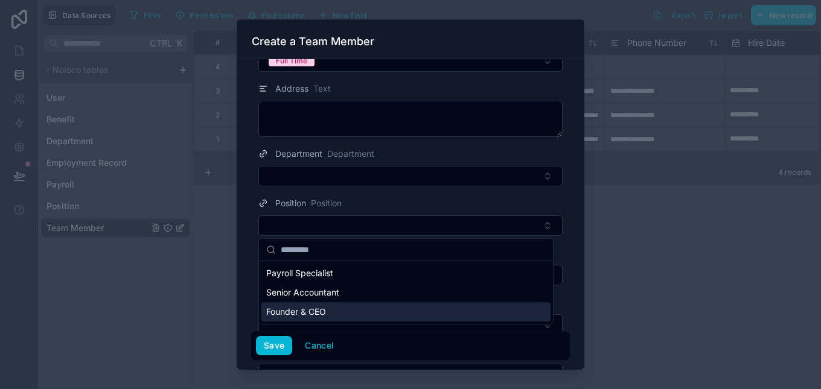
click at [469, 310] on div "Founder & CEO" at bounding box center [405, 311] width 289 height 19
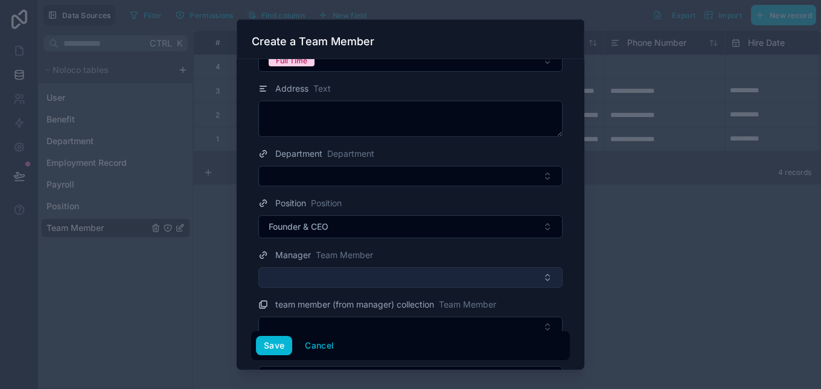
click at [510, 276] on button "Select Button" at bounding box center [410, 277] width 304 height 21
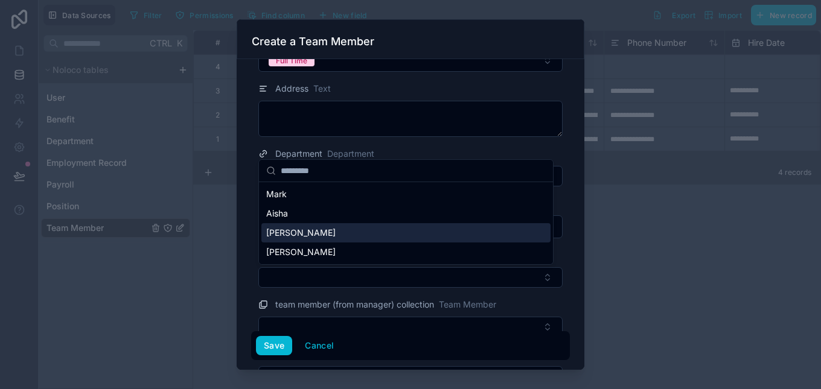
click at [522, 242] on div "[PERSON_NAME]" at bounding box center [405, 232] width 289 height 19
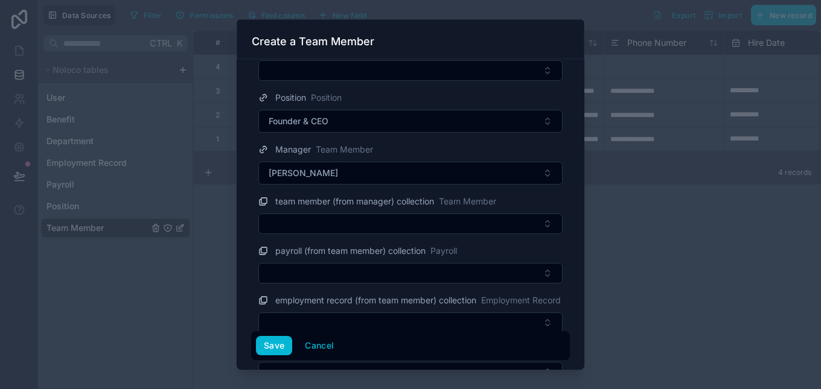
scroll to position [574, 0]
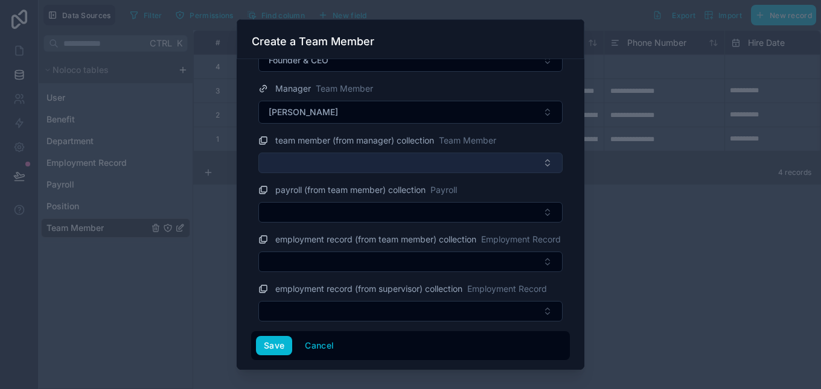
click at [493, 168] on button "Select Button" at bounding box center [410, 163] width 304 height 21
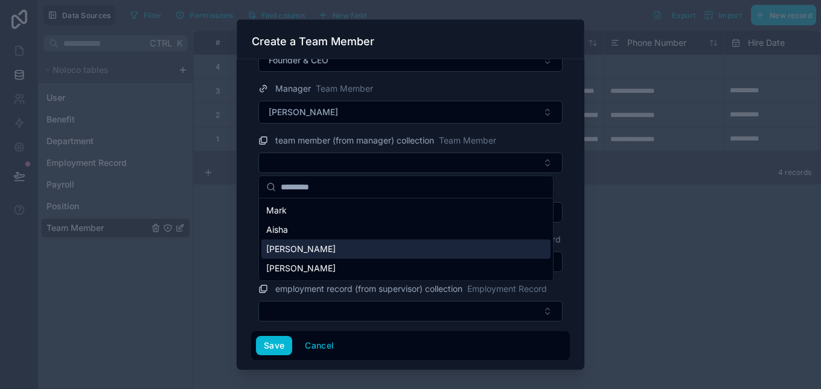
click at [429, 241] on div "[PERSON_NAME]" at bounding box center [405, 249] width 289 height 19
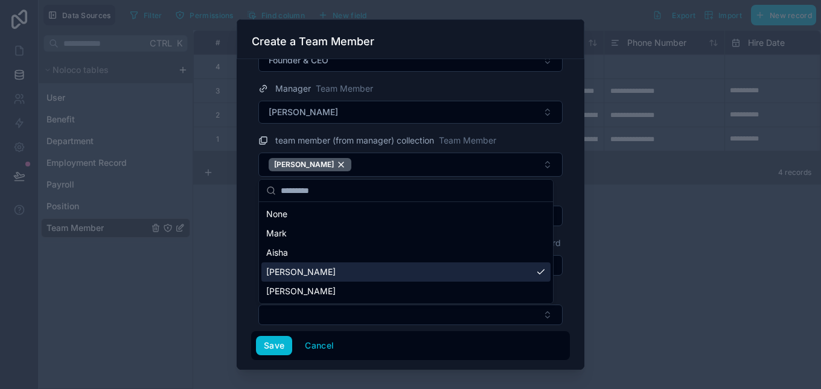
click at [445, 263] on div "[PERSON_NAME]" at bounding box center [405, 272] width 289 height 19
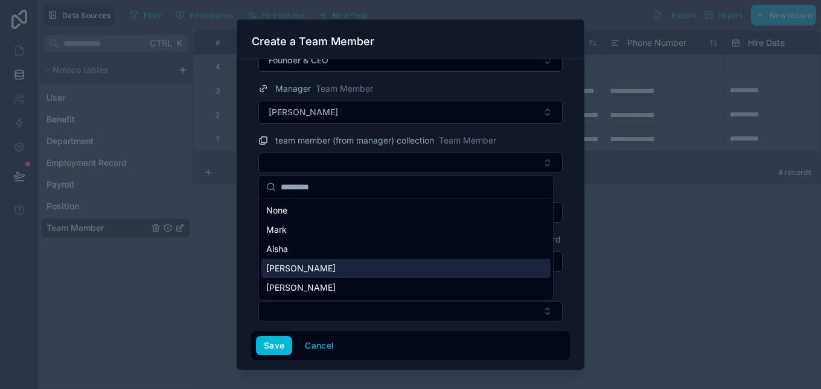
click at [441, 263] on div "[PERSON_NAME]" at bounding box center [405, 268] width 289 height 19
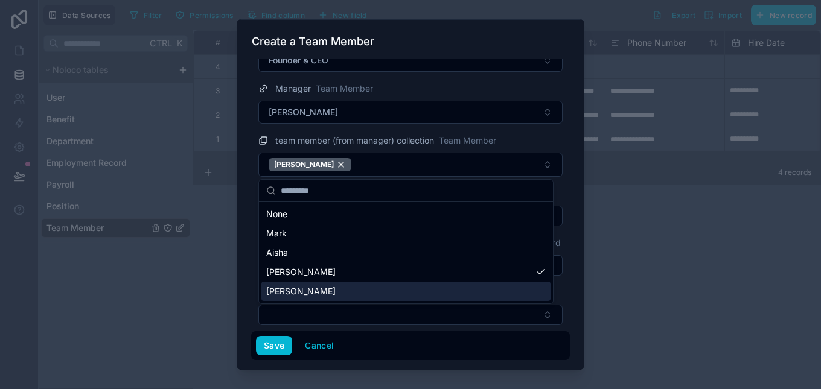
click at [404, 288] on div "[PERSON_NAME]" at bounding box center [405, 291] width 289 height 19
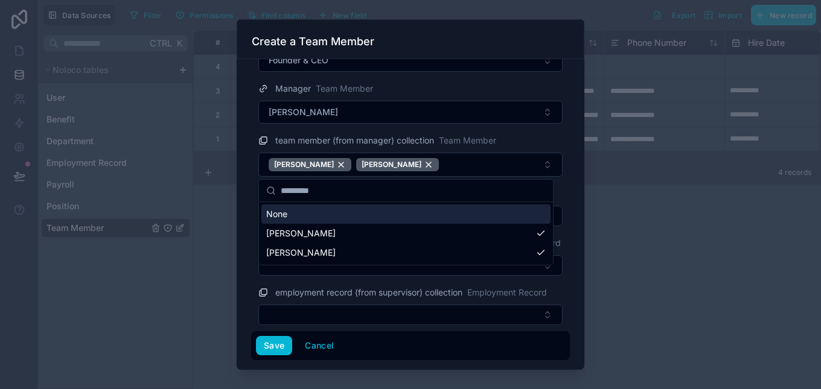
click at [574, 192] on div "First Name Text ***** Last Name Text **** Email Text Phone Number Text Hire Dat…" at bounding box center [411, 214] width 348 height 311
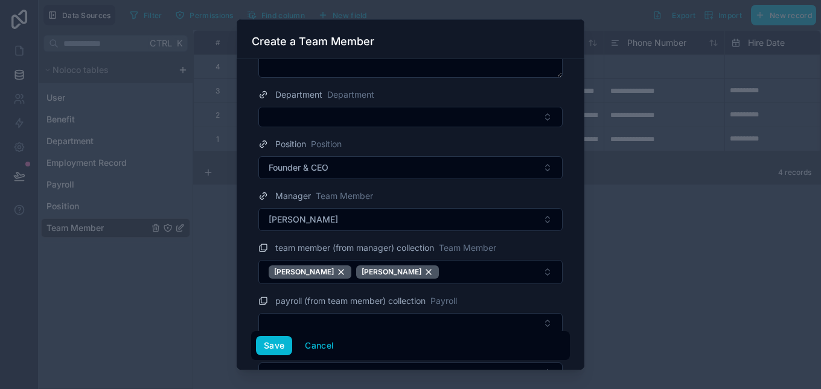
scroll to position [578, 0]
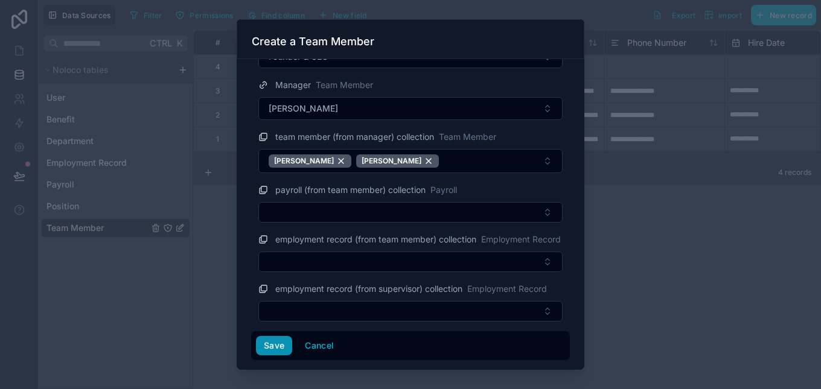
click at [261, 354] on button "Save" at bounding box center [274, 345] width 36 height 19
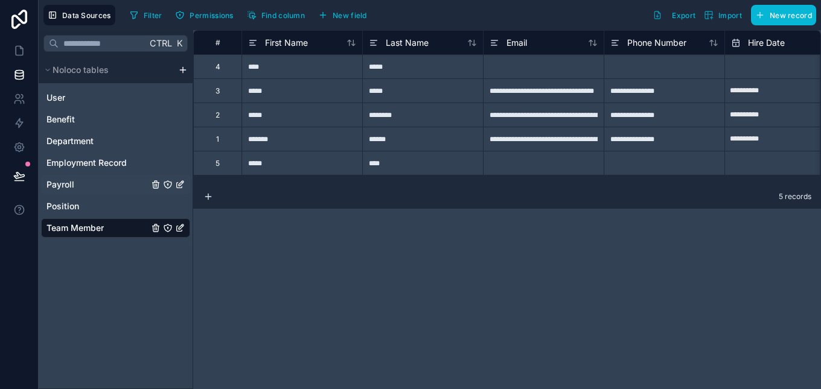
click at [130, 185] on link "Payroll" at bounding box center [115, 184] width 149 height 19
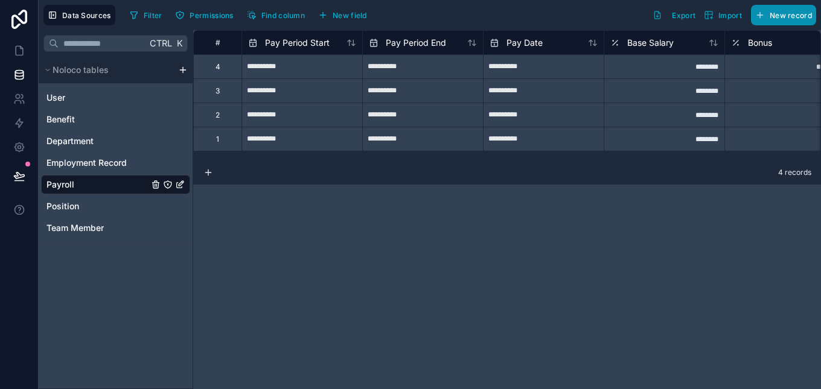
click at [778, 18] on span "New record" at bounding box center [791, 15] width 42 height 9
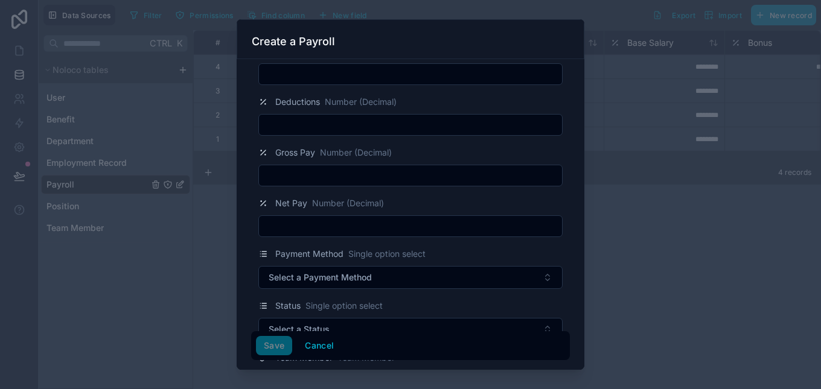
scroll to position [301, 0]
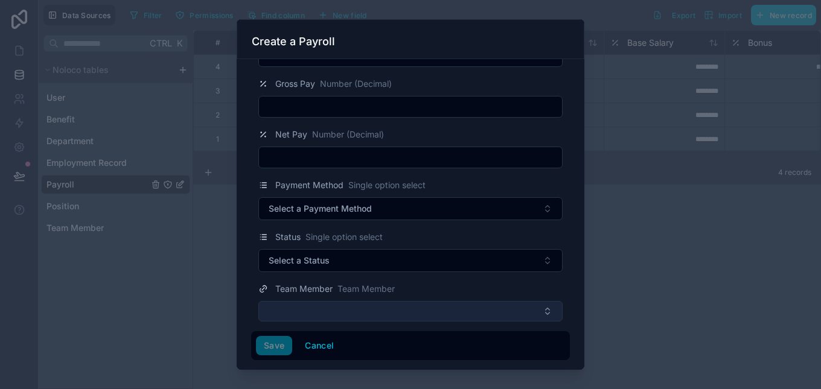
click at [543, 314] on button "Select Button" at bounding box center [410, 311] width 304 height 21
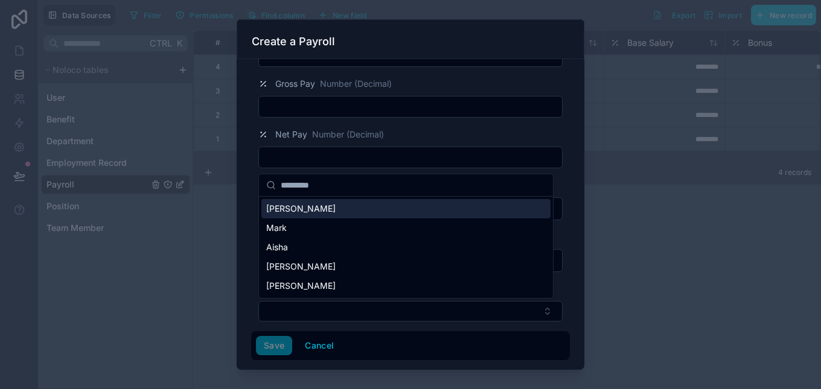
click at [493, 209] on div "[PERSON_NAME]" at bounding box center [405, 208] width 289 height 19
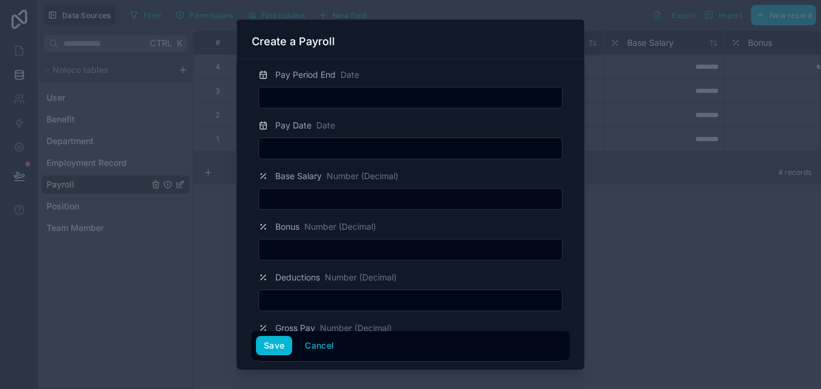
scroll to position [53, 0]
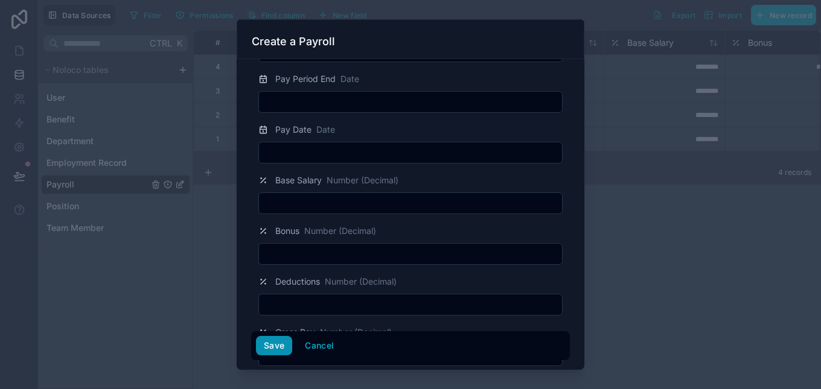
click at [263, 351] on button "Save" at bounding box center [274, 345] width 36 height 19
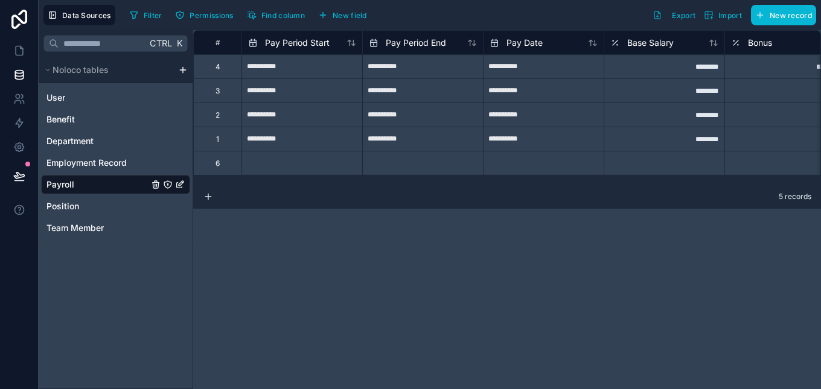
drag, startPoint x: 370, startPoint y: 184, endPoint x: 377, endPoint y: 181, distance: 8.1
click at [377, 181] on div "**********" at bounding box center [507, 107] width 628 height 155
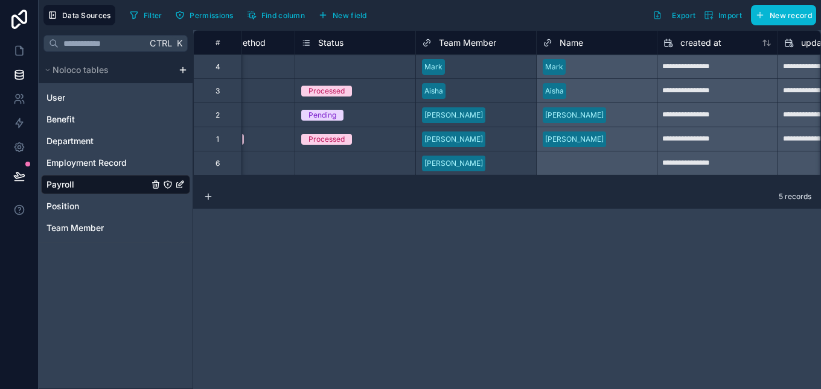
scroll to position [0, 1036]
click at [465, 40] on span "Team Member" at bounding box center [464, 43] width 57 height 12
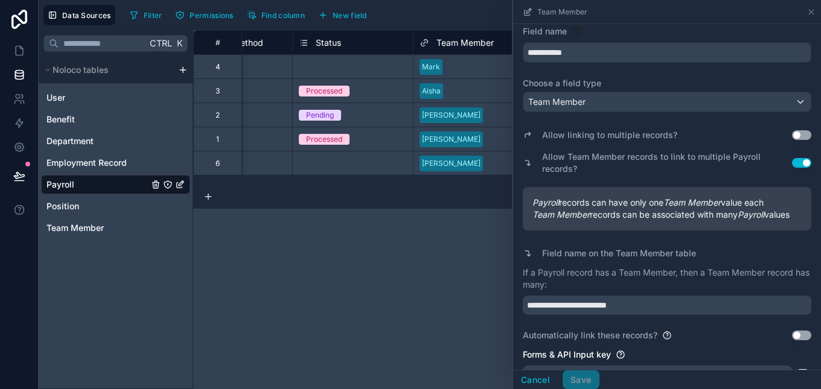
scroll to position [33, 0]
click at [792, 134] on button "Use setting" at bounding box center [801, 135] width 19 height 10
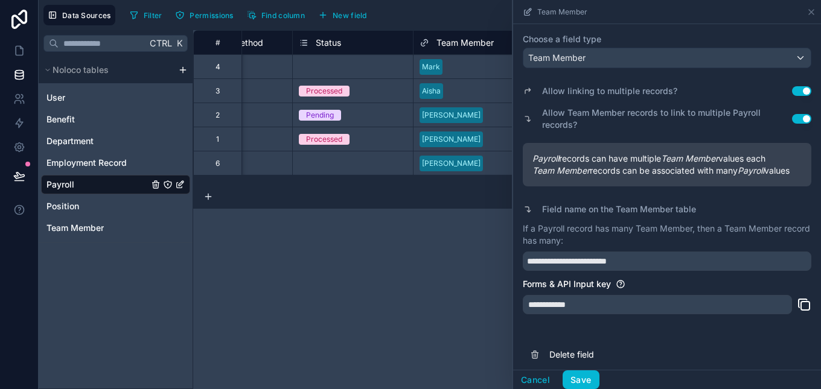
scroll to position [71, 0]
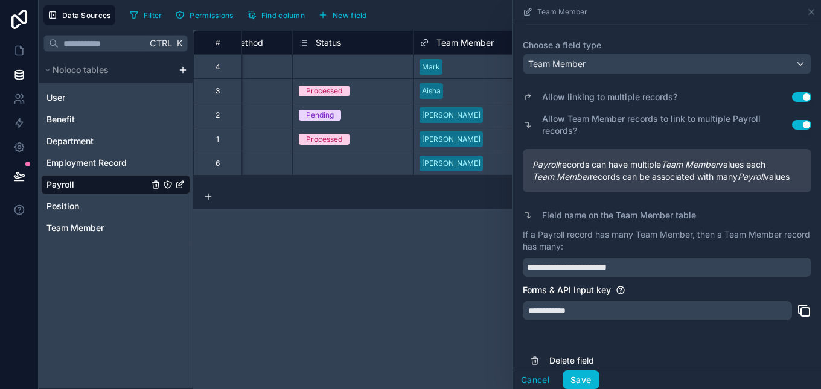
click at [794, 98] on button "Use setting" at bounding box center [801, 97] width 19 height 10
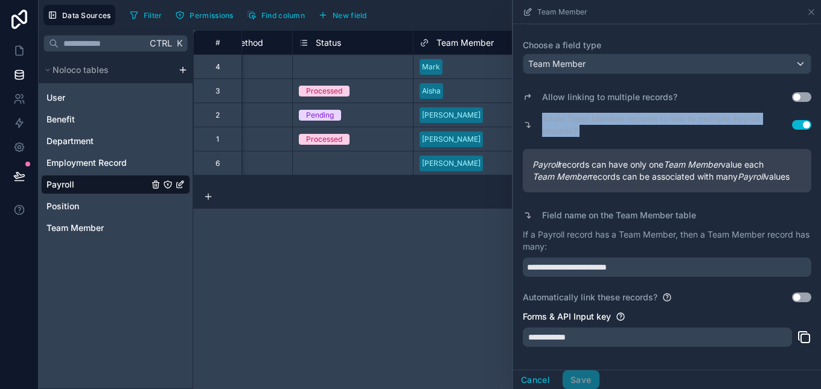
drag, startPoint x: 811, startPoint y: 136, endPoint x: 813, endPoint y: 91, distance: 45.3
click at [813, 91] on div "**********" at bounding box center [667, 197] width 308 height 346
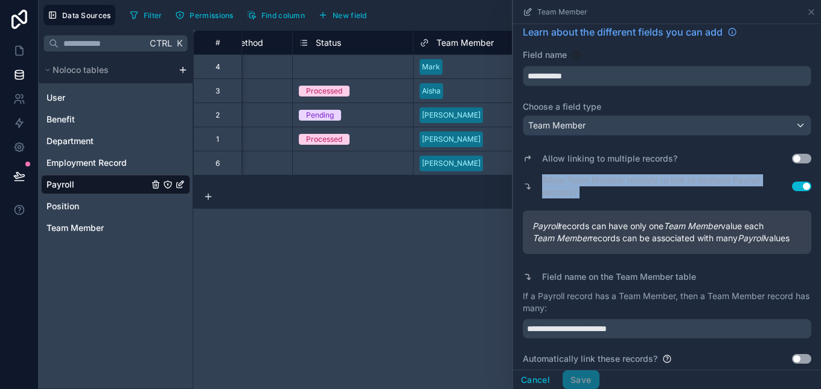
scroll to position [0, 0]
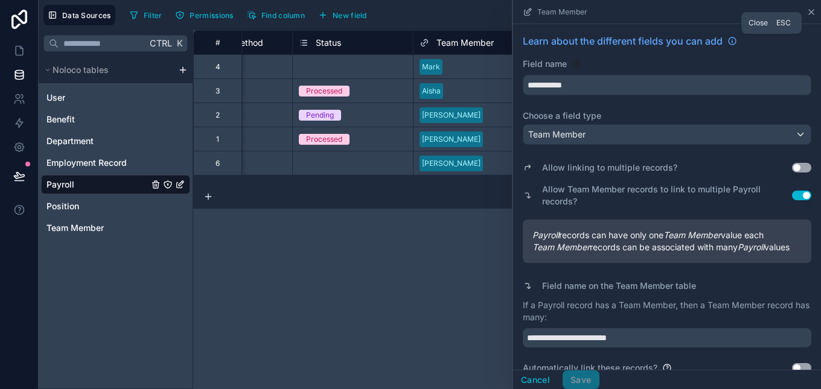
click at [811, 8] on icon at bounding box center [812, 12] width 10 height 10
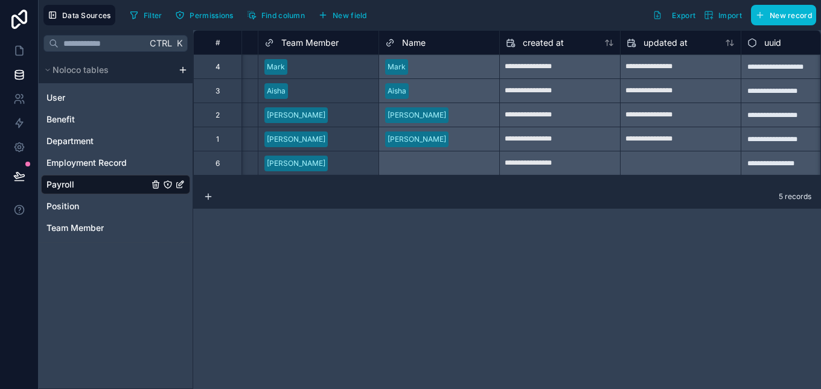
scroll to position [0, 1125]
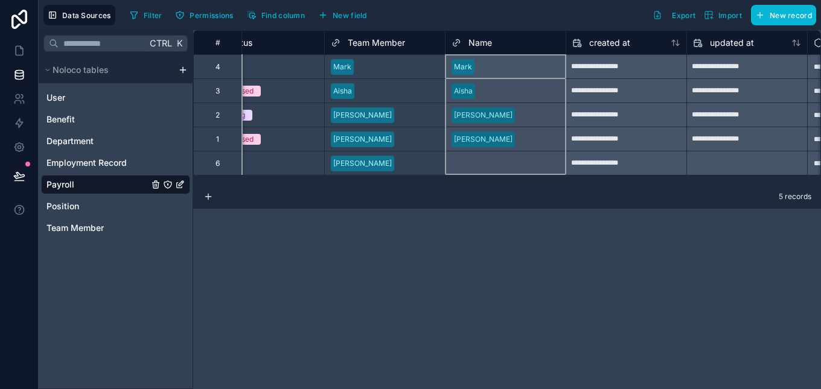
click at [452, 45] on icon at bounding box center [457, 43] width 10 height 14
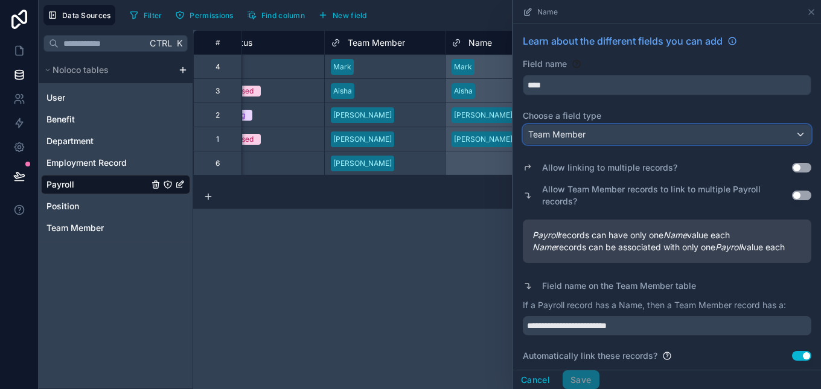
click at [717, 134] on div "Team Member" at bounding box center [666, 134] width 287 height 19
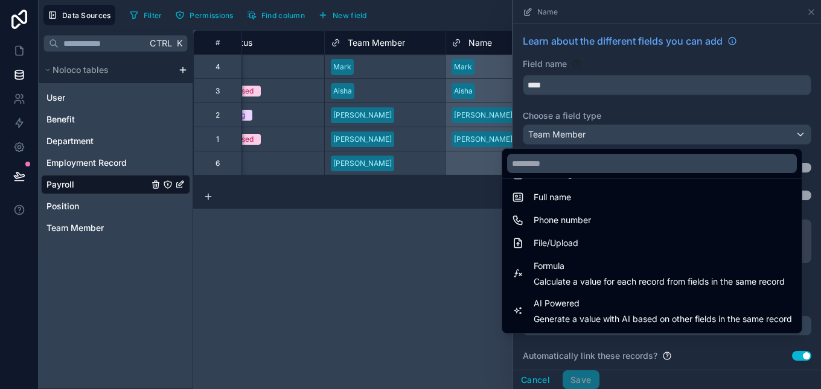
scroll to position [309, 0]
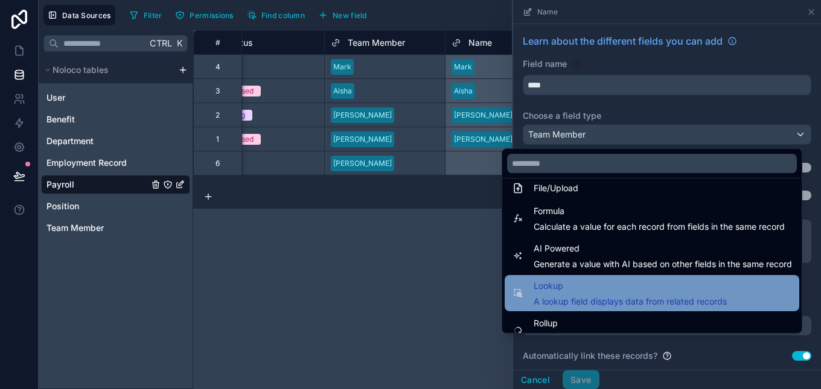
click at [700, 304] on span "A lookup field displays data from related records" at bounding box center [630, 302] width 193 height 12
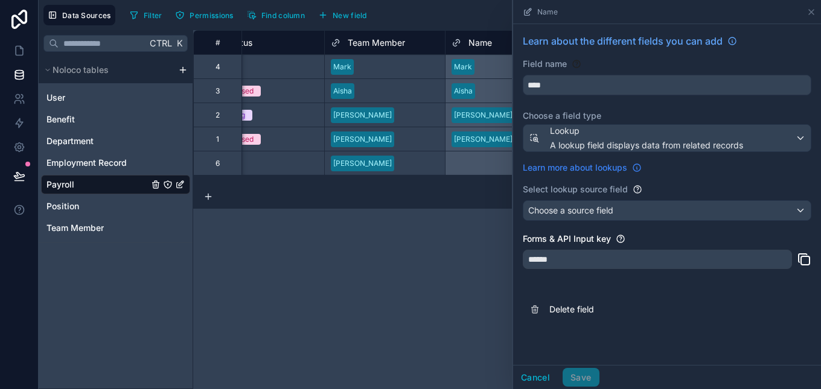
click at [637, 170] on icon at bounding box center [636, 169] width 1 height 2
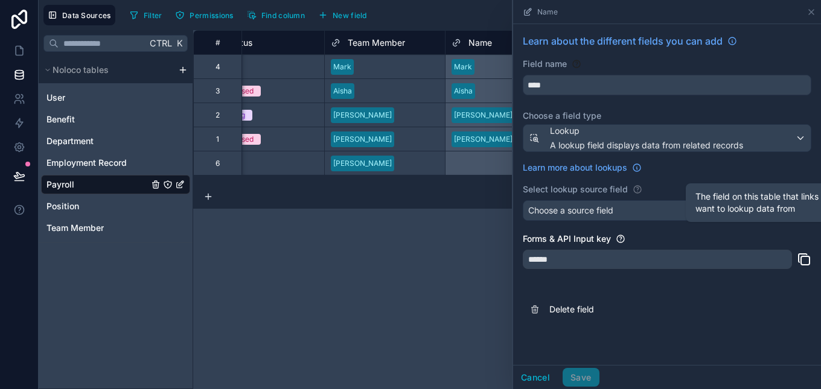
click at [637, 190] on icon at bounding box center [638, 189] width 2 height 2
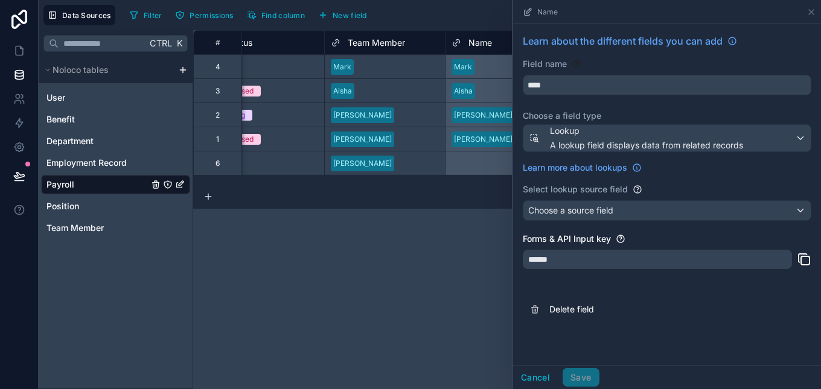
click at [744, 263] on div "******" at bounding box center [657, 259] width 269 height 19
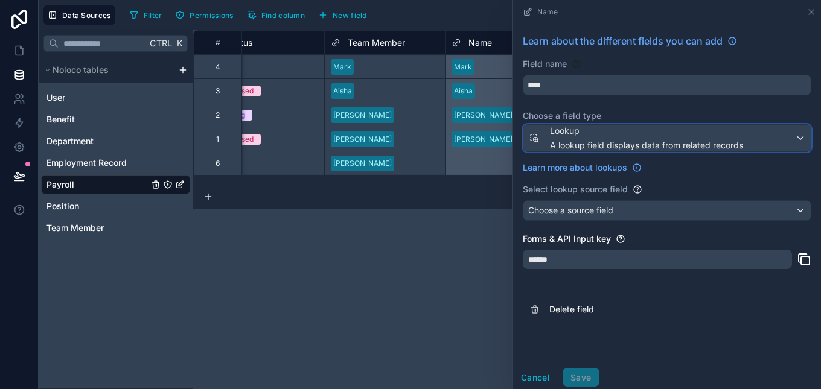
click at [802, 142] on div "Lookup A lookup field displays data from related records" at bounding box center [666, 138] width 287 height 27
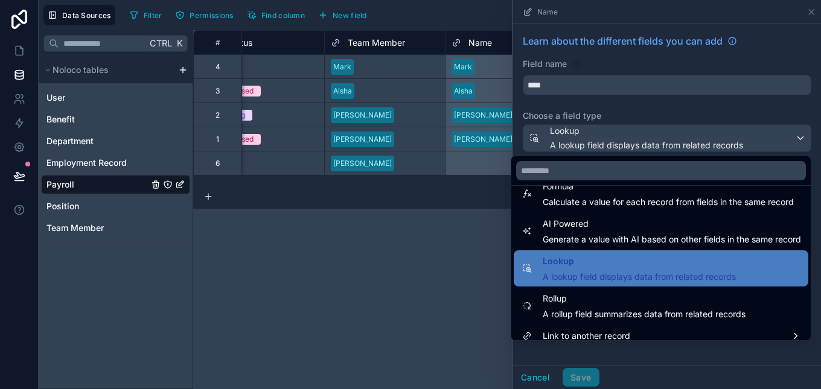
scroll to position [350, 0]
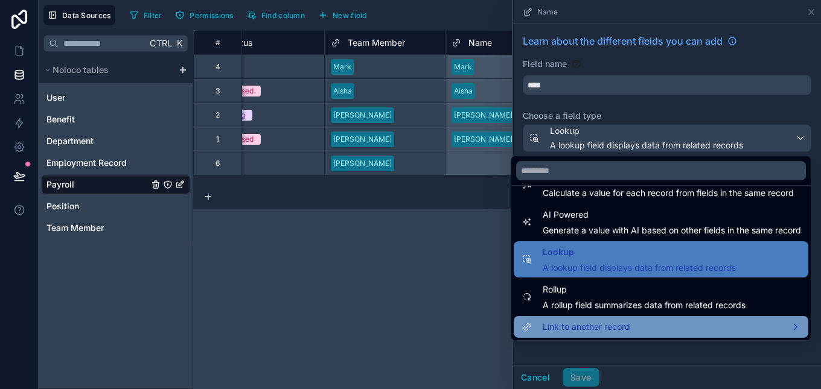
click at [756, 325] on div "Link to another record" at bounding box center [661, 327] width 280 height 14
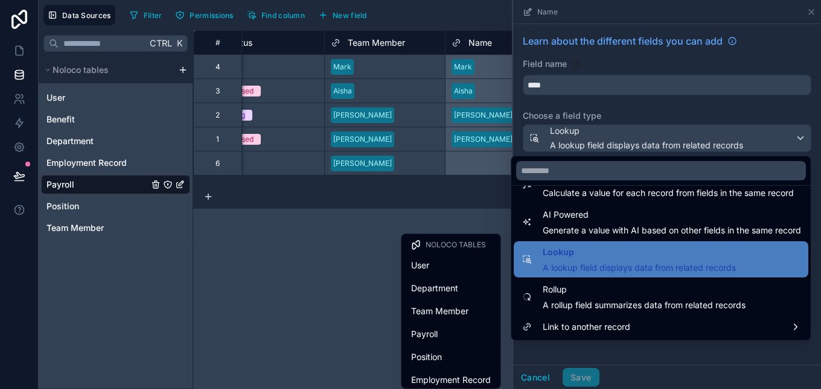
scroll to position [28, 0]
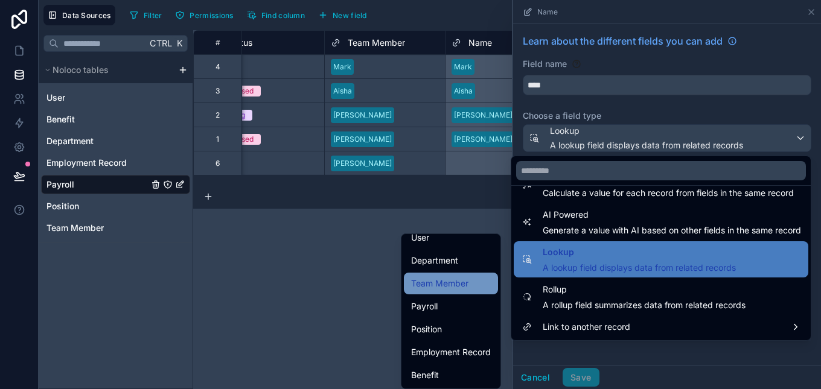
click at [440, 286] on span "Team Member" at bounding box center [439, 283] width 57 height 14
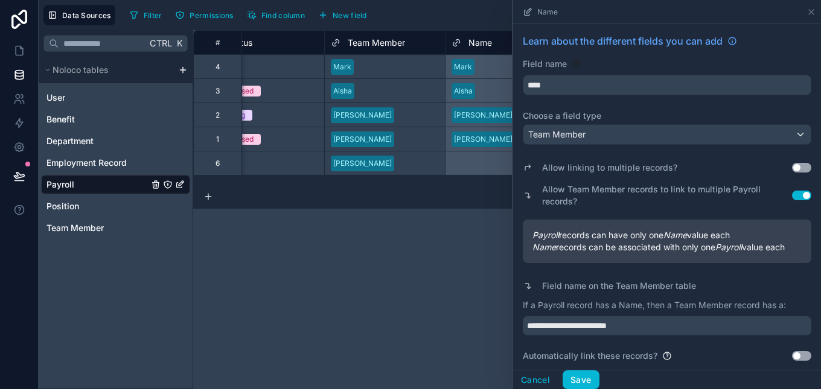
drag, startPoint x: 811, startPoint y: 208, endPoint x: 819, endPoint y: 265, distance: 57.2
click at [819, 265] on div "**********" at bounding box center [667, 197] width 308 height 346
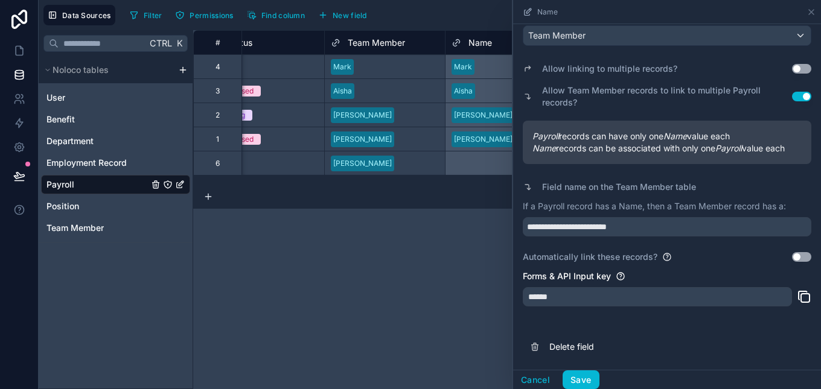
scroll to position [111, 0]
click at [756, 295] on div "******" at bounding box center [657, 296] width 269 height 19
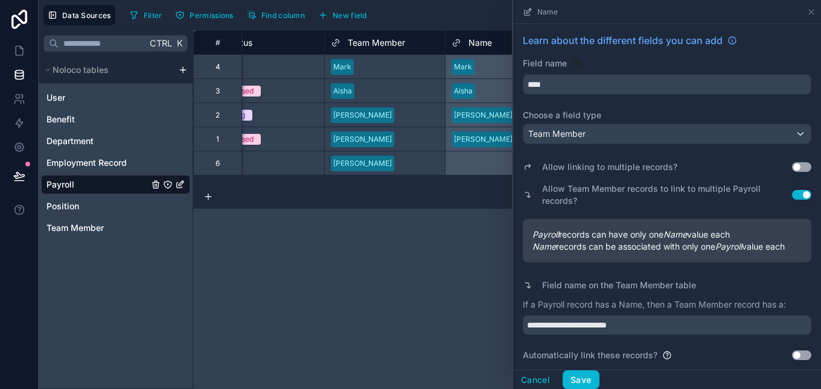
scroll to position [0, 0]
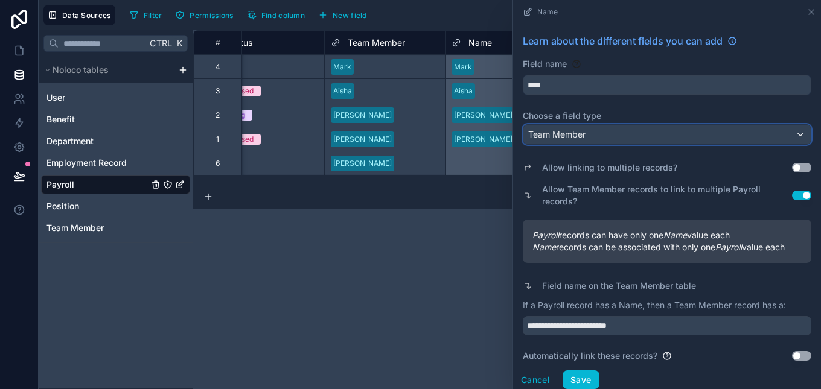
click at [798, 130] on div "Team Member" at bounding box center [666, 134] width 287 height 19
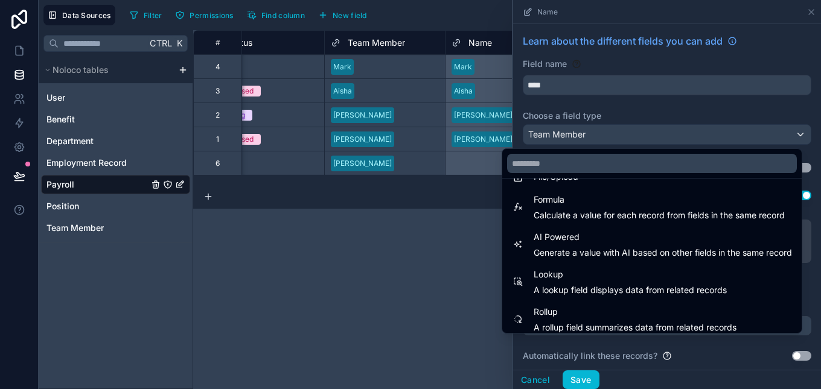
scroll to position [350, 0]
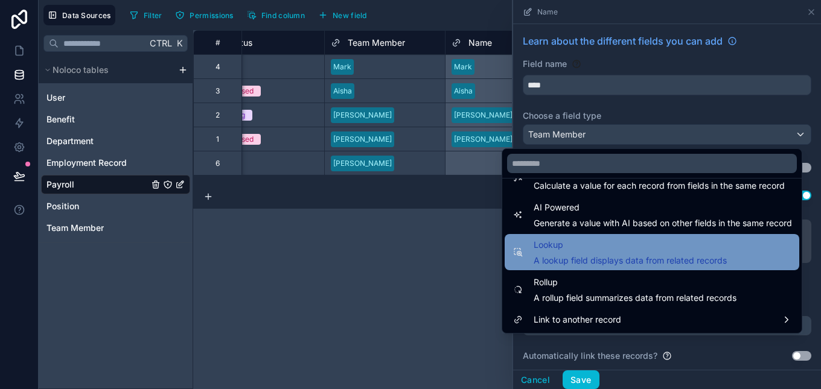
click at [700, 259] on span "A lookup field displays data from related records" at bounding box center [630, 261] width 193 height 12
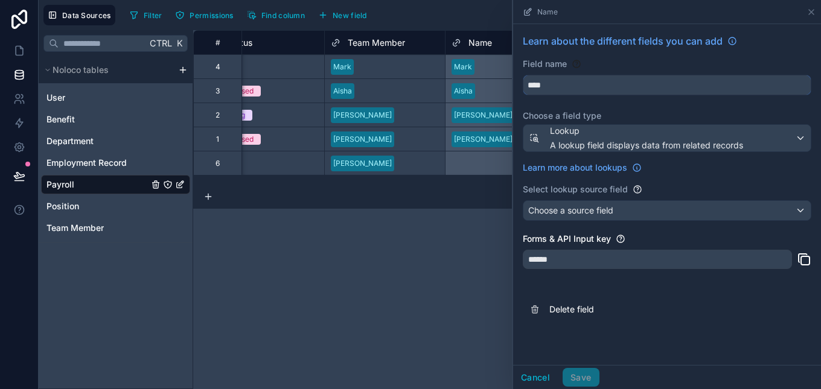
click at [552, 82] on input "****" at bounding box center [666, 84] width 287 height 19
click at [601, 221] on div "Learn about the different fields you can add Field name ***** Choose a field ty…" at bounding box center [667, 178] width 308 height 308
click at [590, 85] on input "*****" at bounding box center [666, 84] width 287 height 19
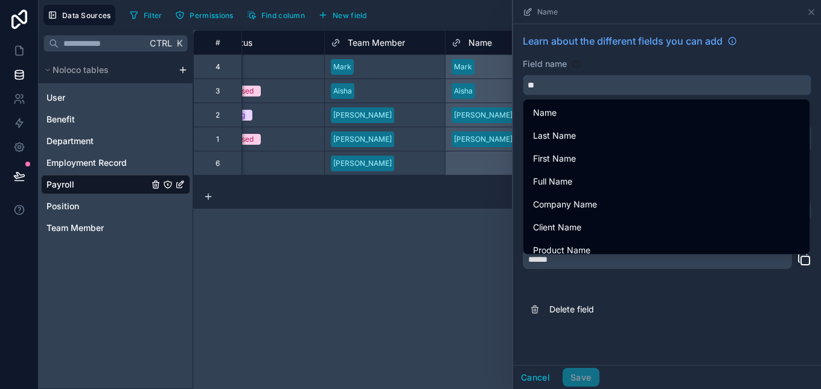
type input "*"
click at [682, 92] on input "text" at bounding box center [666, 84] width 287 height 19
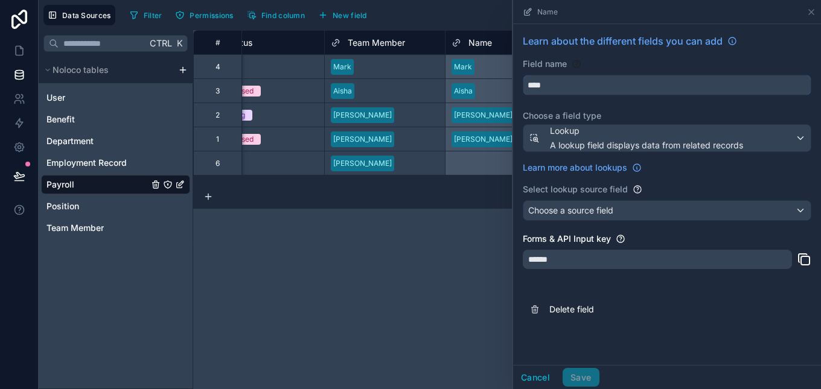
type input "****"
click at [696, 197] on div "Learn about the different fields you can add Field name **** Choose a field typ…" at bounding box center [667, 178] width 308 height 308
click at [811, 11] on icon at bounding box center [811, 12] width 5 height 5
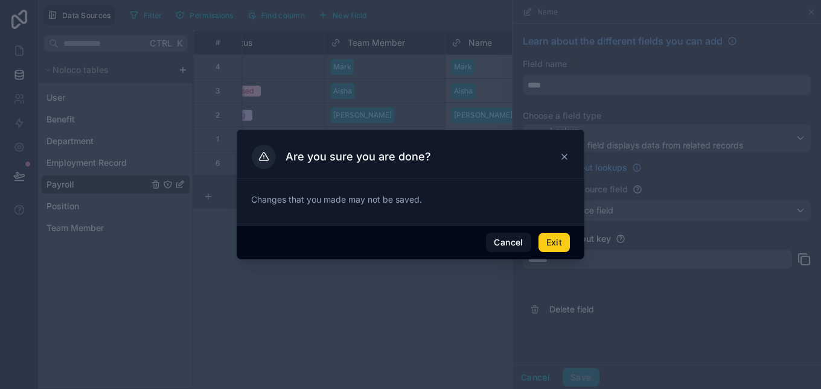
click at [551, 248] on button "Exit" at bounding box center [554, 242] width 31 height 19
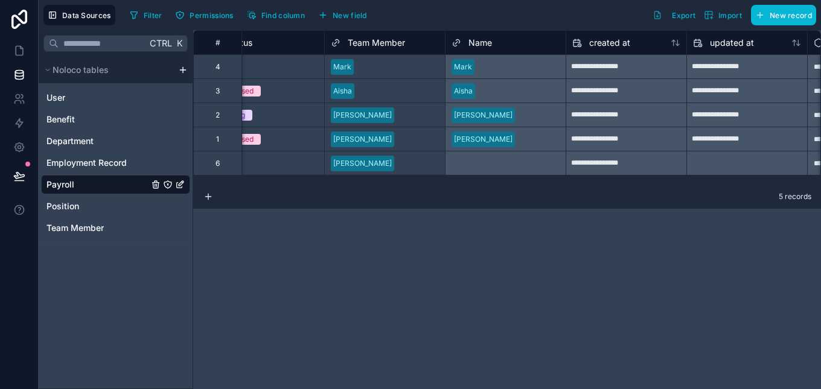
drag, startPoint x: 581, startPoint y: 186, endPoint x: 574, endPoint y: 186, distance: 7.8
click at [574, 186] on div "5 records" at bounding box center [507, 197] width 628 height 24
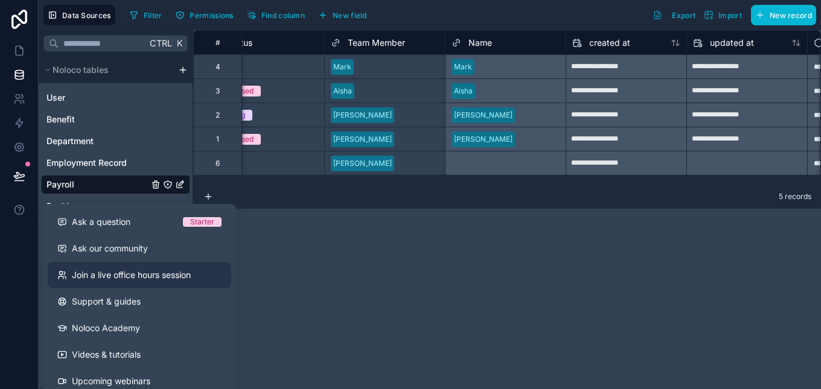
click at [133, 279] on span "Join a live office hours session" at bounding box center [131, 275] width 119 height 12
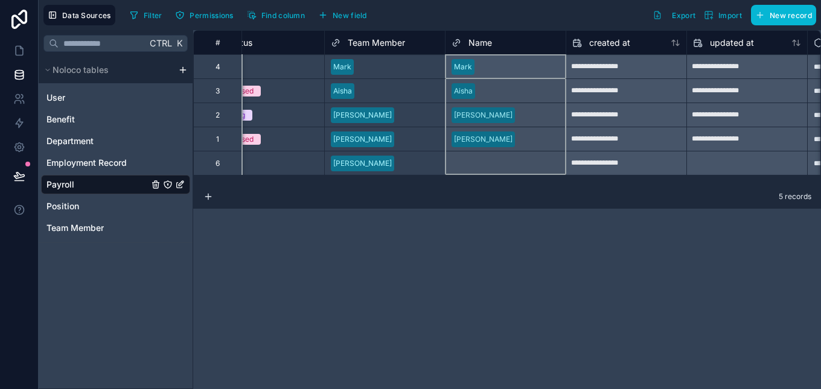
click at [497, 46] on div "Name" at bounding box center [506, 43] width 108 height 14
click at [458, 42] on icon at bounding box center [456, 43] width 2 height 2
